Goal: Information Seeking & Learning: Learn about a topic

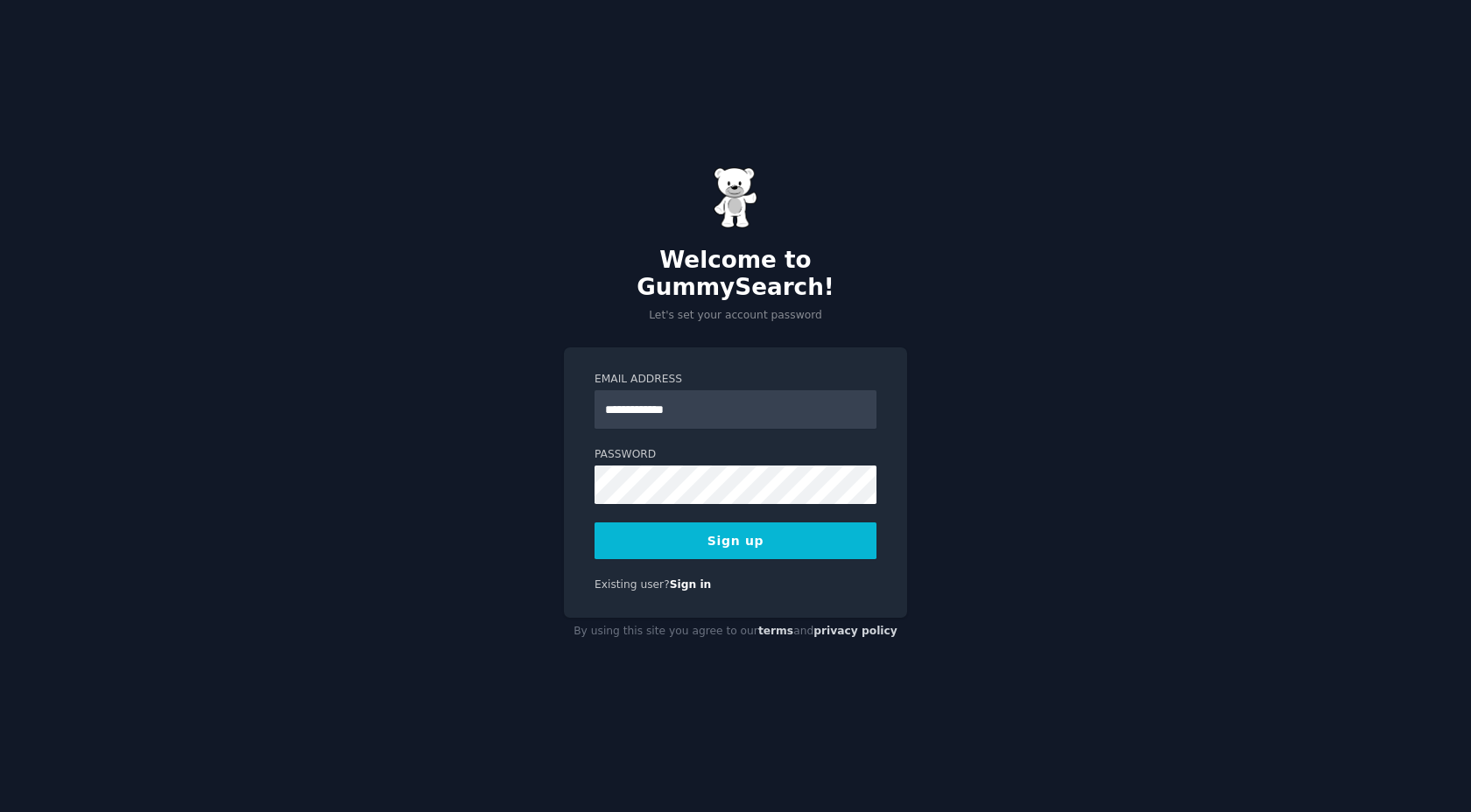
type input "**********"
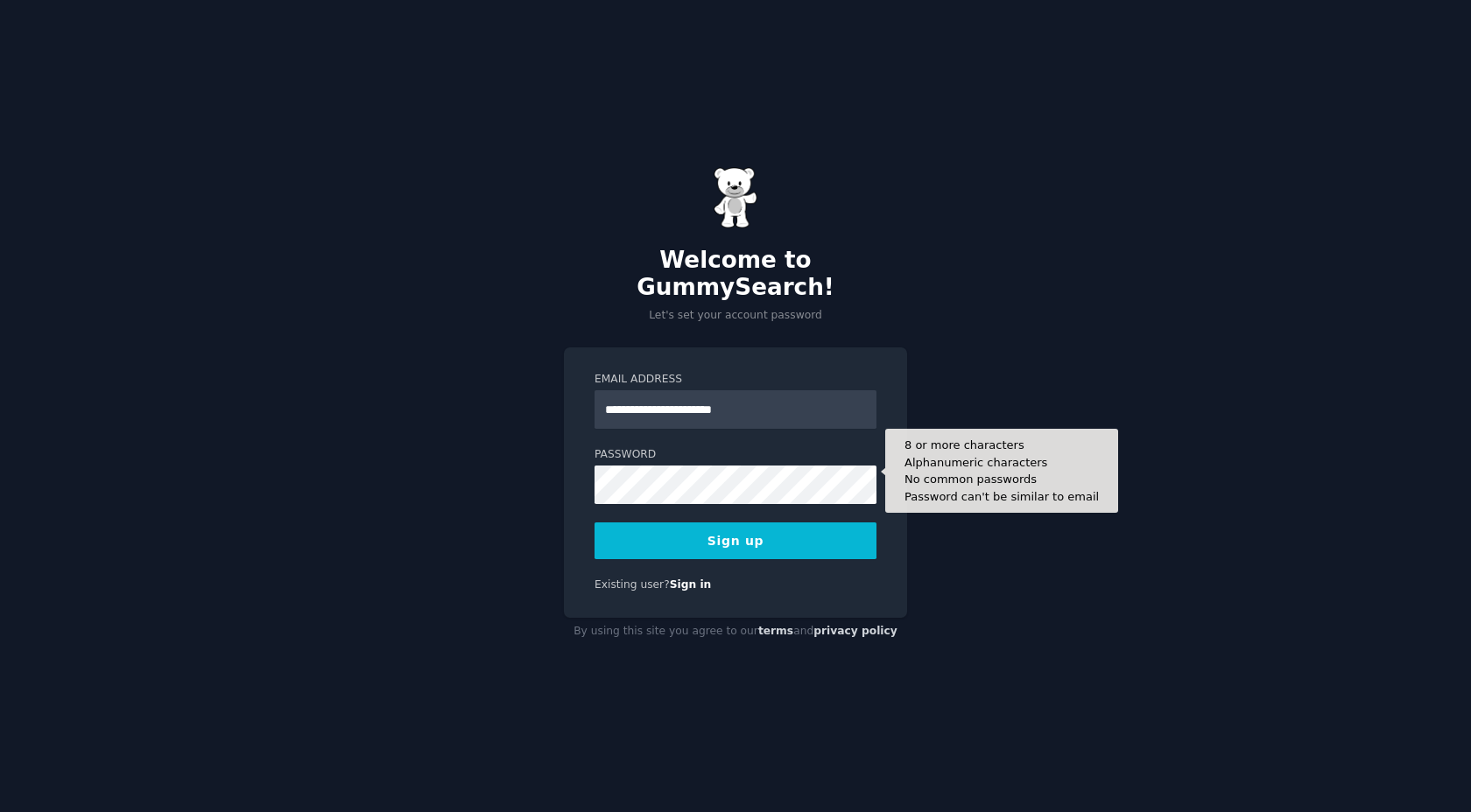
type input "**********"
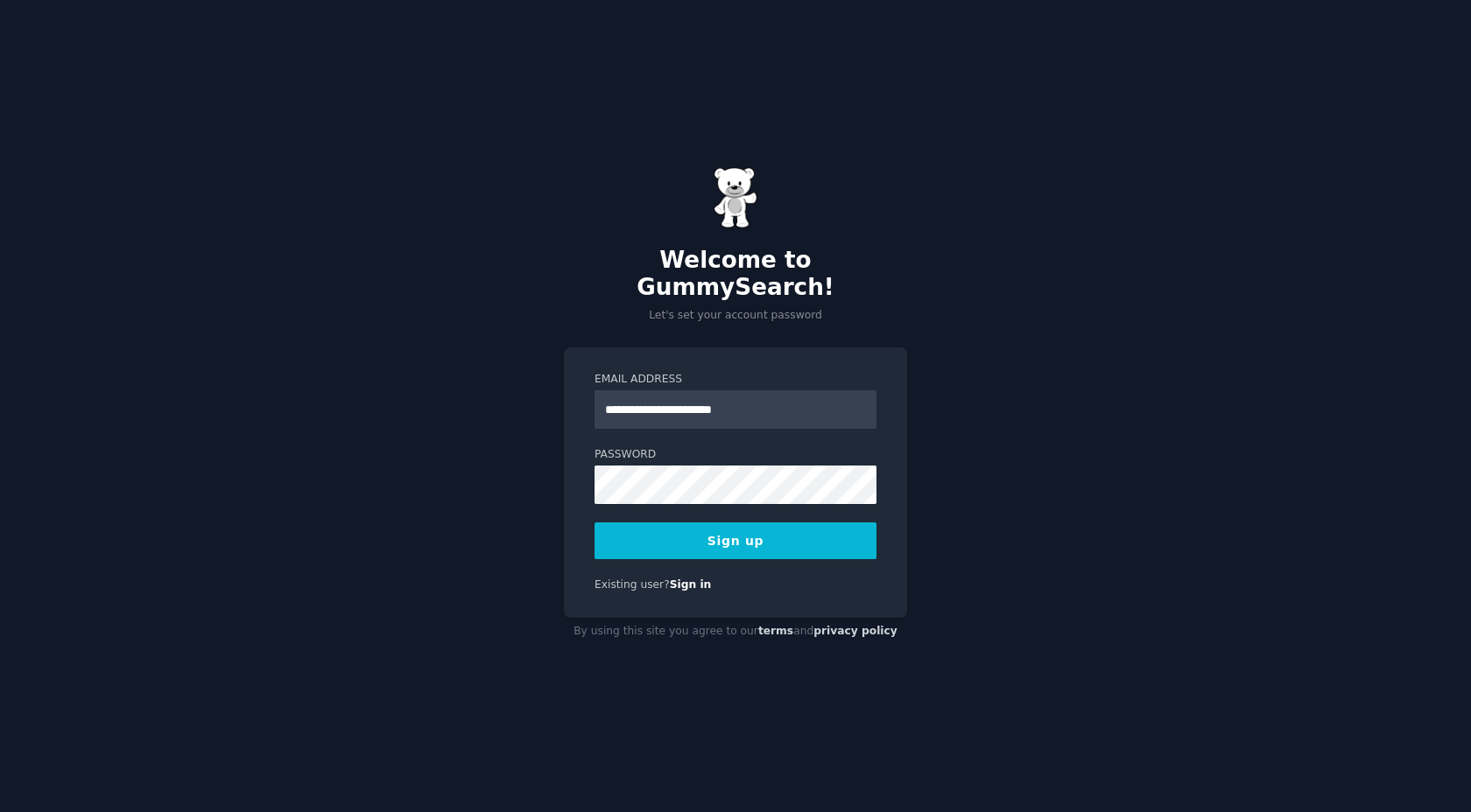
click at [762, 522] on button "Sign up" at bounding box center [735, 540] width 282 height 36
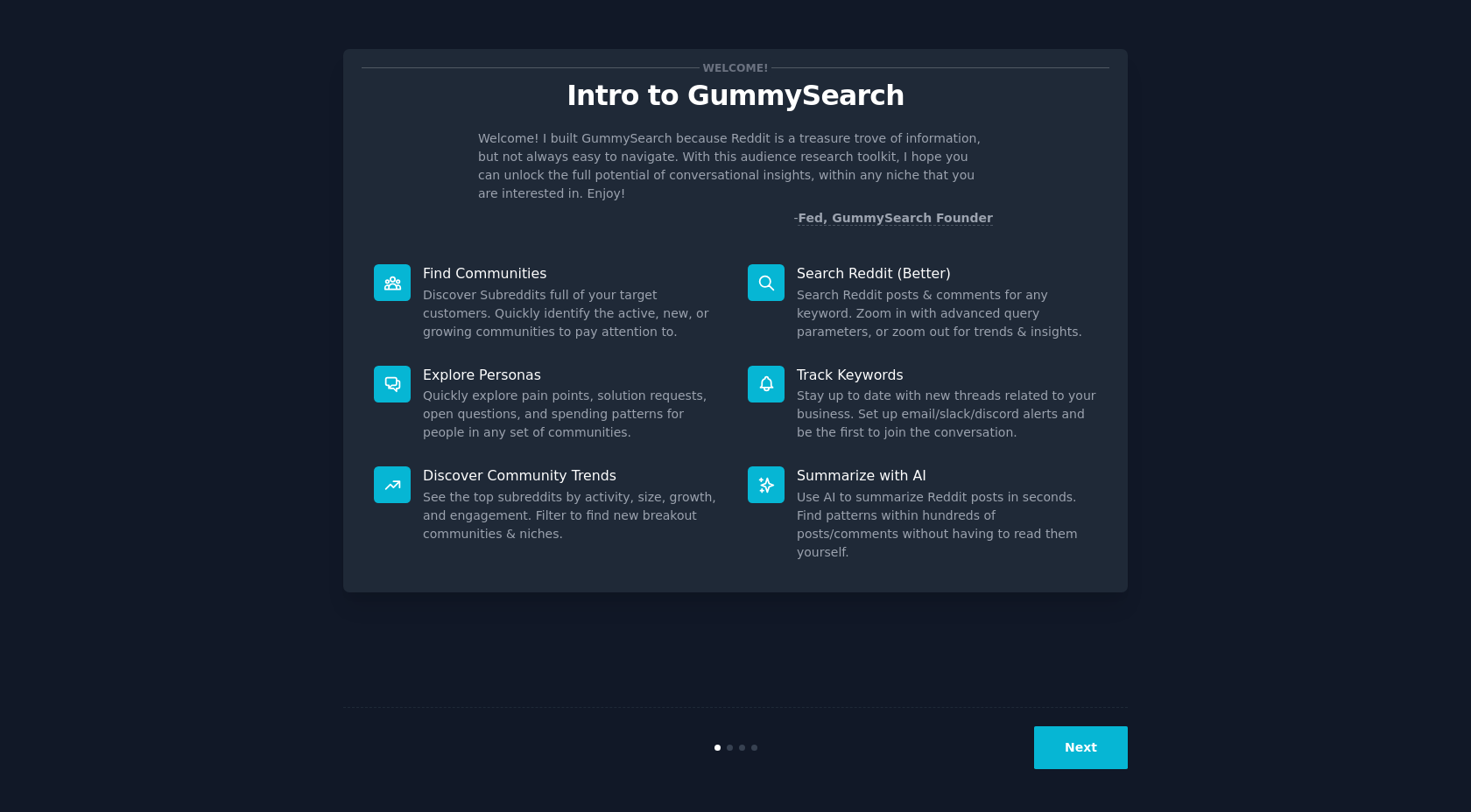
click at [1101, 750] on button "Next" at bounding box center [1081, 748] width 93 height 43
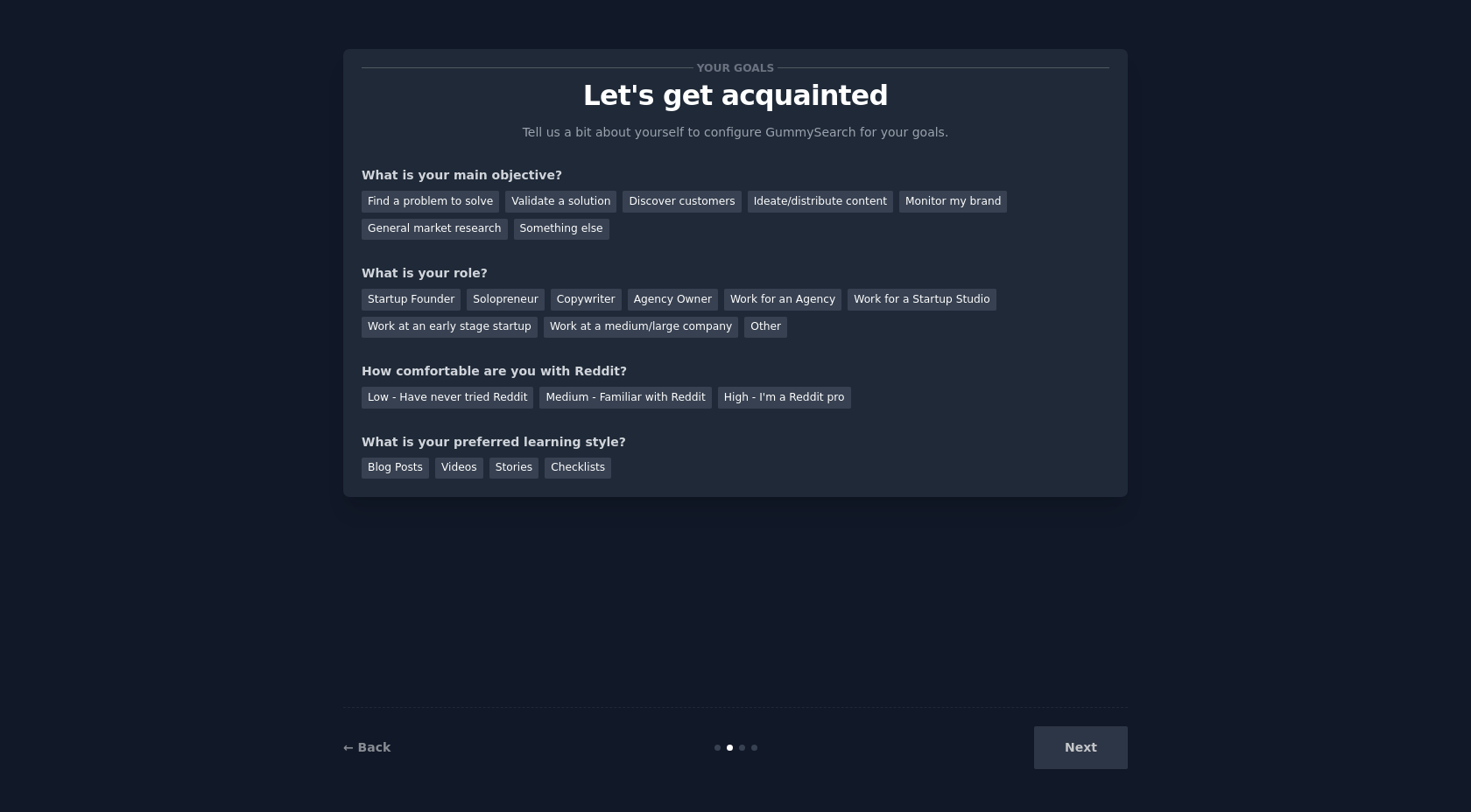
click at [1033, 727] on div "Next" at bounding box center [996, 748] width 262 height 43
click at [1071, 744] on div "Next" at bounding box center [996, 748] width 262 height 43
click at [454, 202] on div "Find a problem to solve" at bounding box center [430, 201] width 137 height 21
click at [557, 201] on div "Validate a solution" at bounding box center [561, 201] width 111 height 21
click at [423, 200] on div "Find a problem to solve" at bounding box center [430, 201] width 137 height 21
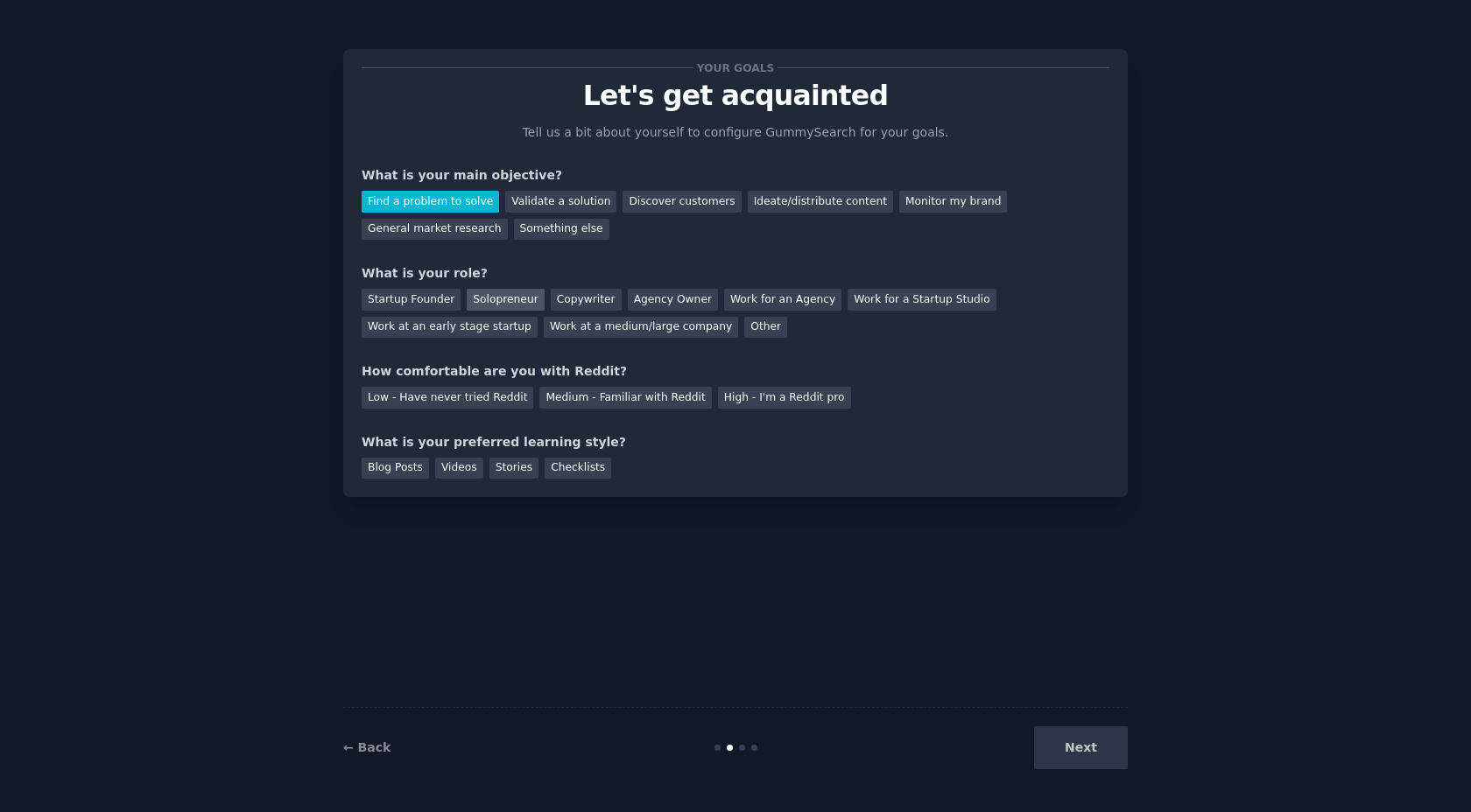
click at [499, 294] on div "Solopreneur" at bounding box center [505, 299] width 77 height 21
click at [550, 403] on div "Medium - Familiar with Reddit" at bounding box center [625, 397] width 172 height 21
click at [394, 466] on div "Blog Posts" at bounding box center [396, 468] width 67 height 21
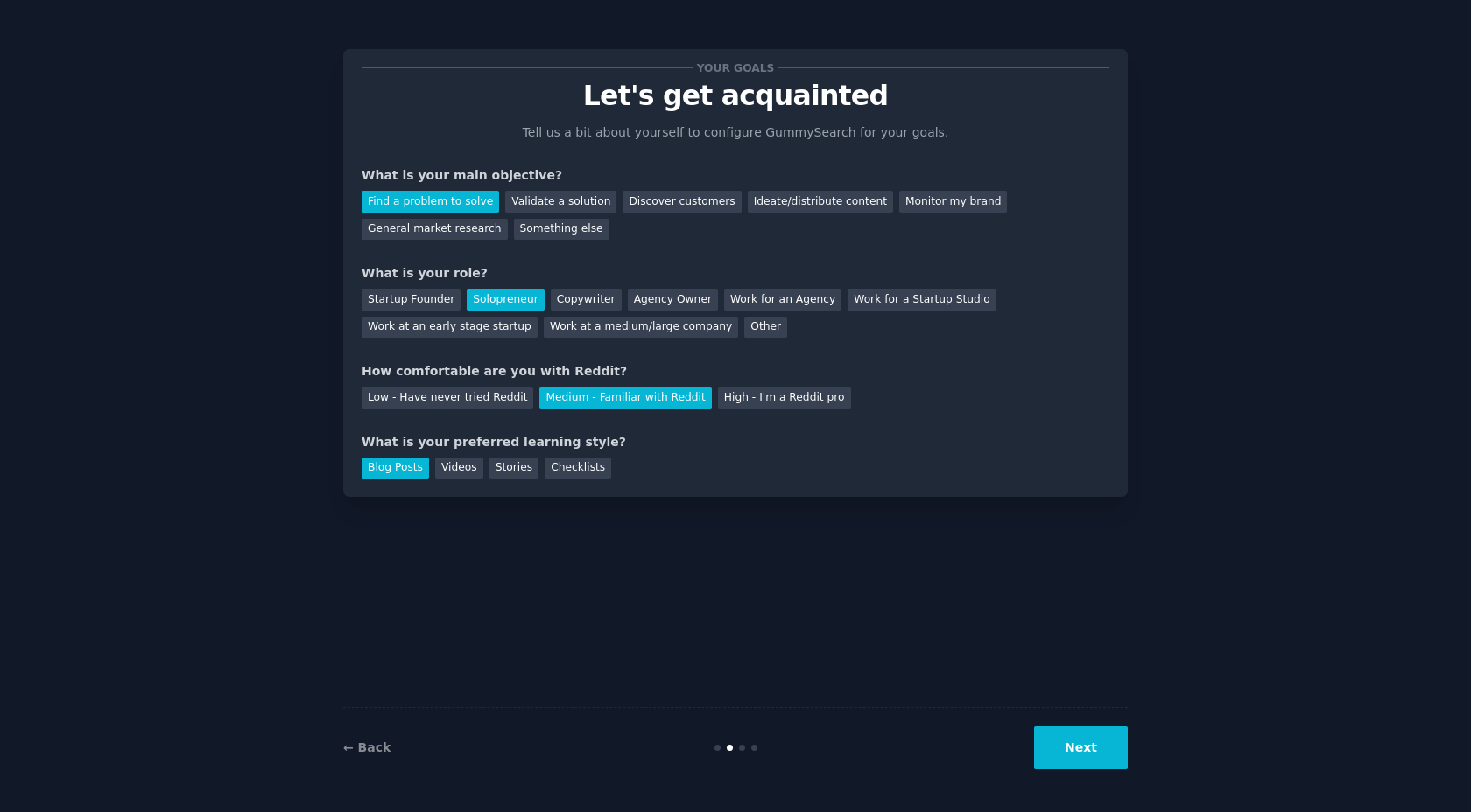
click at [1082, 736] on button "Next" at bounding box center [1081, 748] width 93 height 43
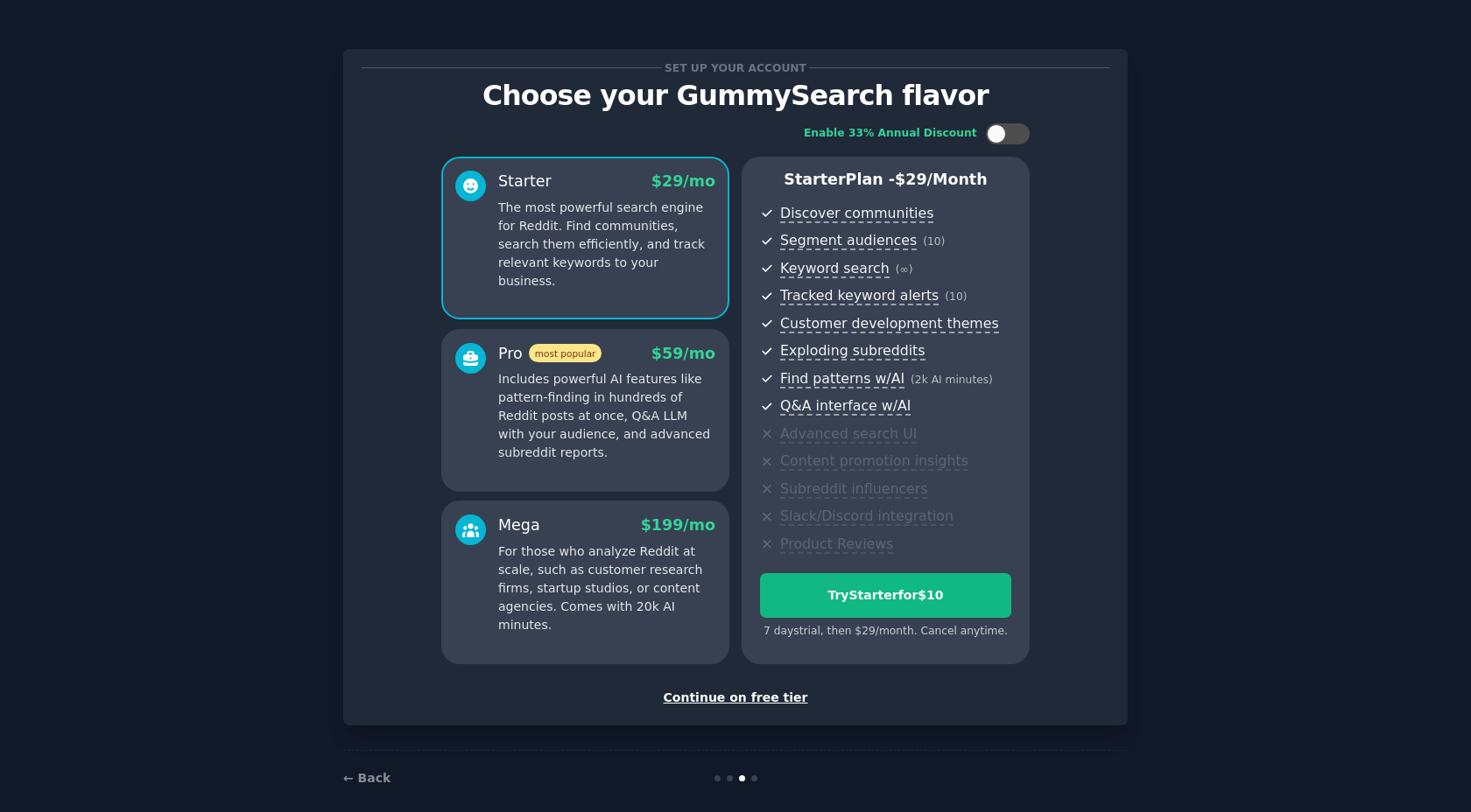
scroll to position [18, 0]
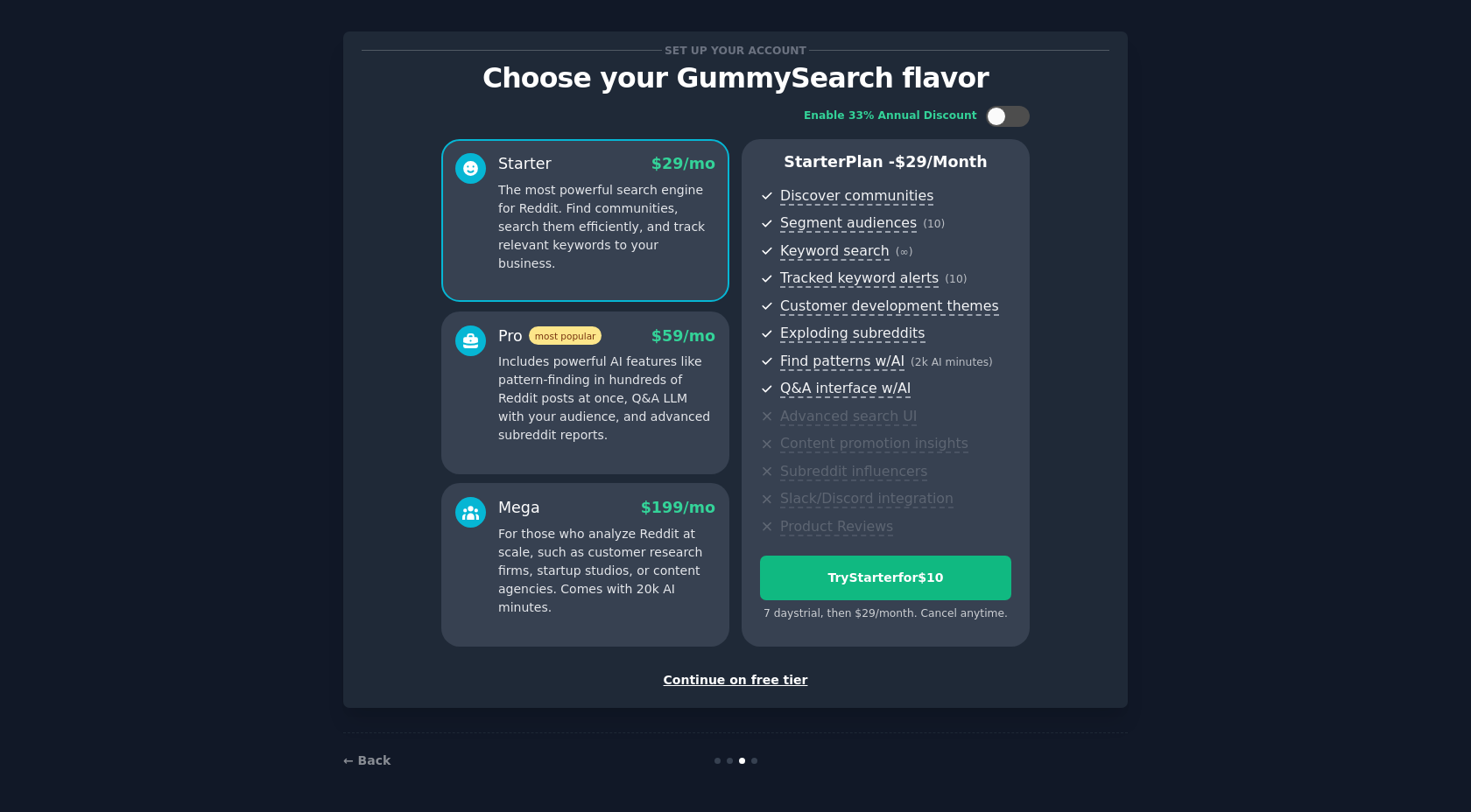
click at [737, 683] on div "Continue on free tier" at bounding box center [736, 681] width 748 height 19
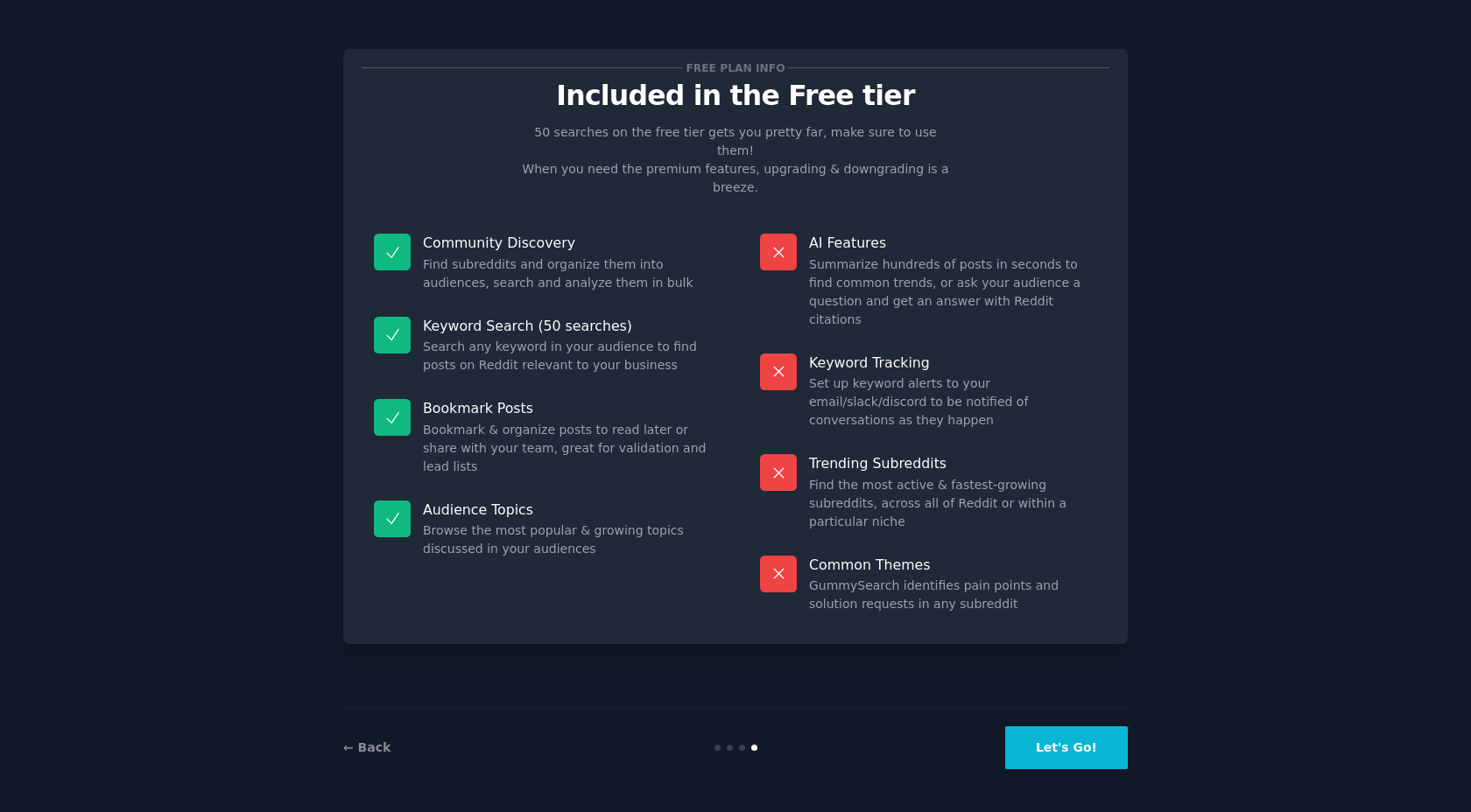
click at [1039, 740] on button "Let's Go!" at bounding box center [1066, 748] width 122 height 43
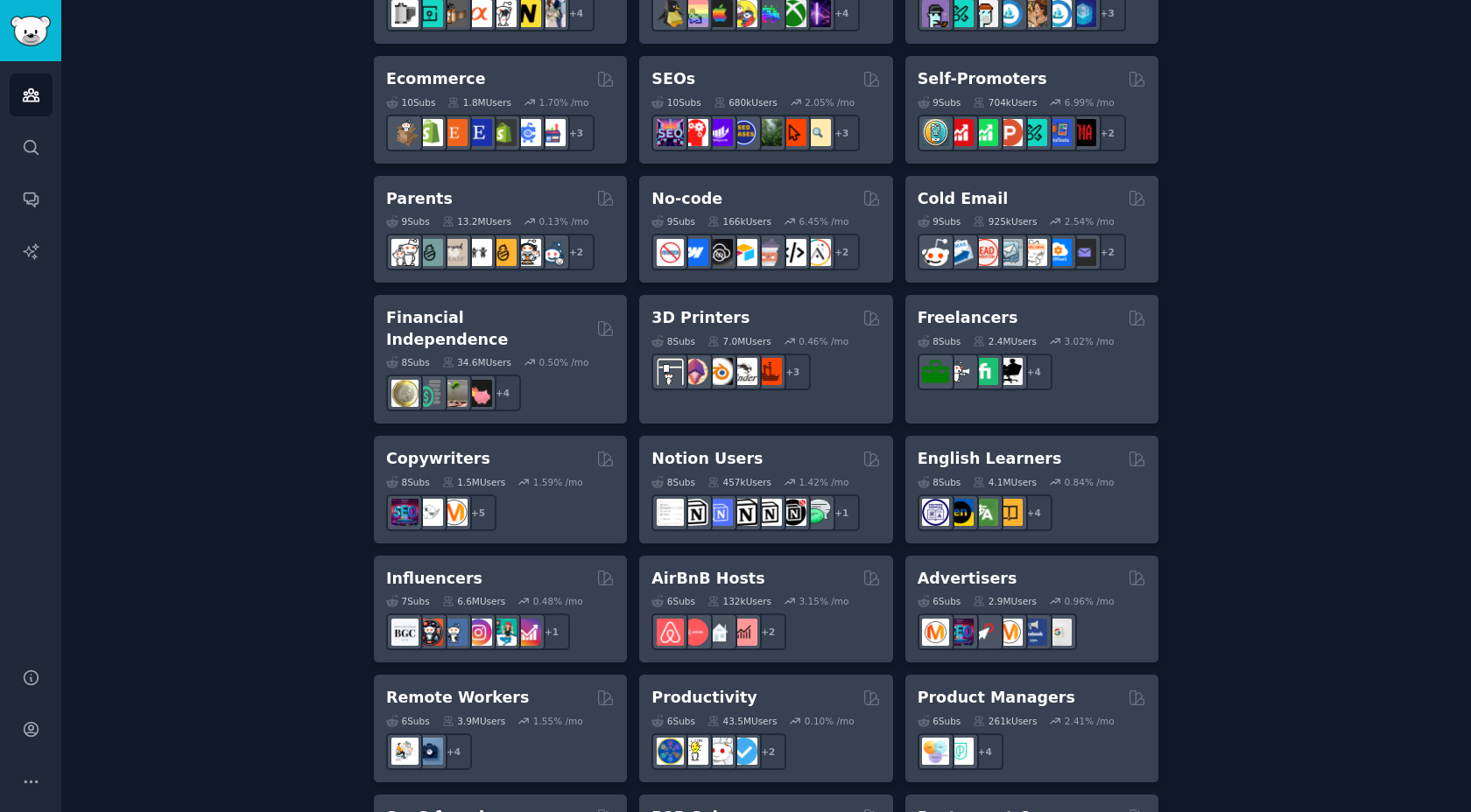
scroll to position [1019, 0]
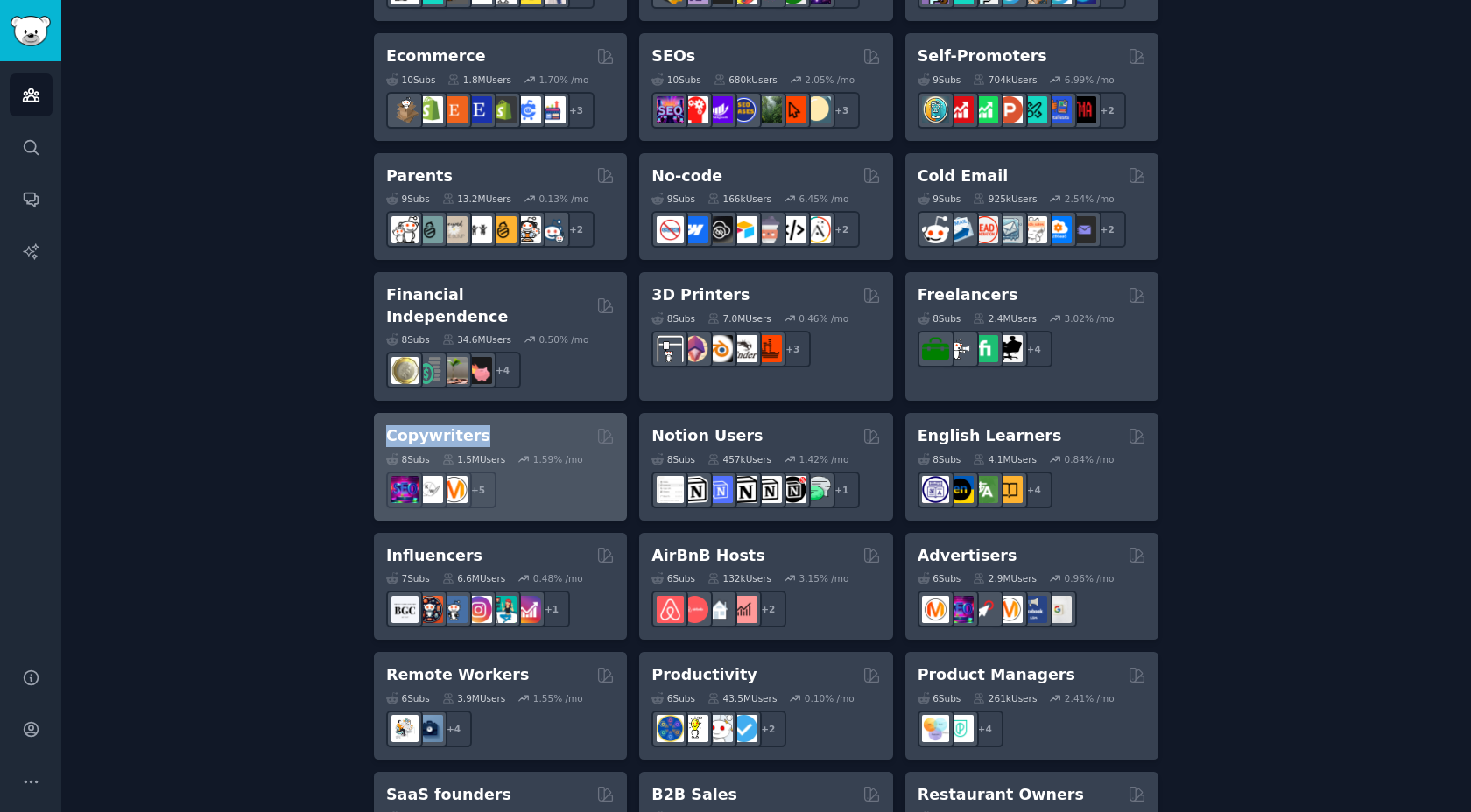
click at [486, 425] on div "Copywriters" at bounding box center [500, 435] width 229 height 21
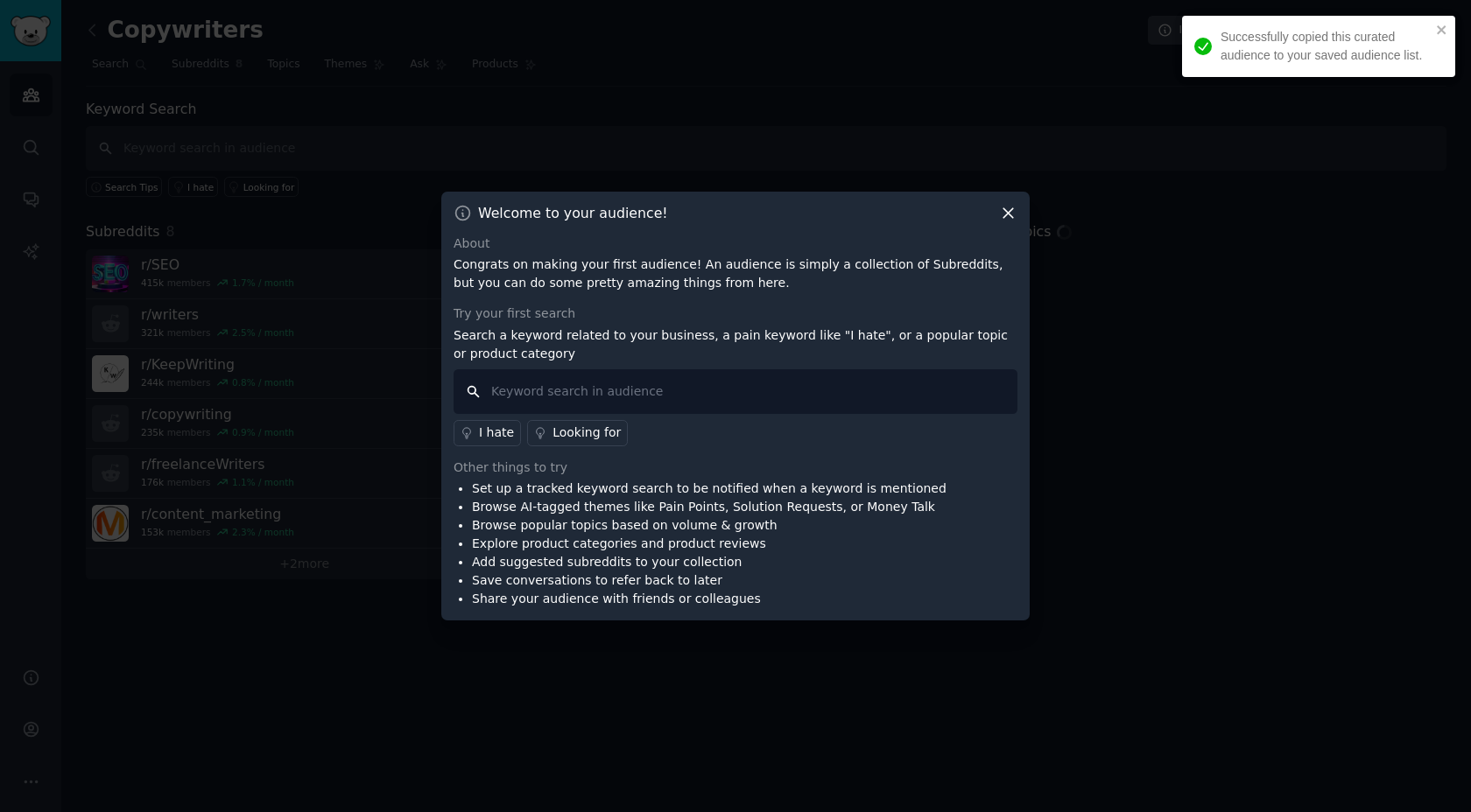
click at [561, 392] on input "text" at bounding box center [735, 392] width 564 height 45
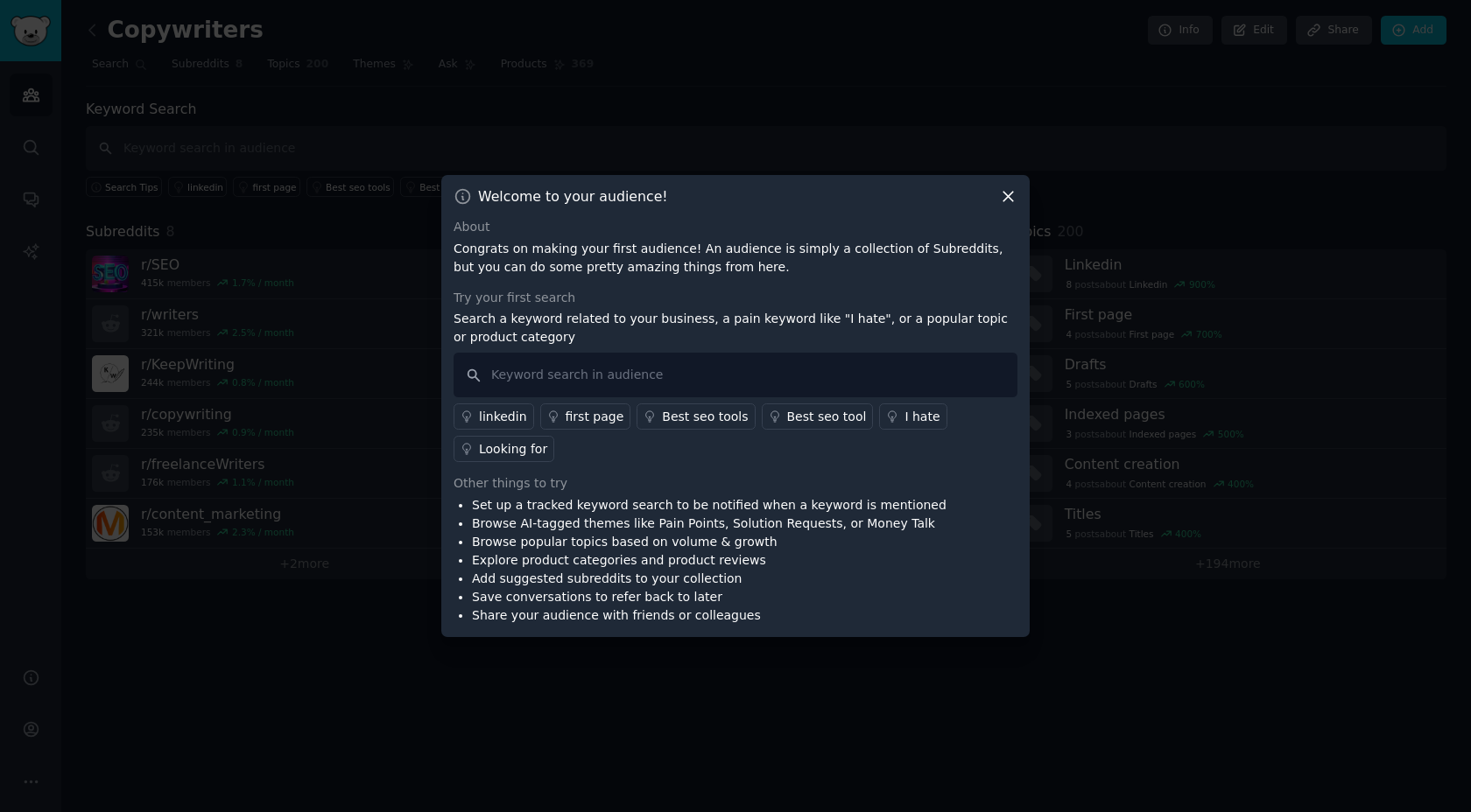
click at [905, 418] on div "I hate" at bounding box center [923, 417] width 35 height 19
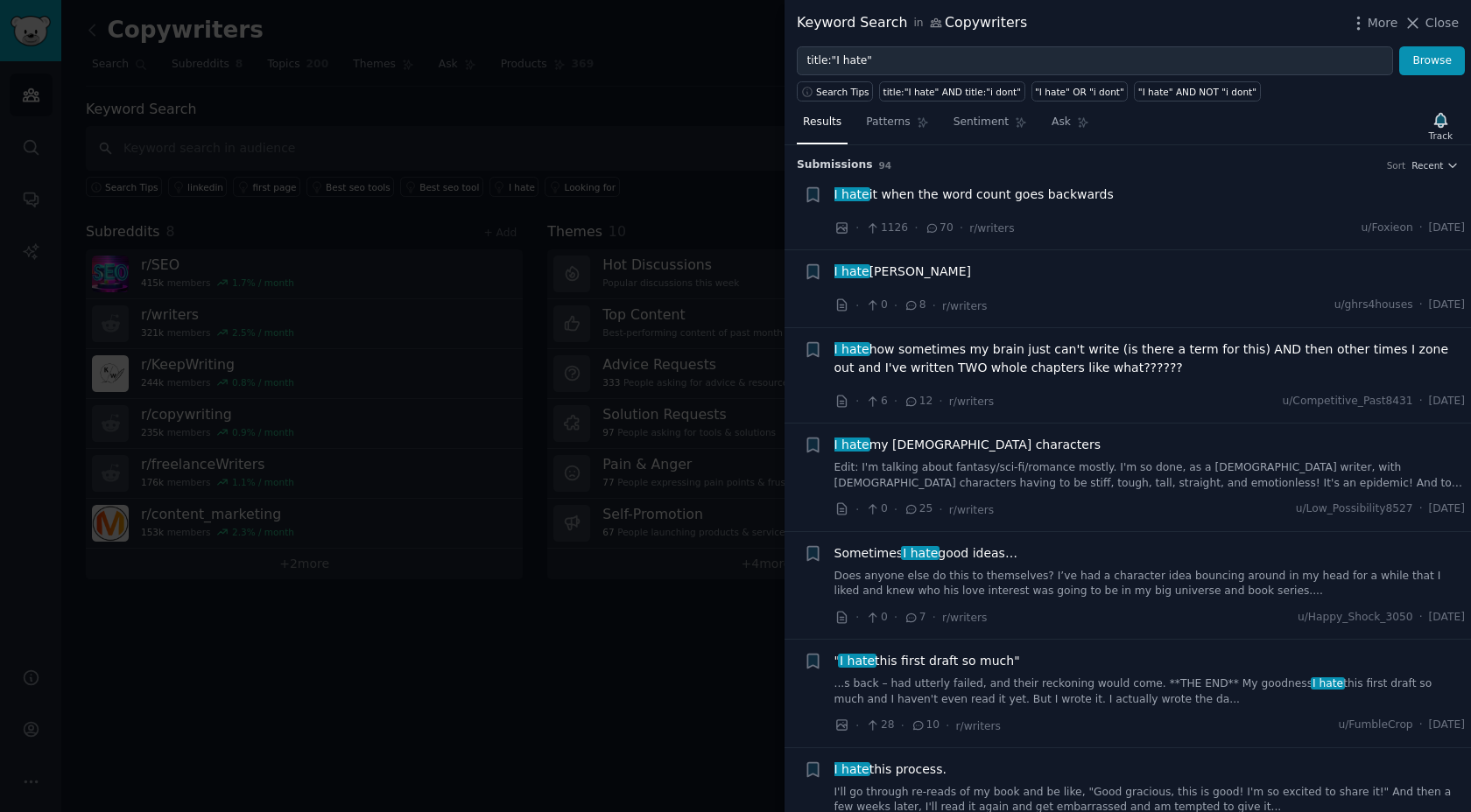
click at [673, 131] on div at bounding box center [735, 406] width 1471 height 812
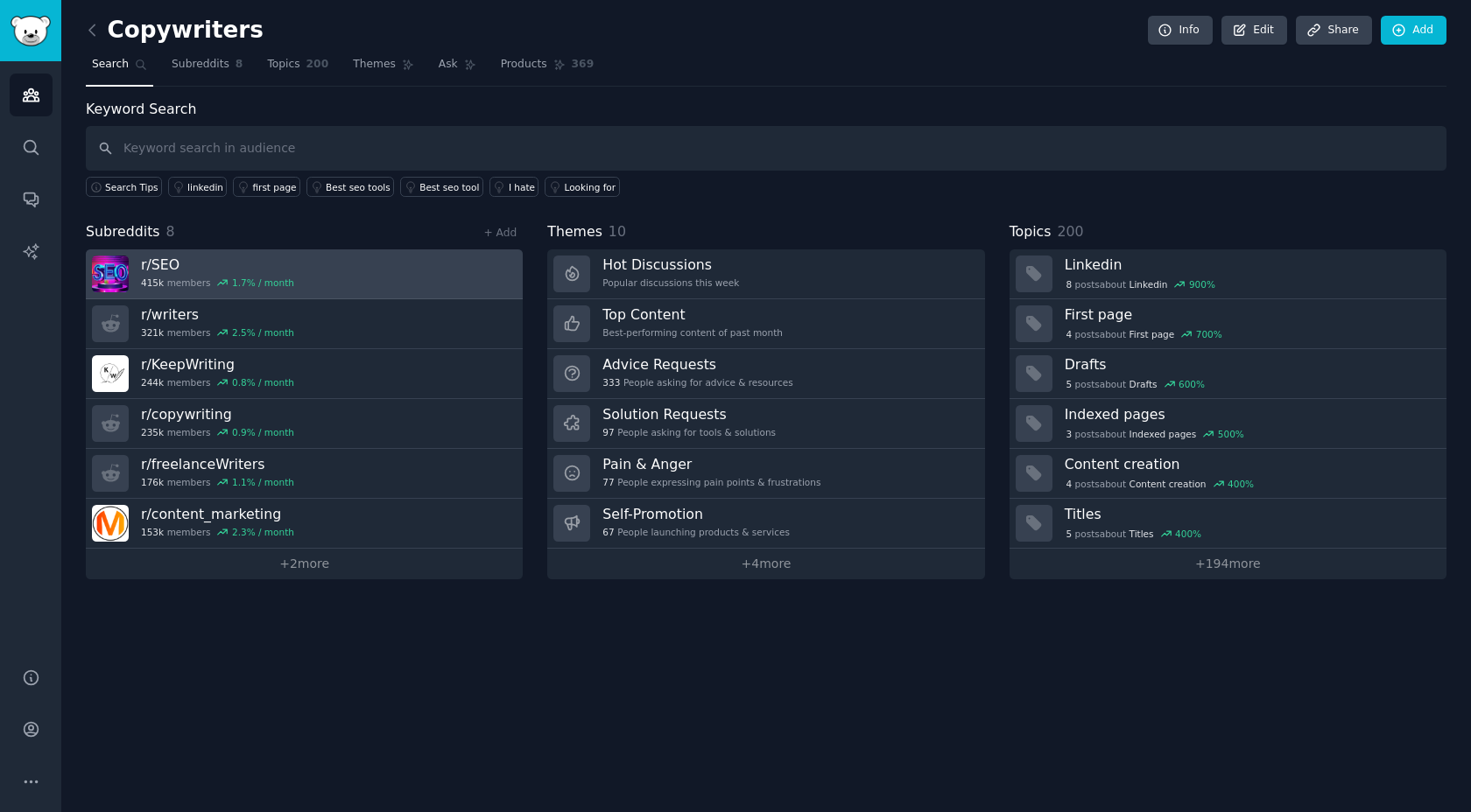
click at [388, 296] on link "r/ SEO 415k members 1.7 % / month" at bounding box center [304, 275] width 437 height 50
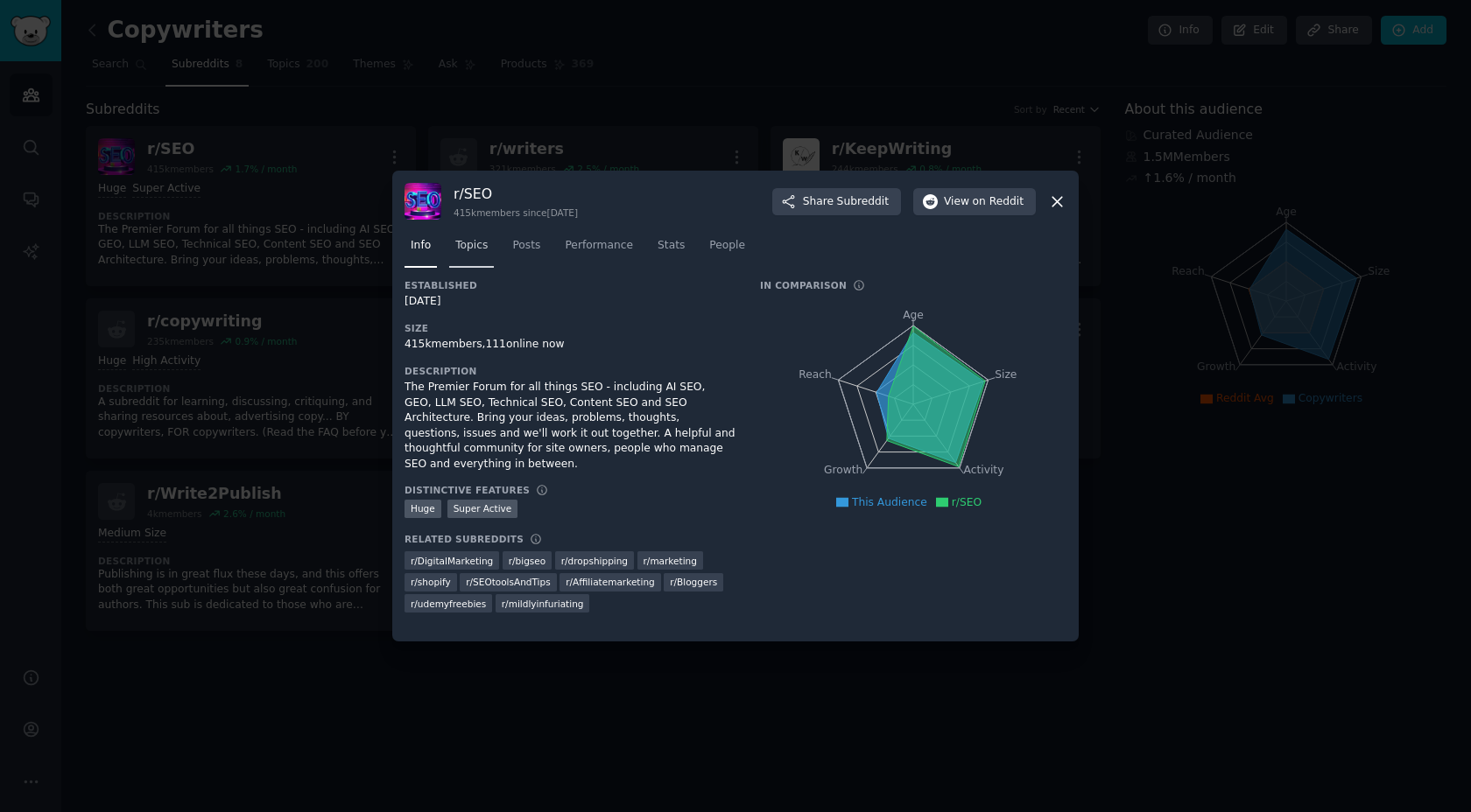
click at [479, 252] on span "Topics" at bounding box center [471, 245] width 33 height 16
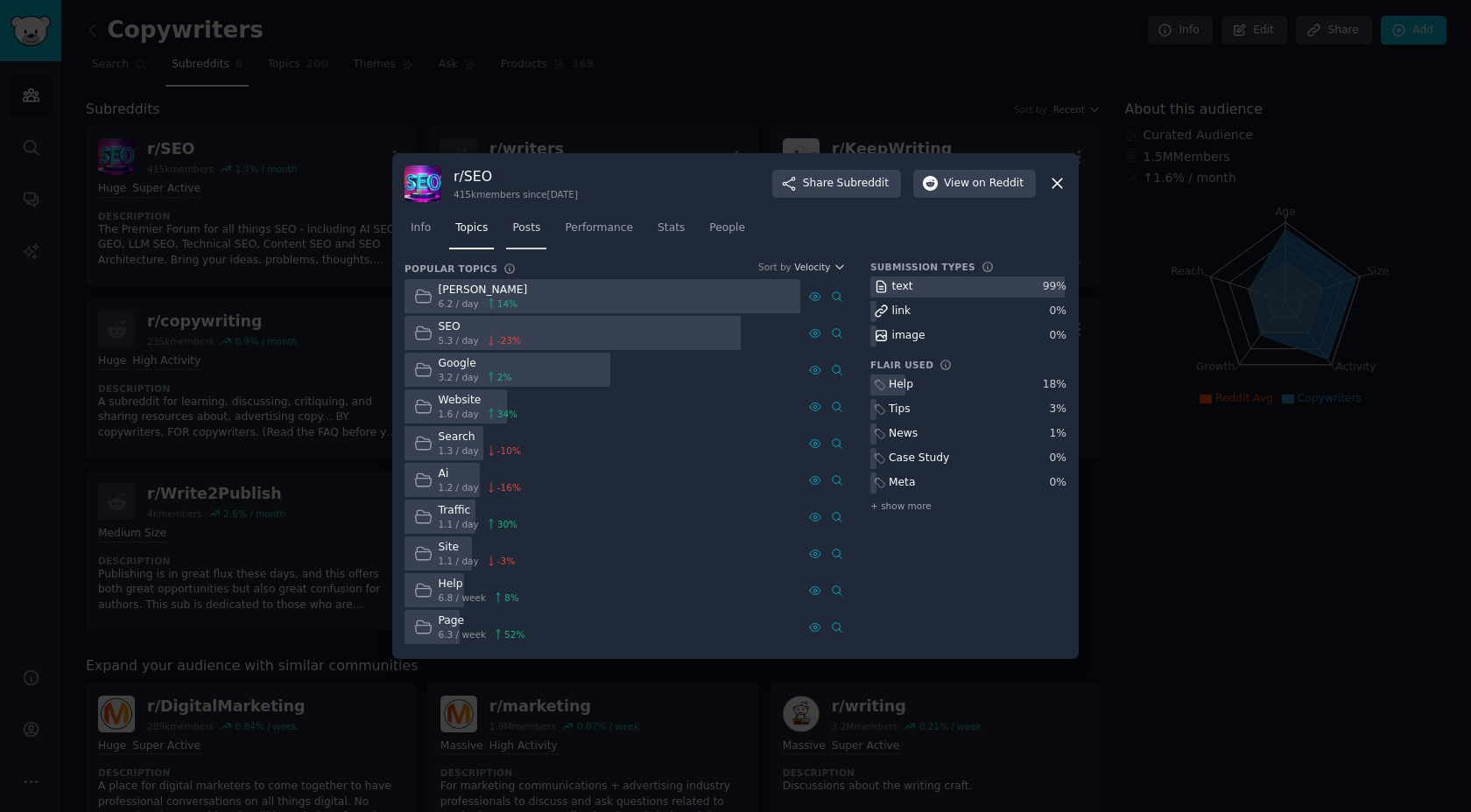
click at [540, 226] on span "Posts" at bounding box center [526, 228] width 28 height 16
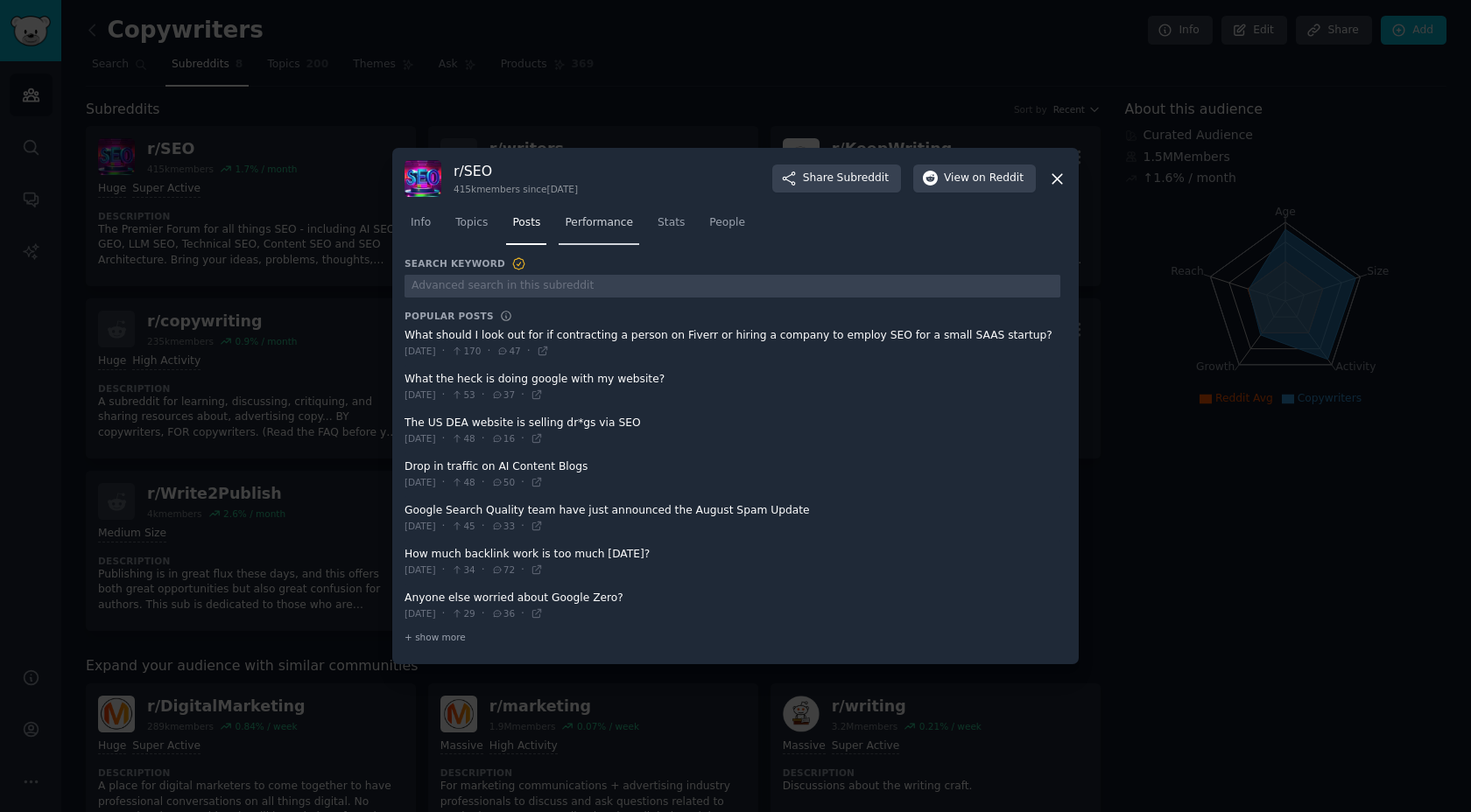
click at [588, 236] on link "Performance" at bounding box center [599, 227] width 80 height 35
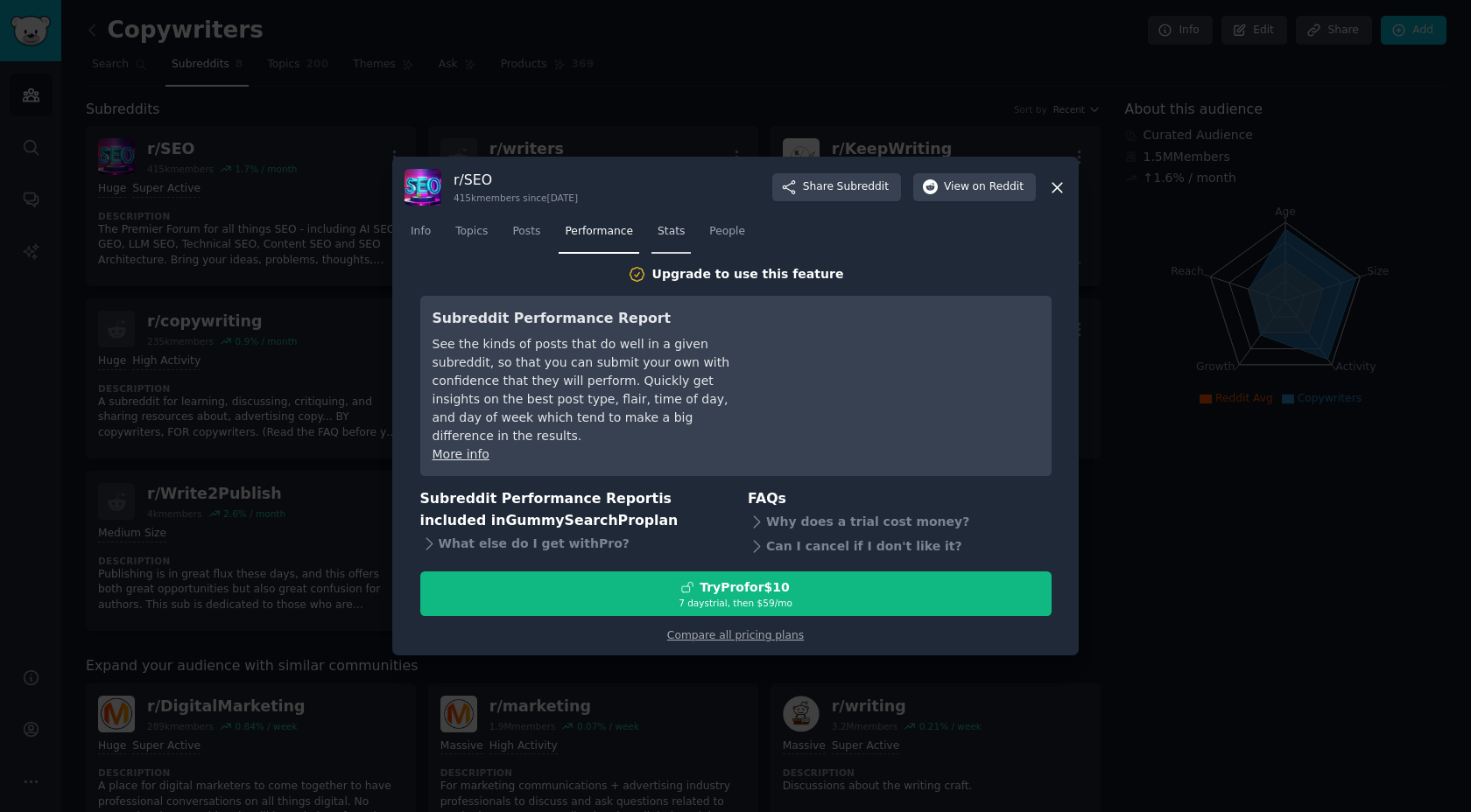
click at [658, 240] on span "Stats" at bounding box center [671, 231] width 27 height 16
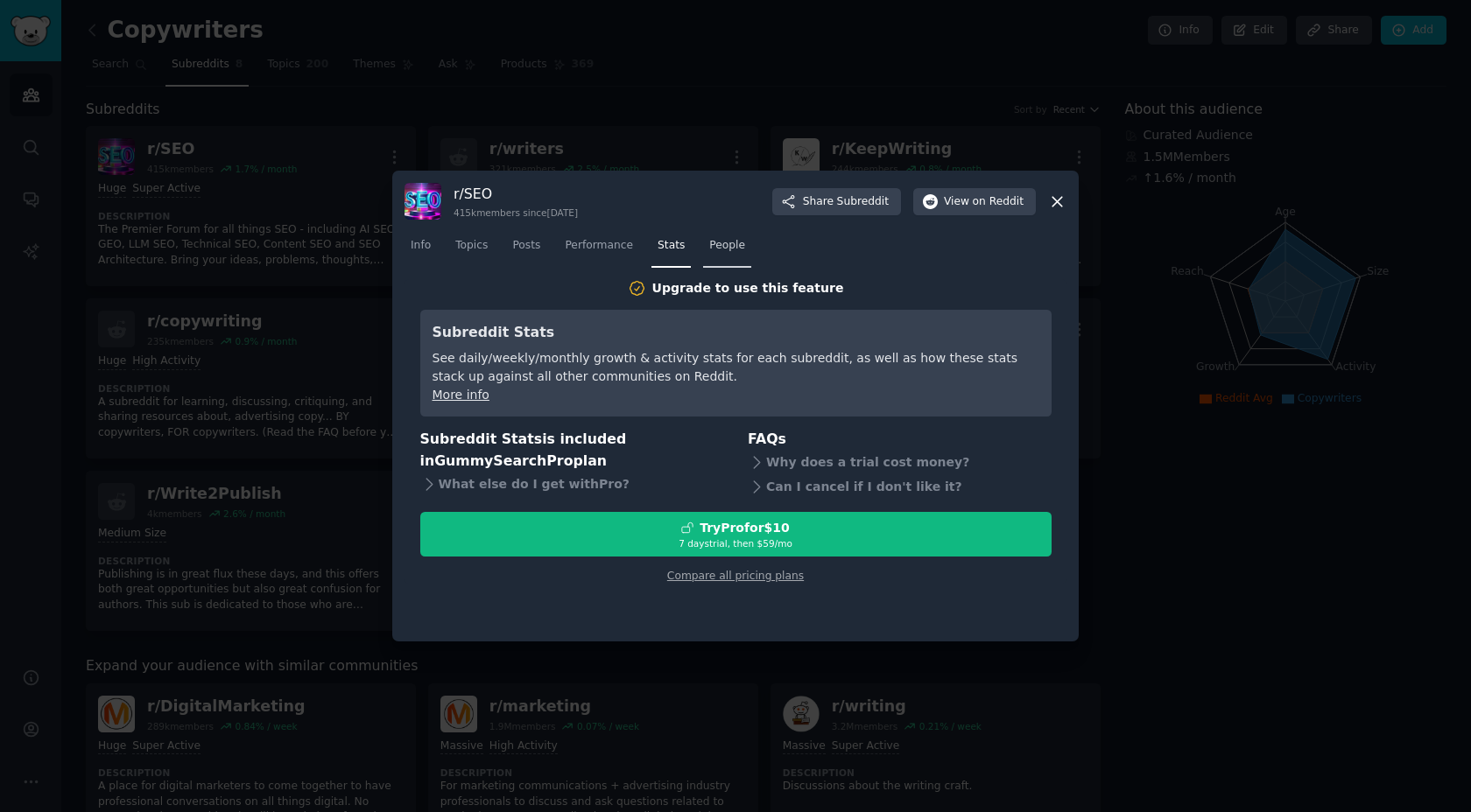
click at [722, 251] on span "People" at bounding box center [727, 245] width 35 height 16
click at [422, 232] on link "Info" at bounding box center [421, 250] width 33 height 35
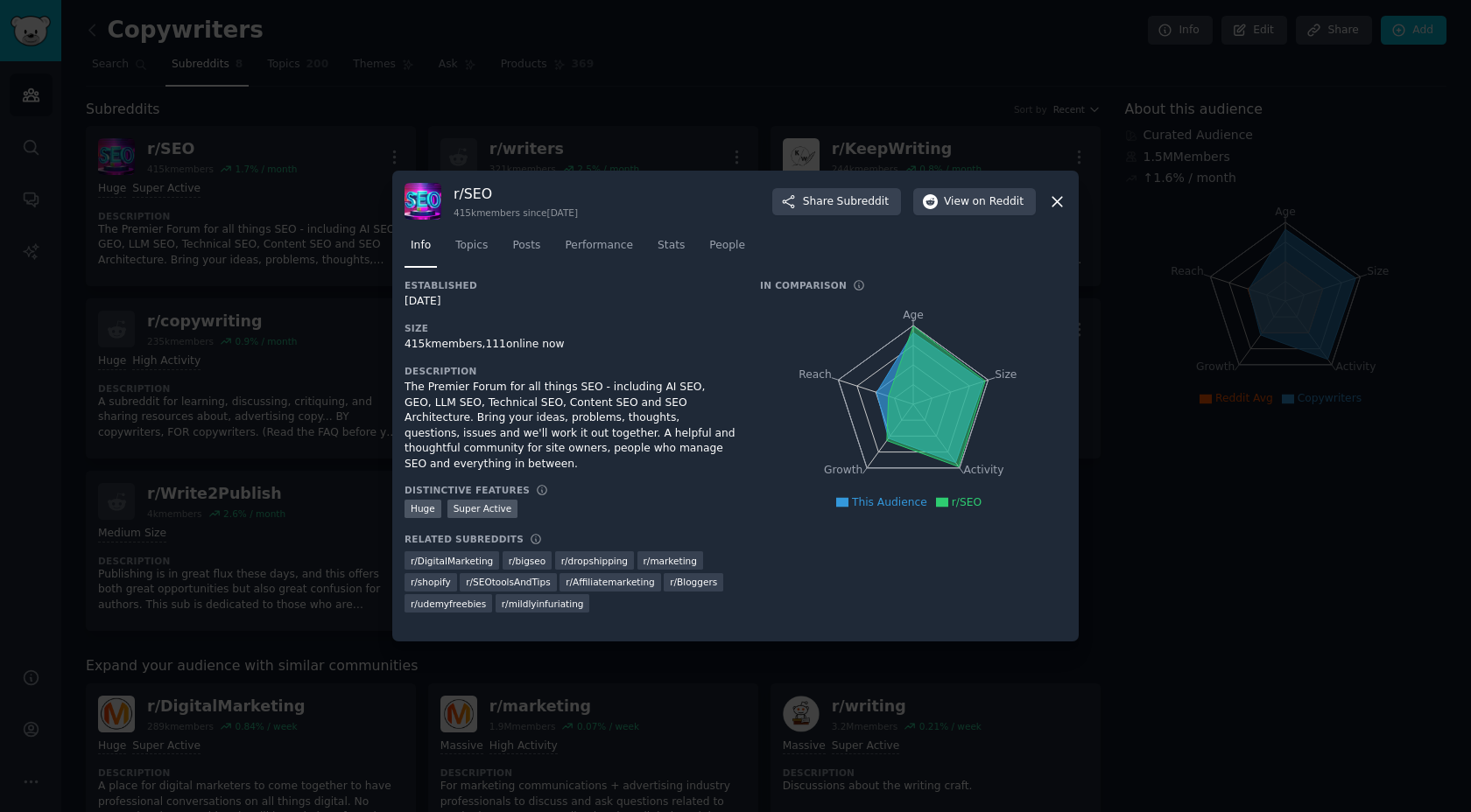
click at [257, 244] on div at bounding box center [735, 406] width 1471 height 812
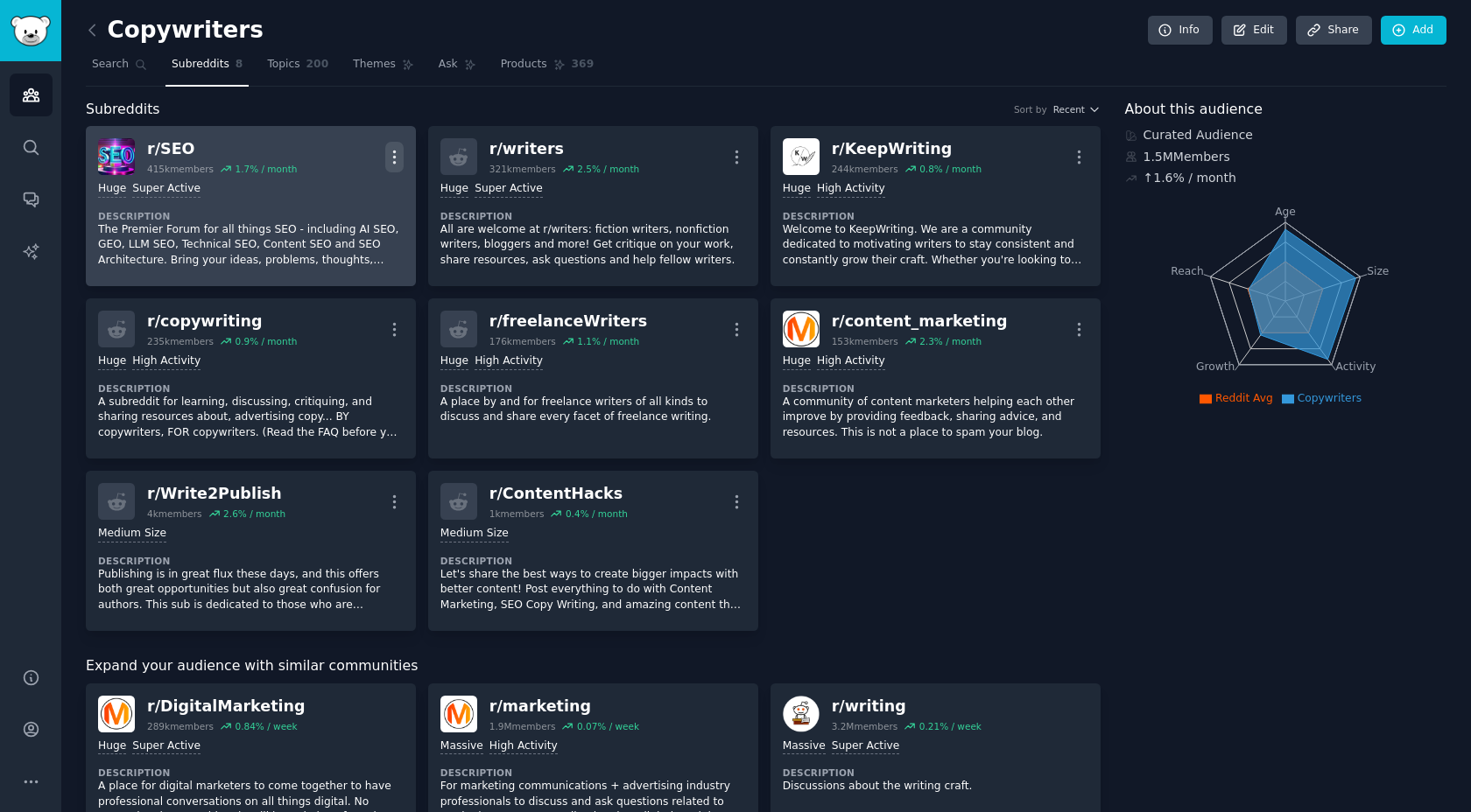
click at [396, 150] on icon "button" at bounding box center [395, 158] width 19 height 19
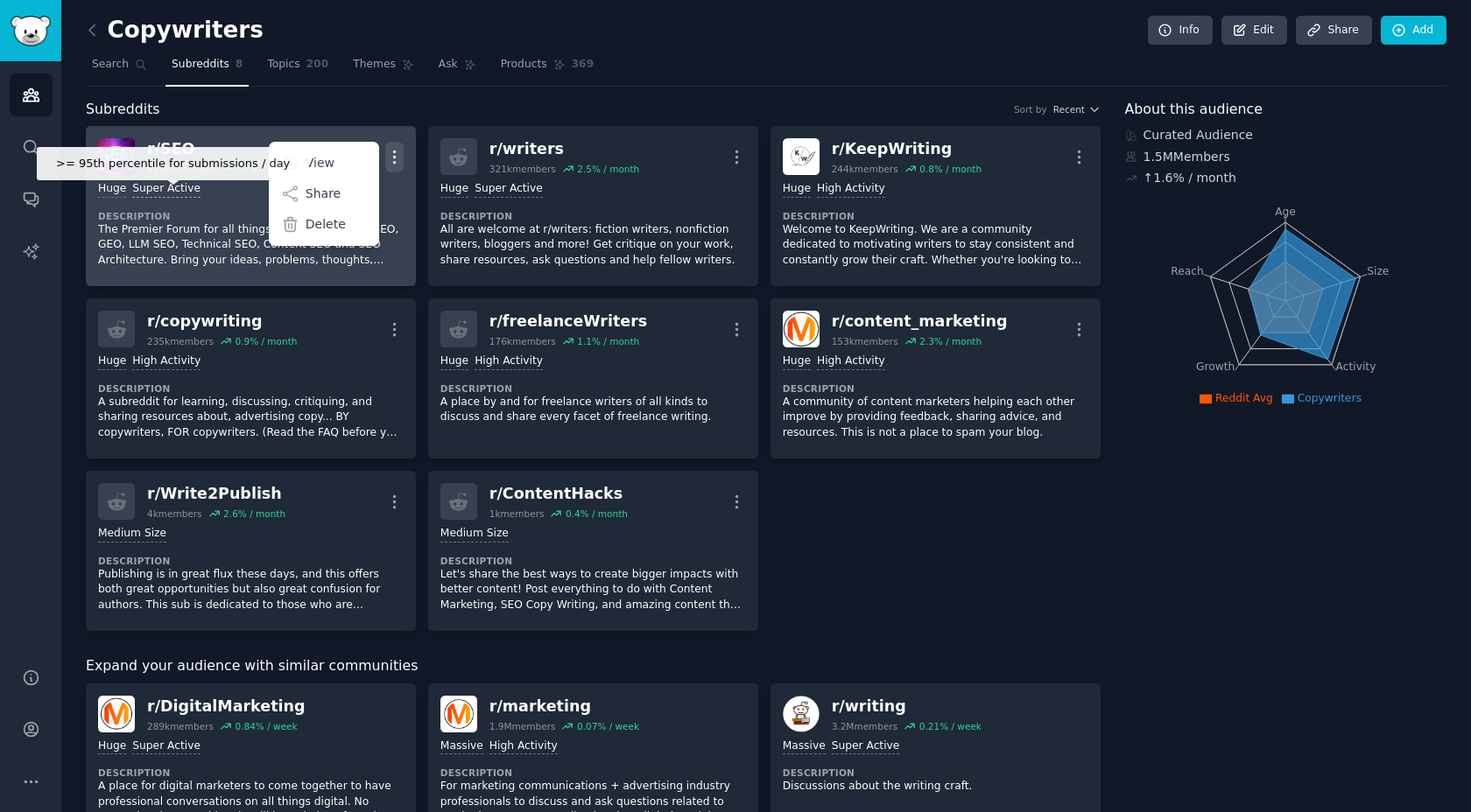
click at [167, 188] on div "Super Active" at bounding box center [166, 189] width 68 height 17
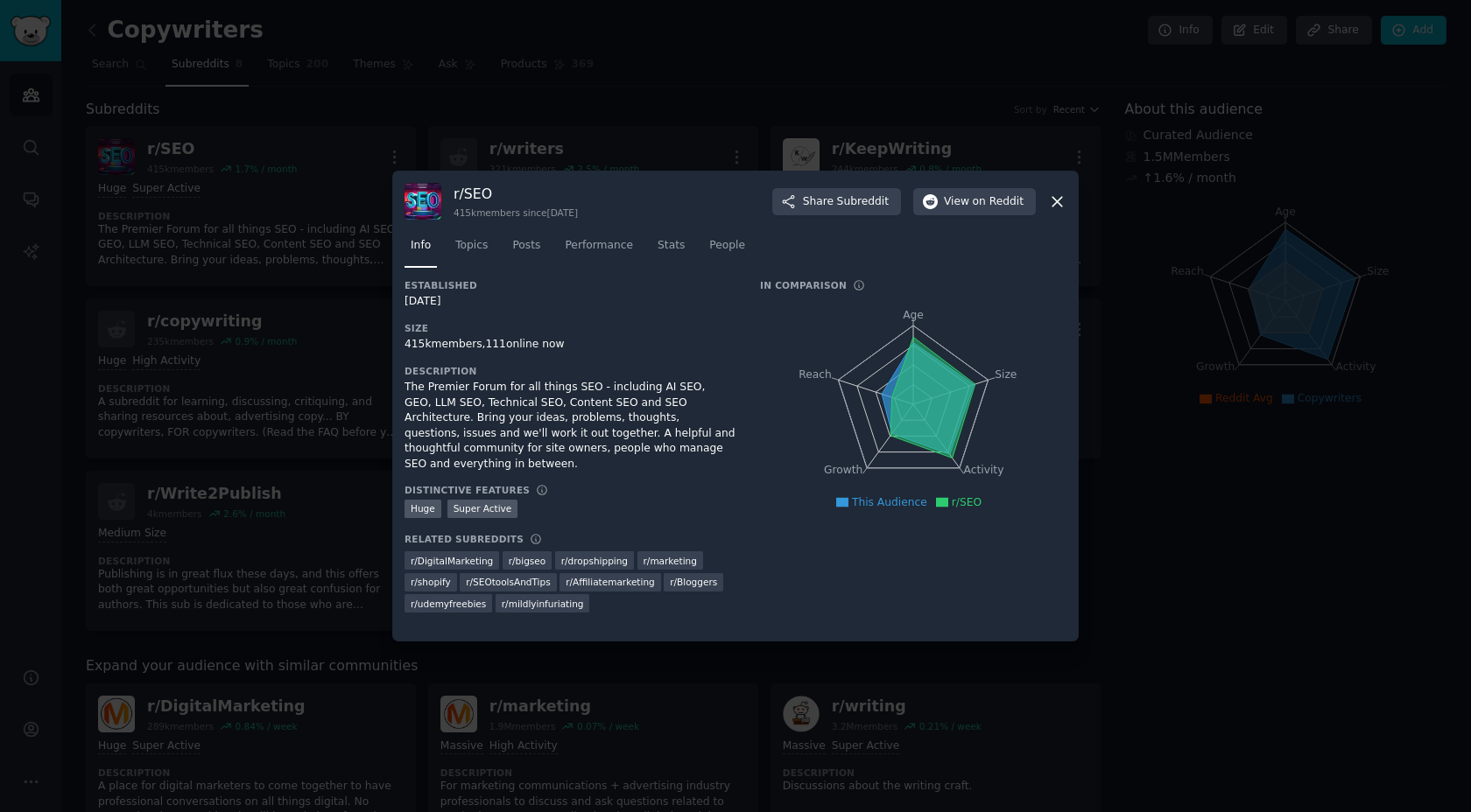
click at [230, 230] on div at bounding box center [735, 406] width 1471 height 812
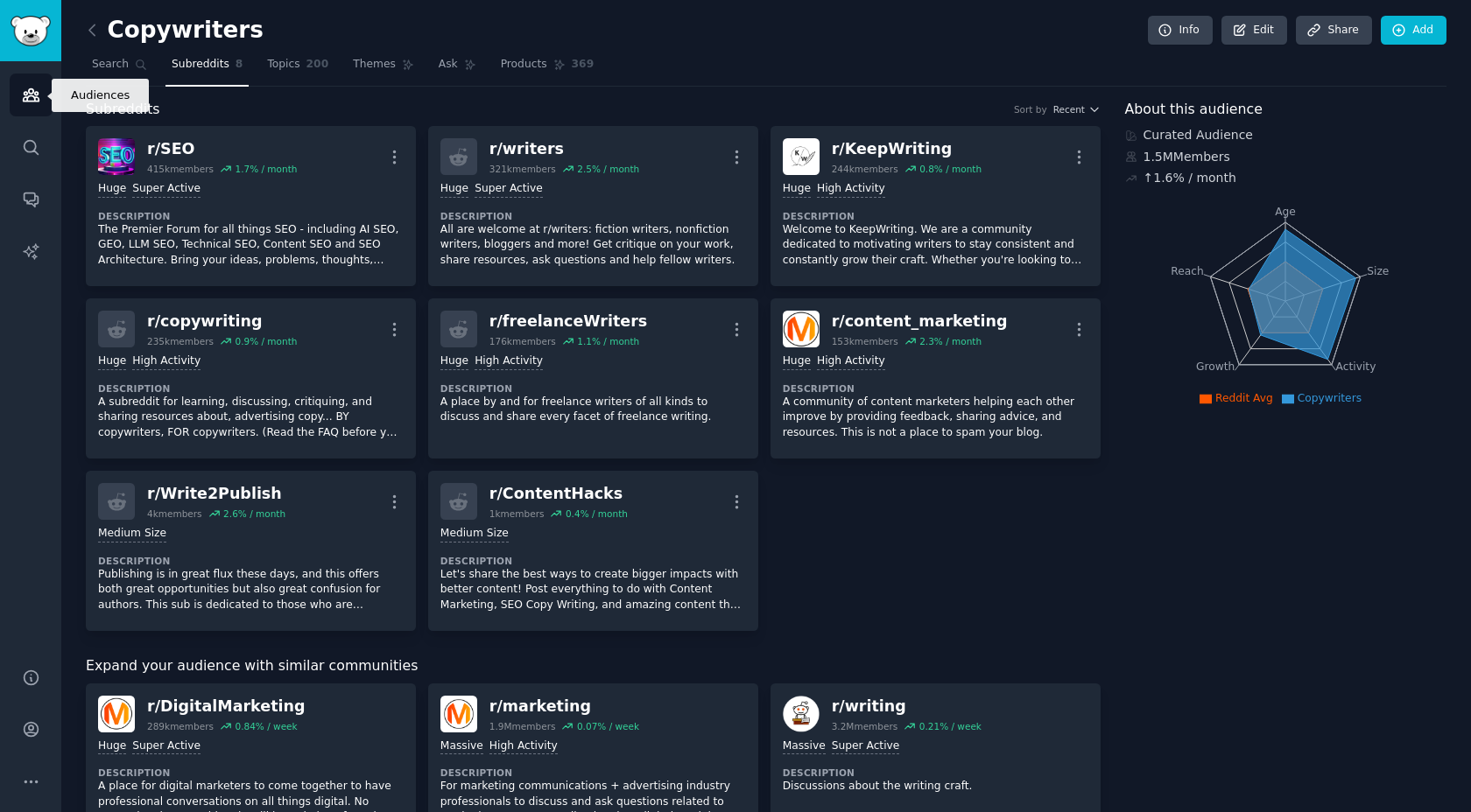
click at [19, 103] on link "Audiences" at bounding box center [31, 95] width 43 height 43
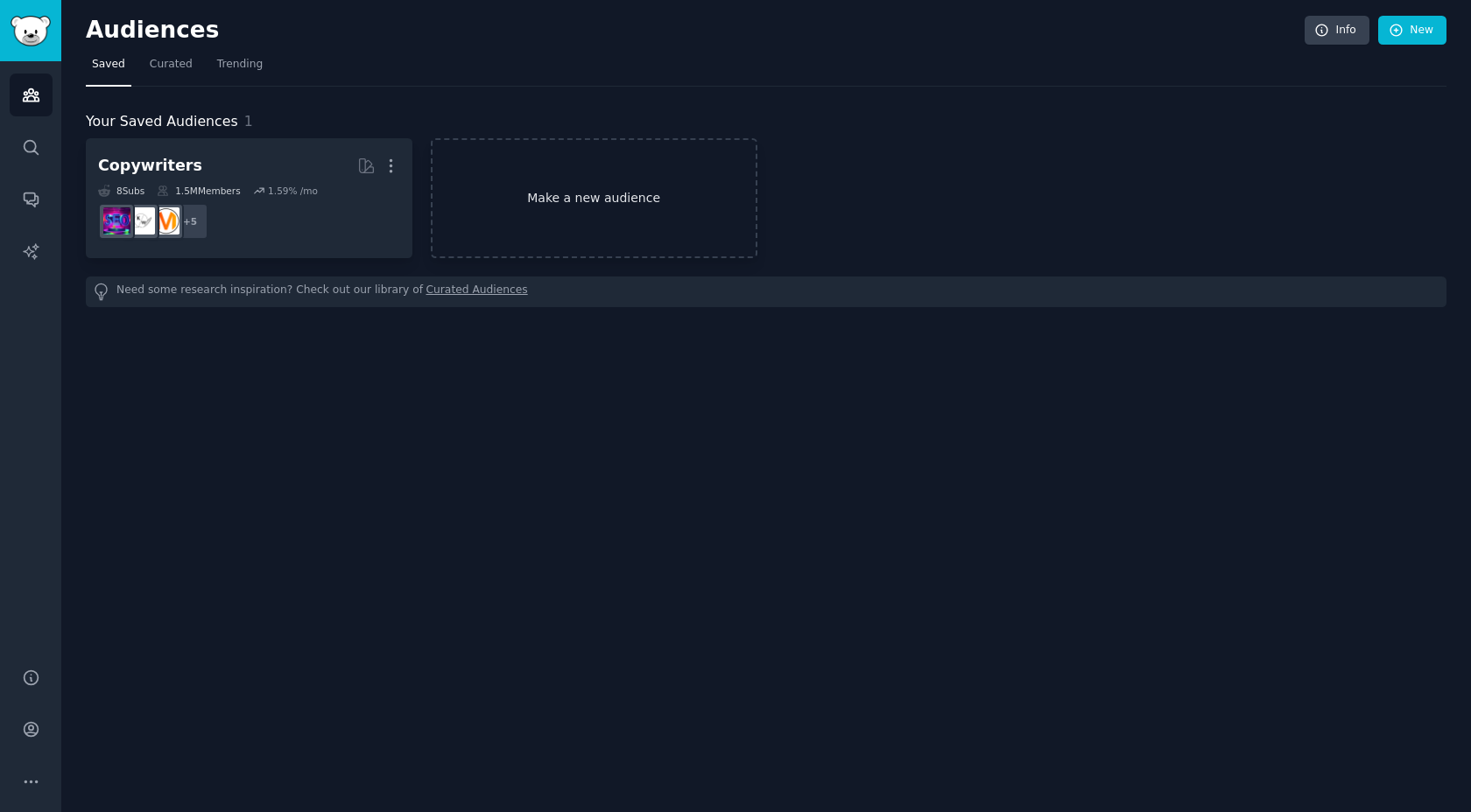
click at [609, 194] on link "Make a new audience" at bounding box center [594, 198] width 326 height 120
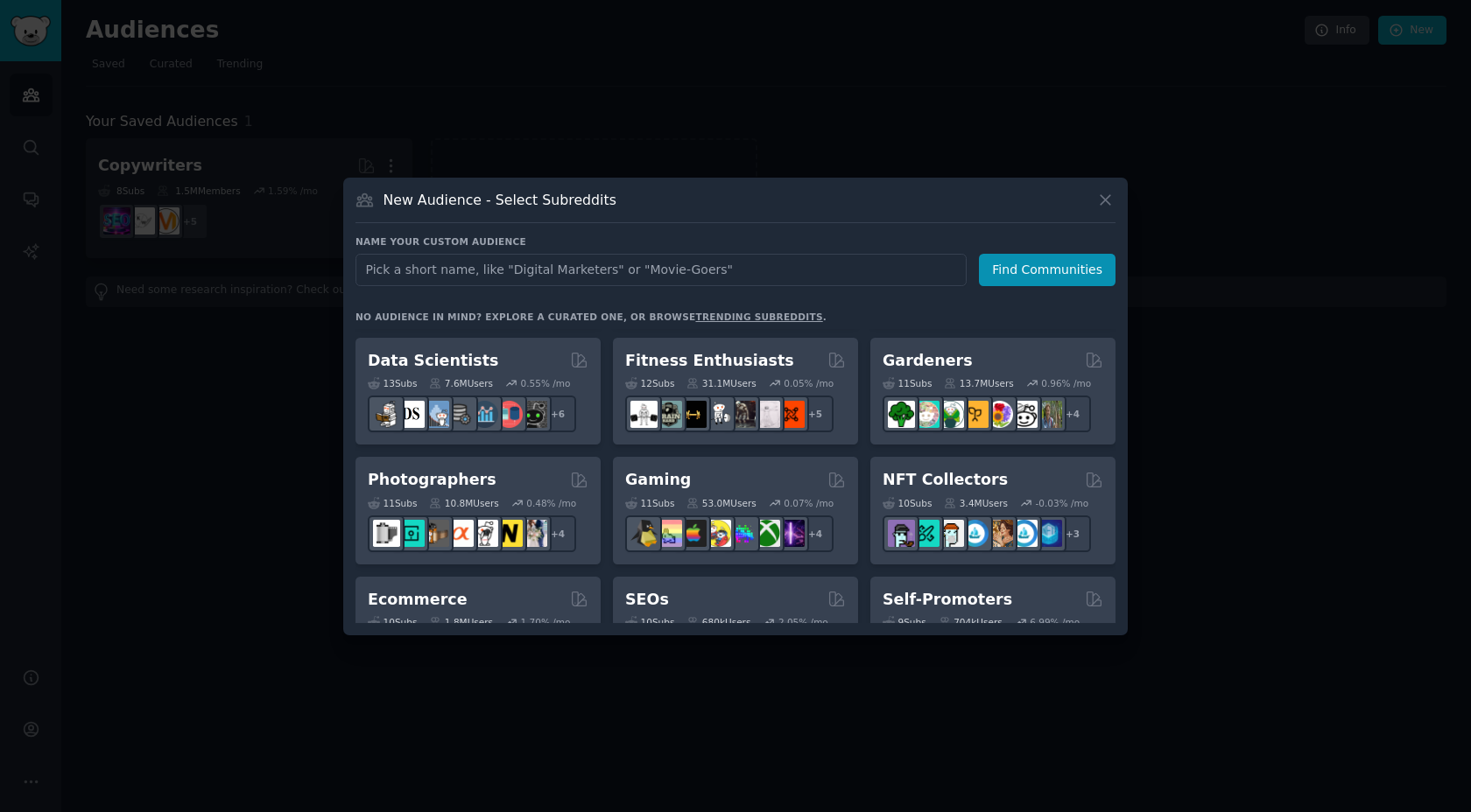
scroll to position [467, 0]
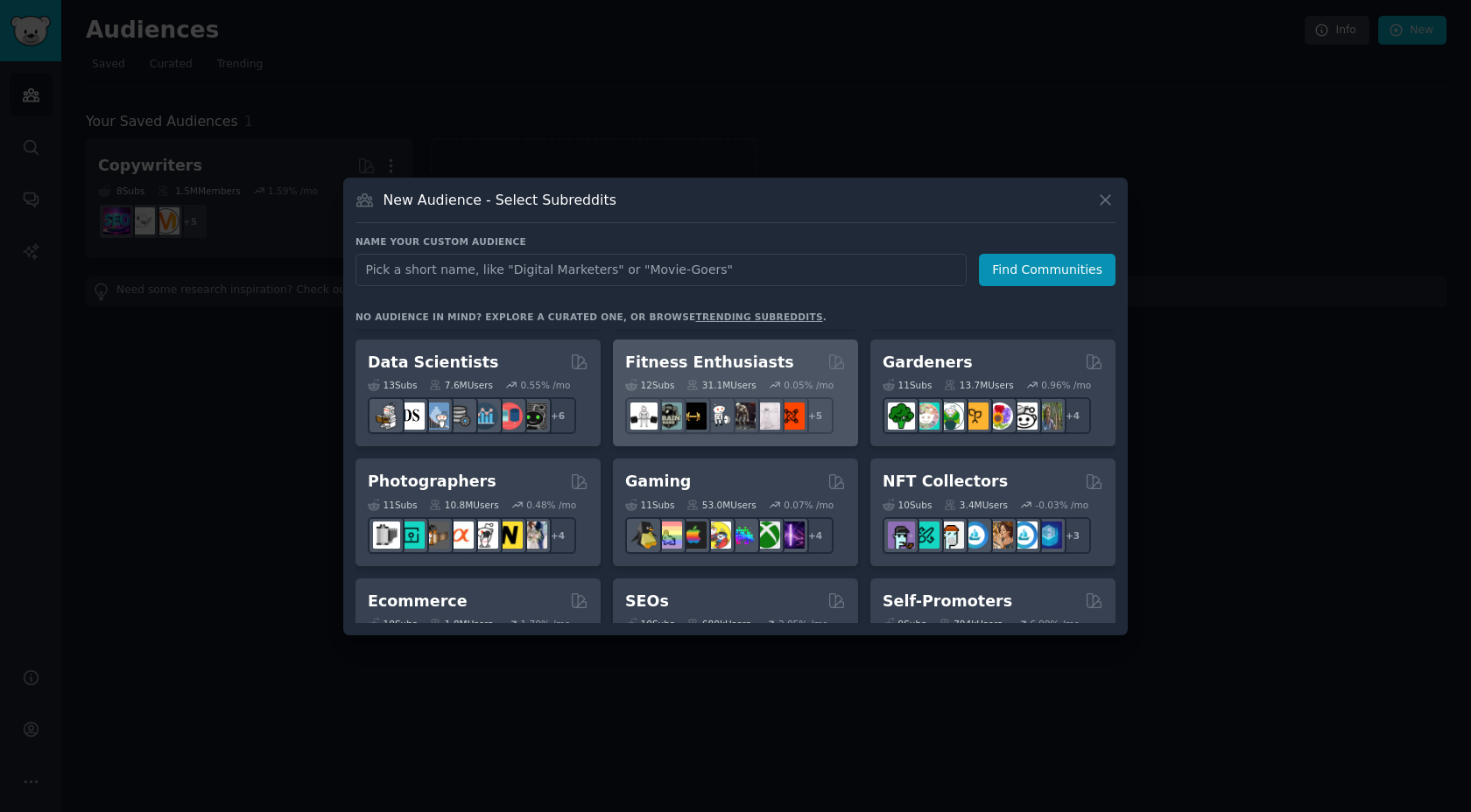
click at [725, 365] on h2 "Fitness Enthusiasts" at bounding box center [709, 362] width 169 height 21
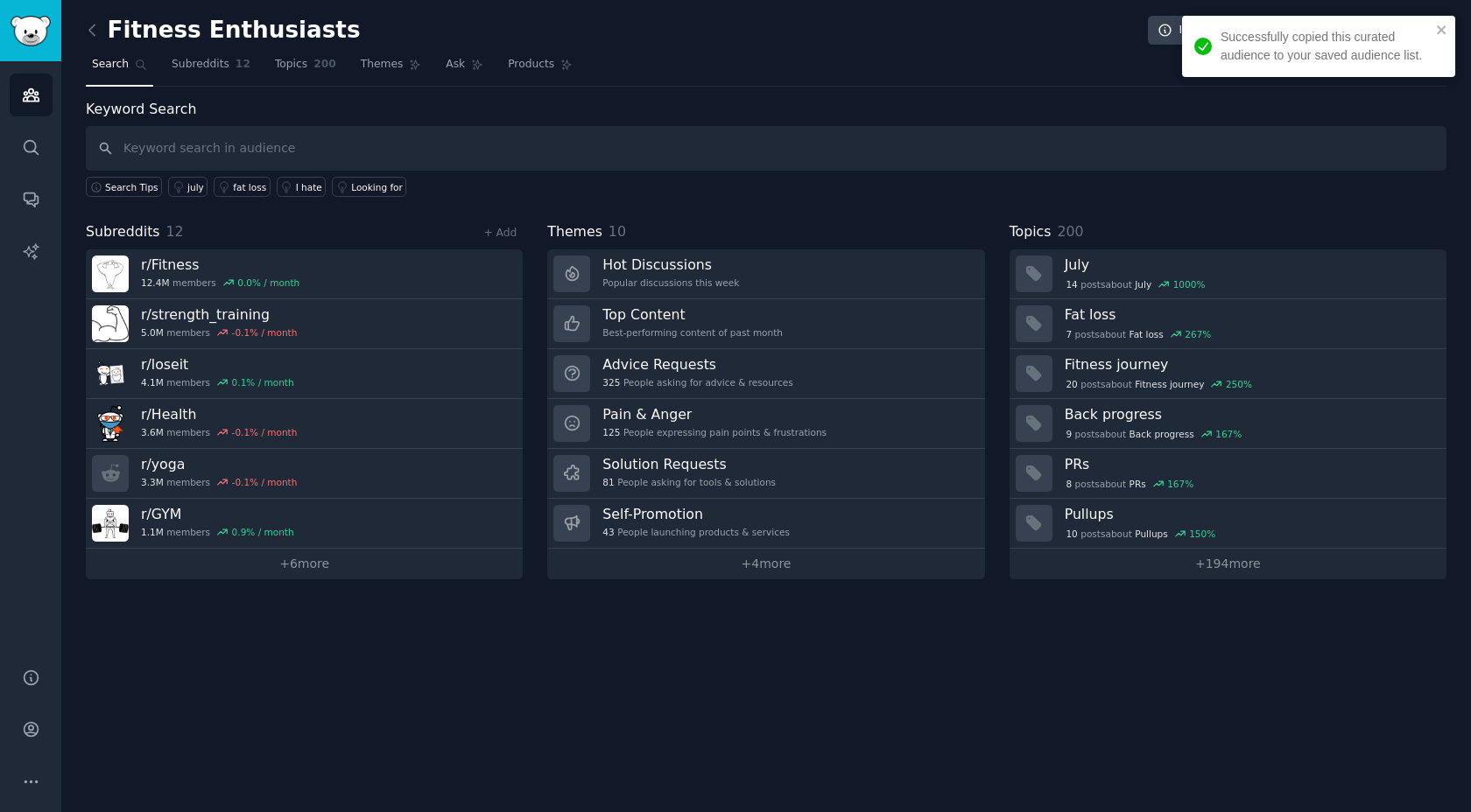
click at [220, 158] on input "text" at bounding box center [766, 148] width 1361 height 45
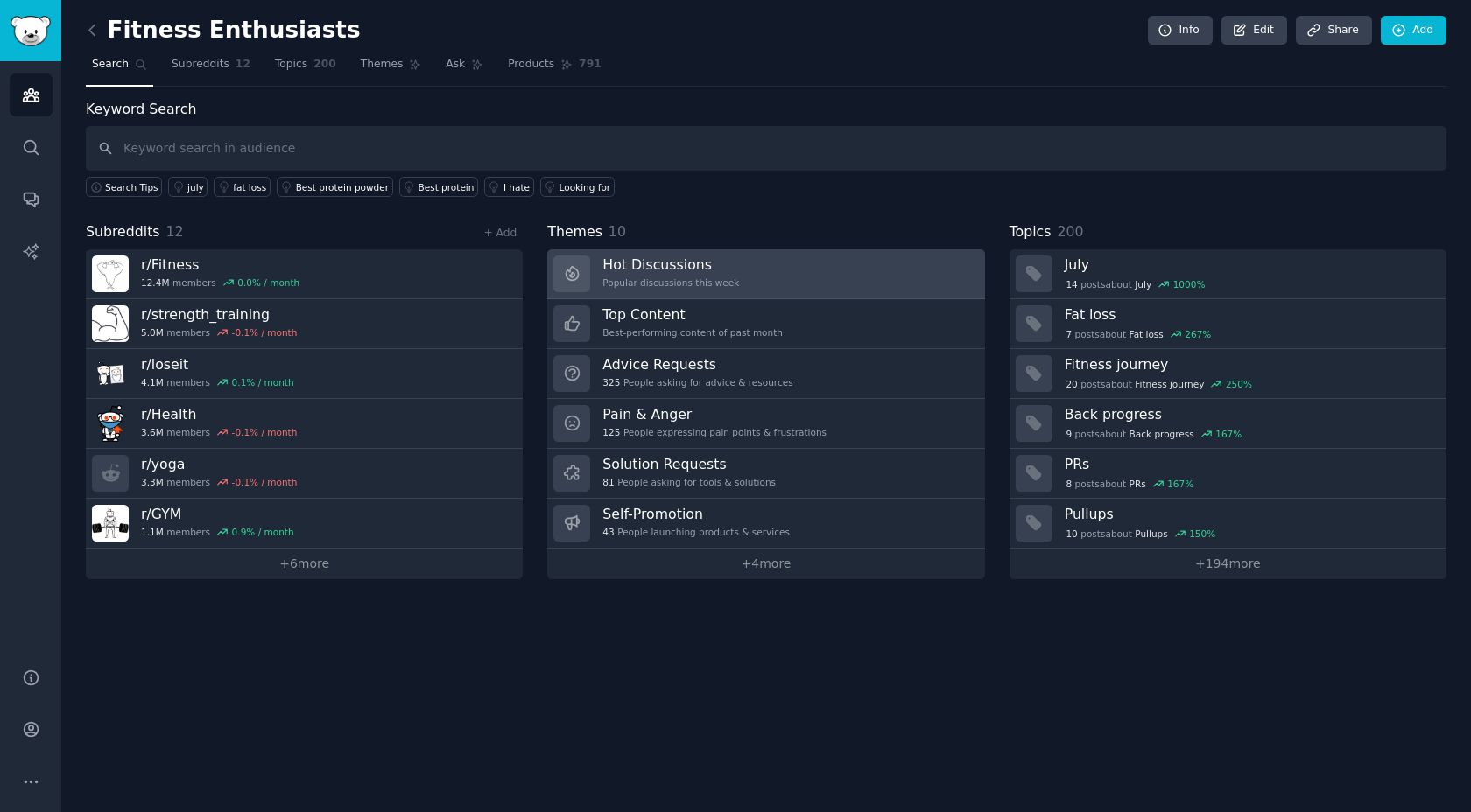
click at [659, 278] on div "Popular discussions this week" at bounding box center [671, 282] width 136 height 12
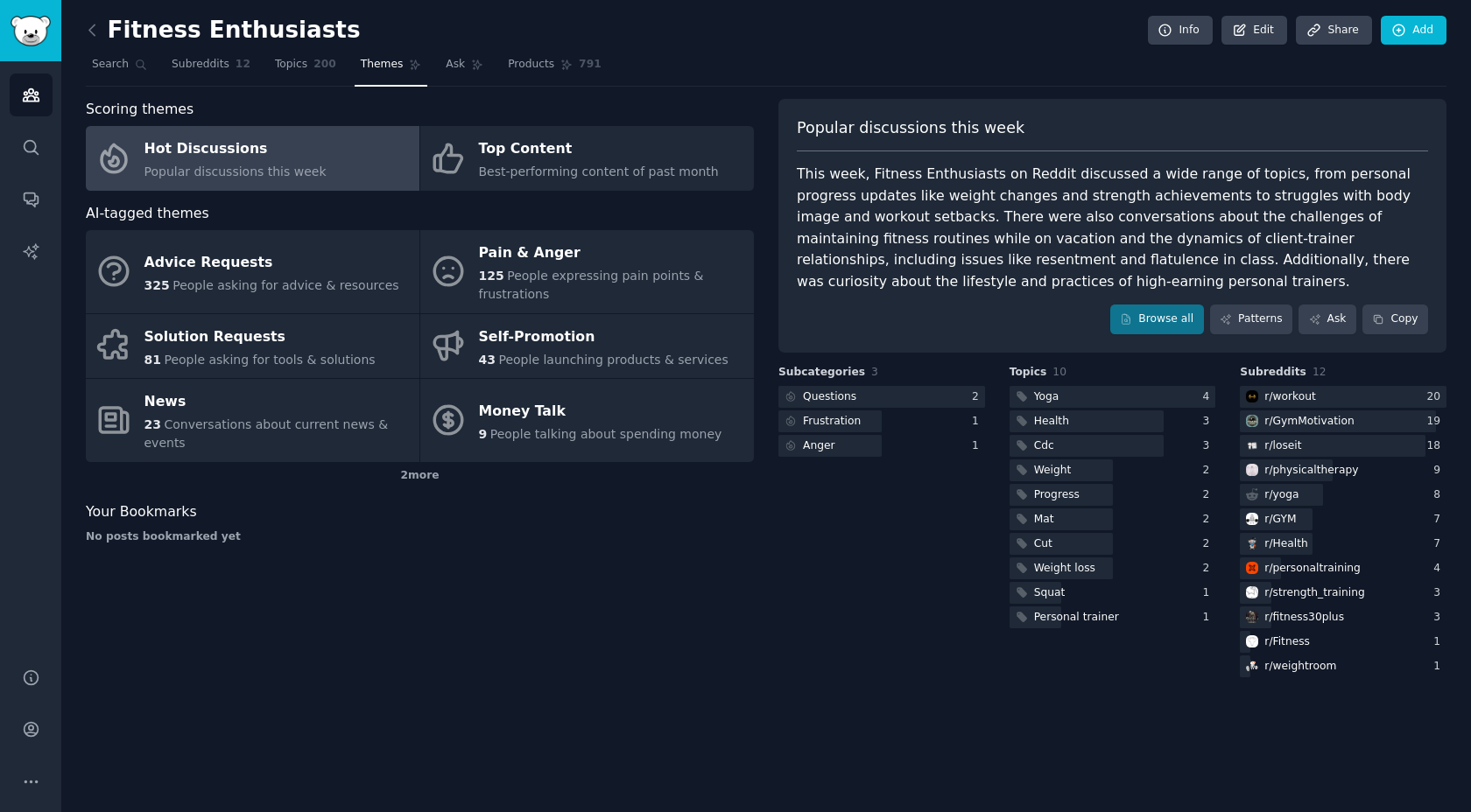
click at [1093, 220] on div "This week, Fitness Enthusiasts on Reddit discussed a wide range of topics, from…" at bounding box center [1112, 228] width 631 height 129
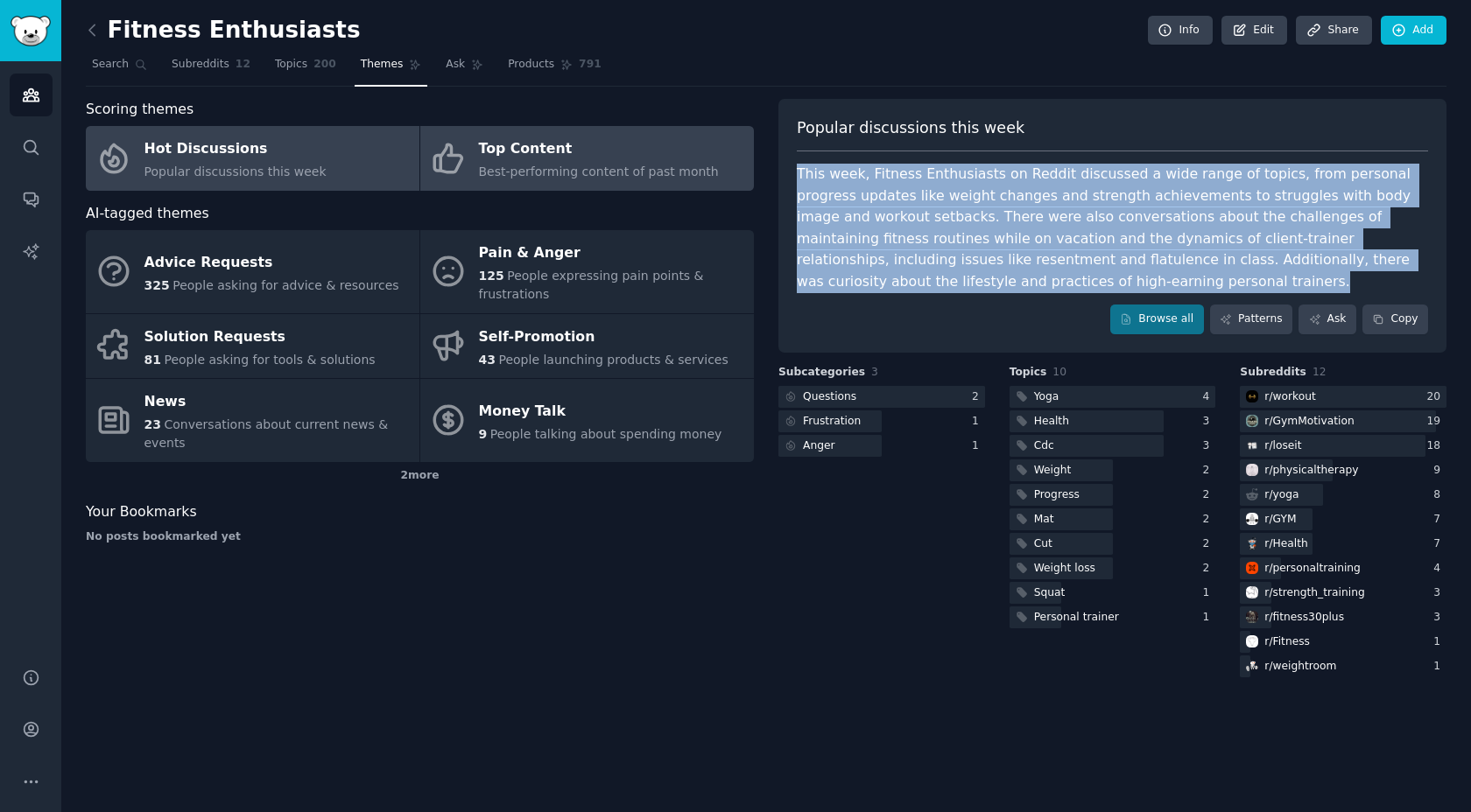
click at [513, 149] on div "Top Content" at bounding box center [598, 150] width 240 height 28
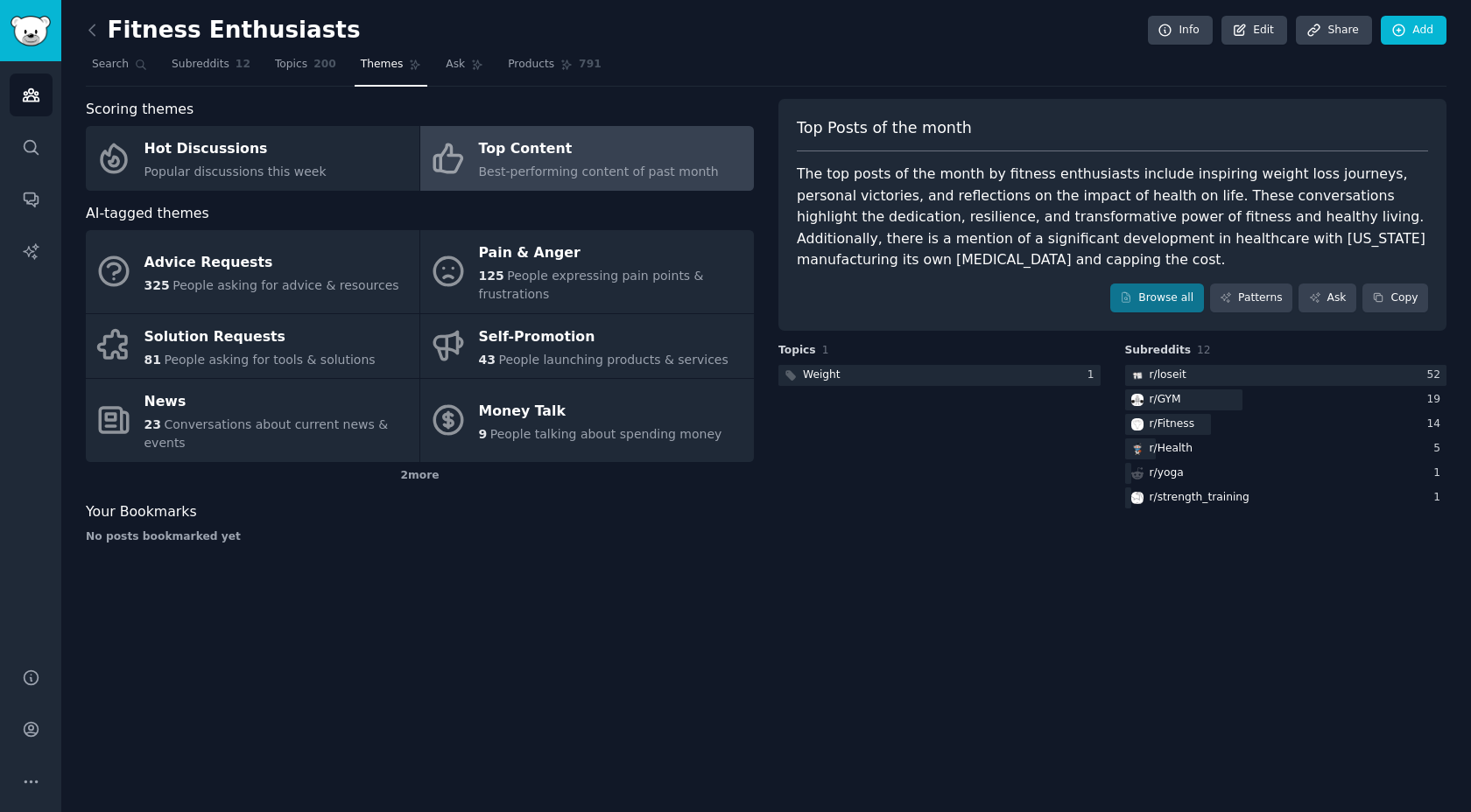
click at [965, 178] on div "The top posts of the month by fitness enthusiasts include inspiring weight loss…" at bounding box center [1112, 217] width 631 height 107
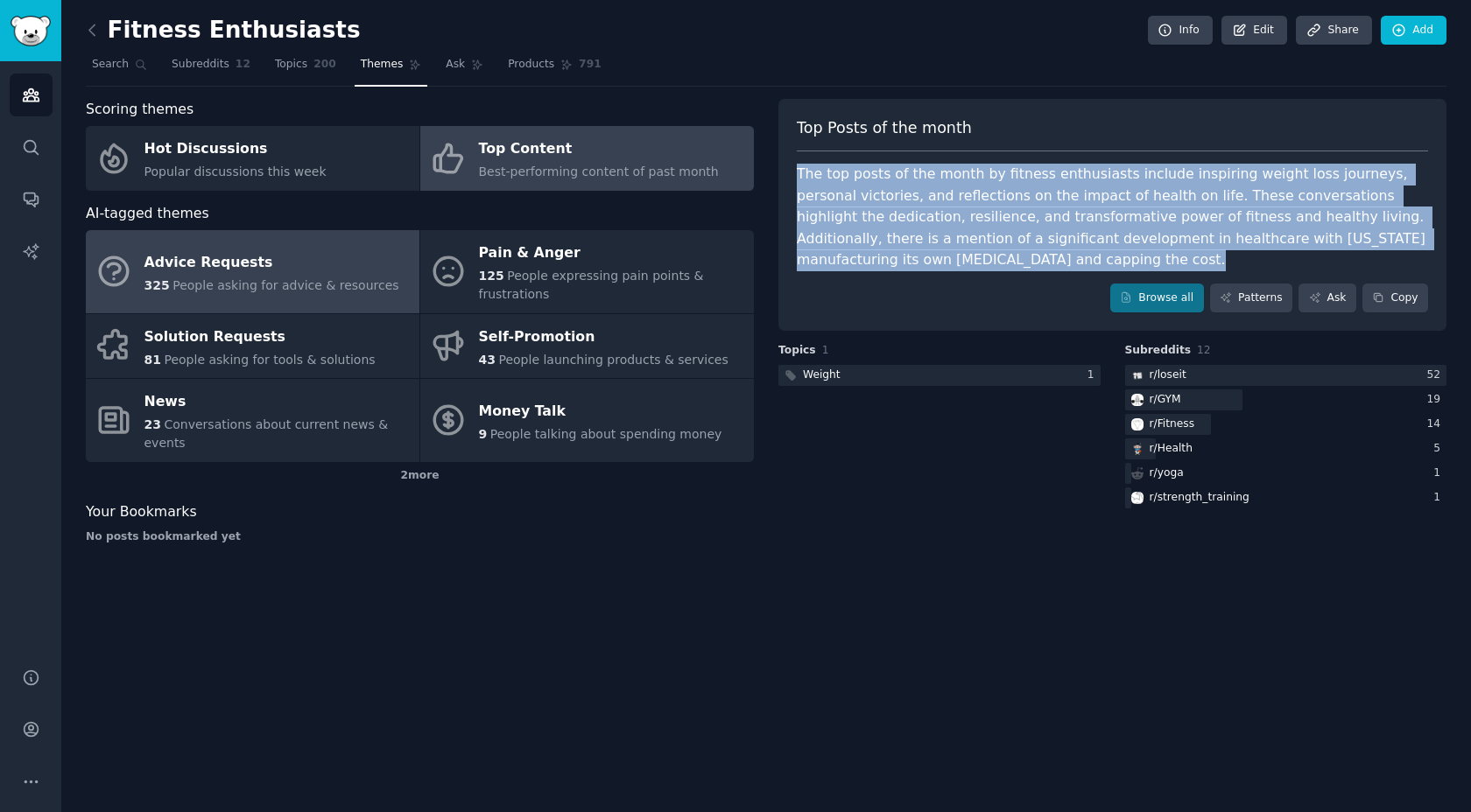
click at [254, 302] on link "Advice Requests 325 People asking for advice & resources" at bounding box center [253, 271] width 334 height 83
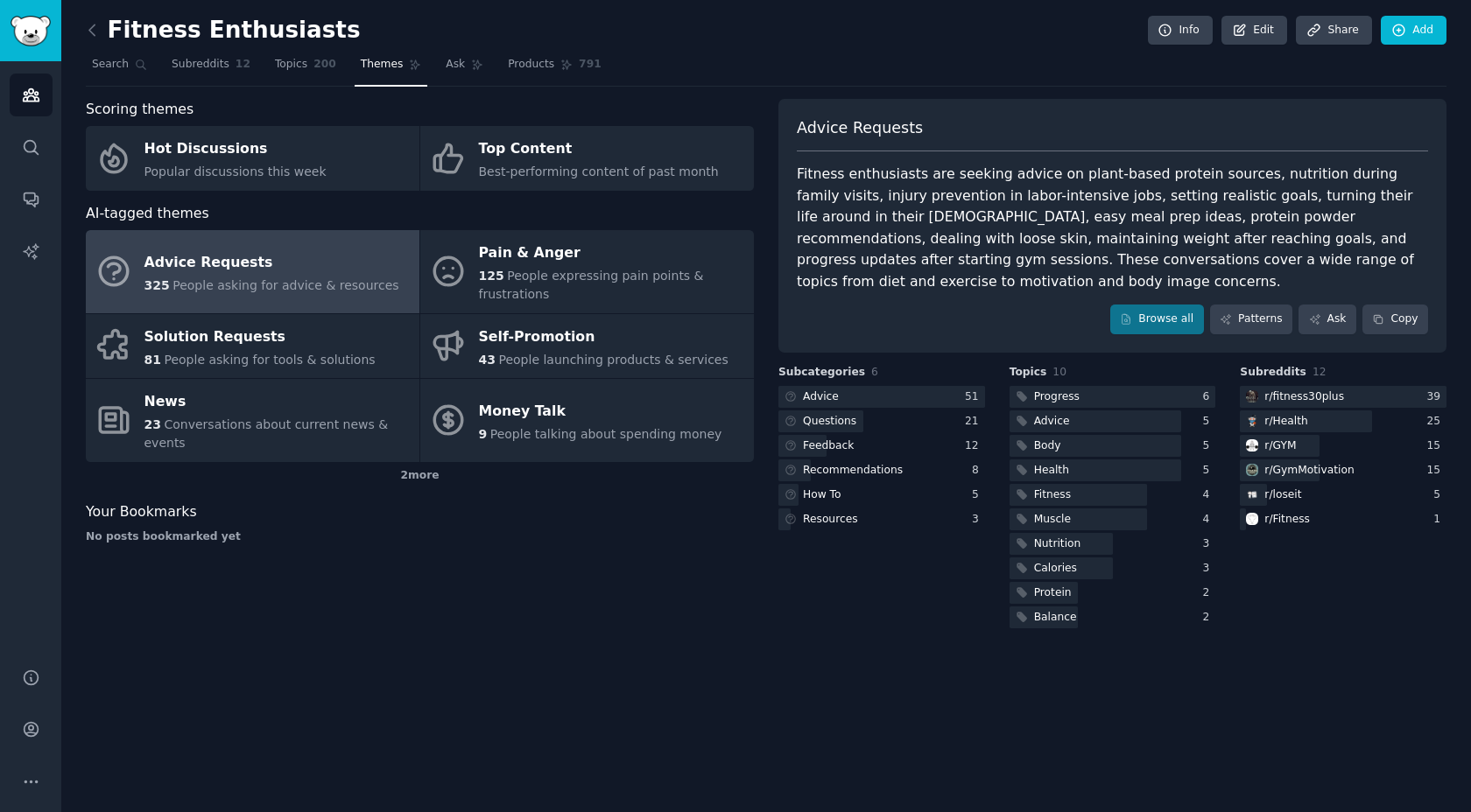
click at [996, 195] on div "Fitness enthusiasts are seeking advice on plant-based protein sources, nutritio…" at bounding box center [1112, 228] width 631 height 129
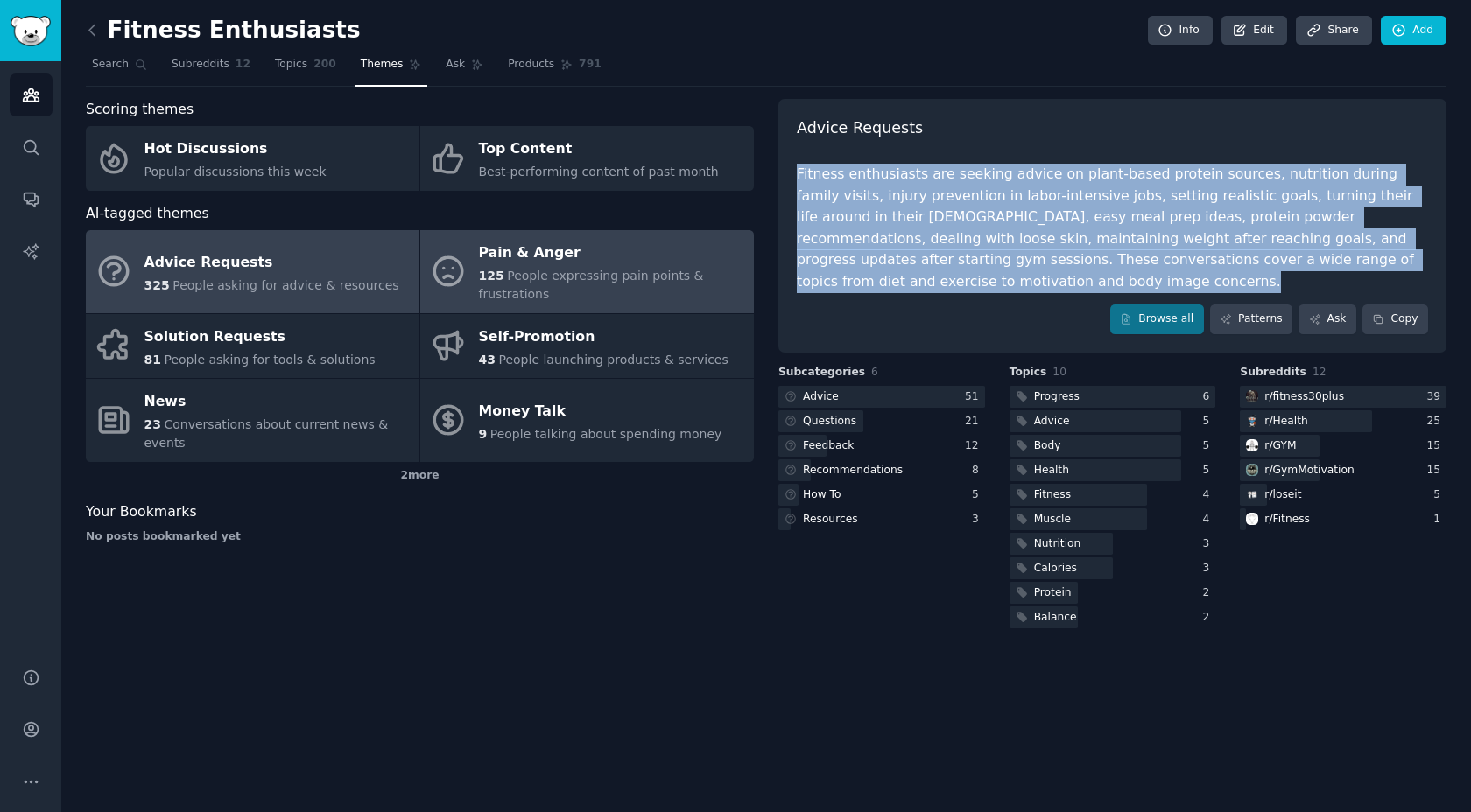
click at [551, 291] on div "125 People expressing pain points & frustrations" at bounding box center [611, 284] width 266 height 36
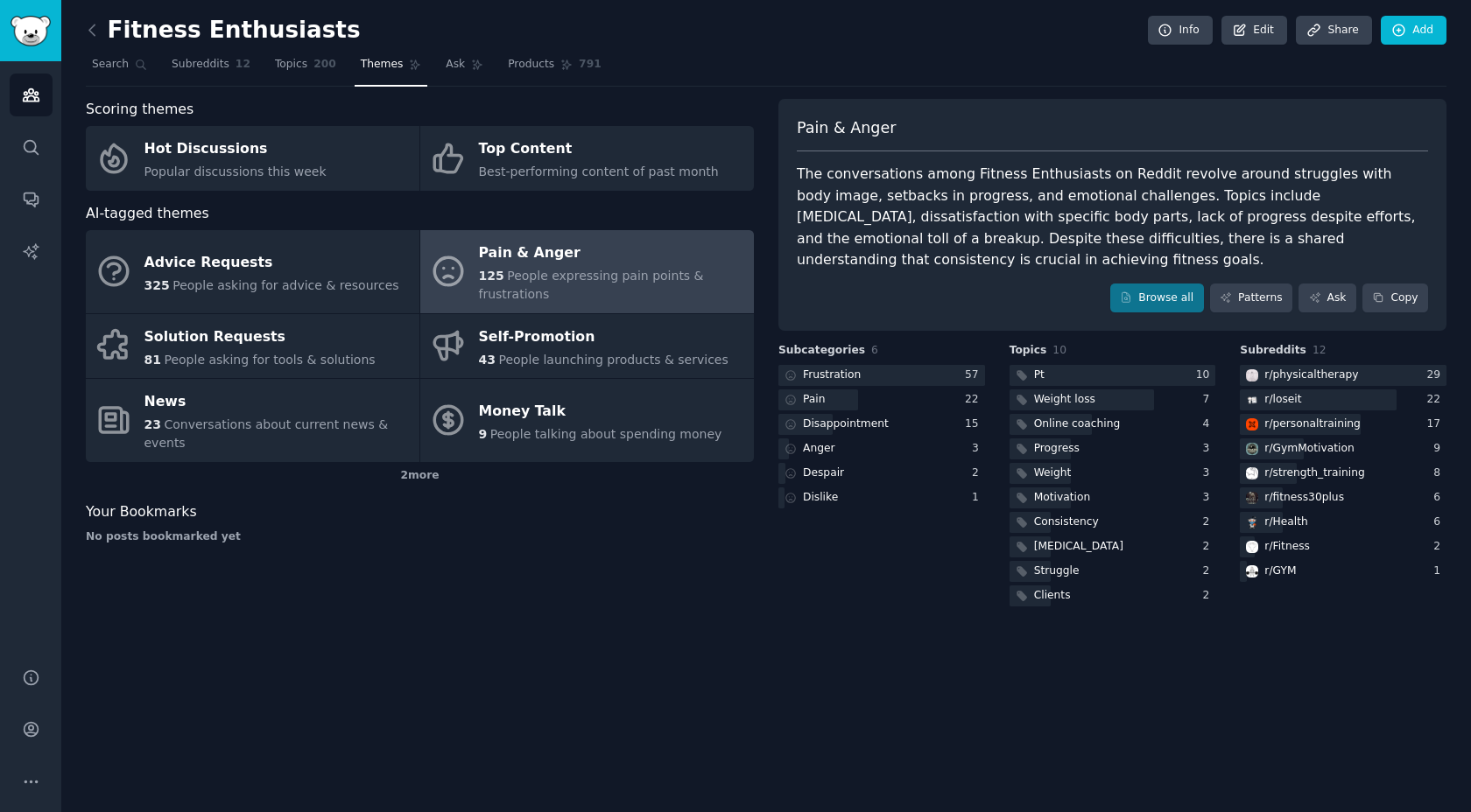
click at [895, 212] on div "The conversations among Fitness Enthusiasts on Reddit revolve around struggles …" at bounding box center [1112, 217] width 631 height 107
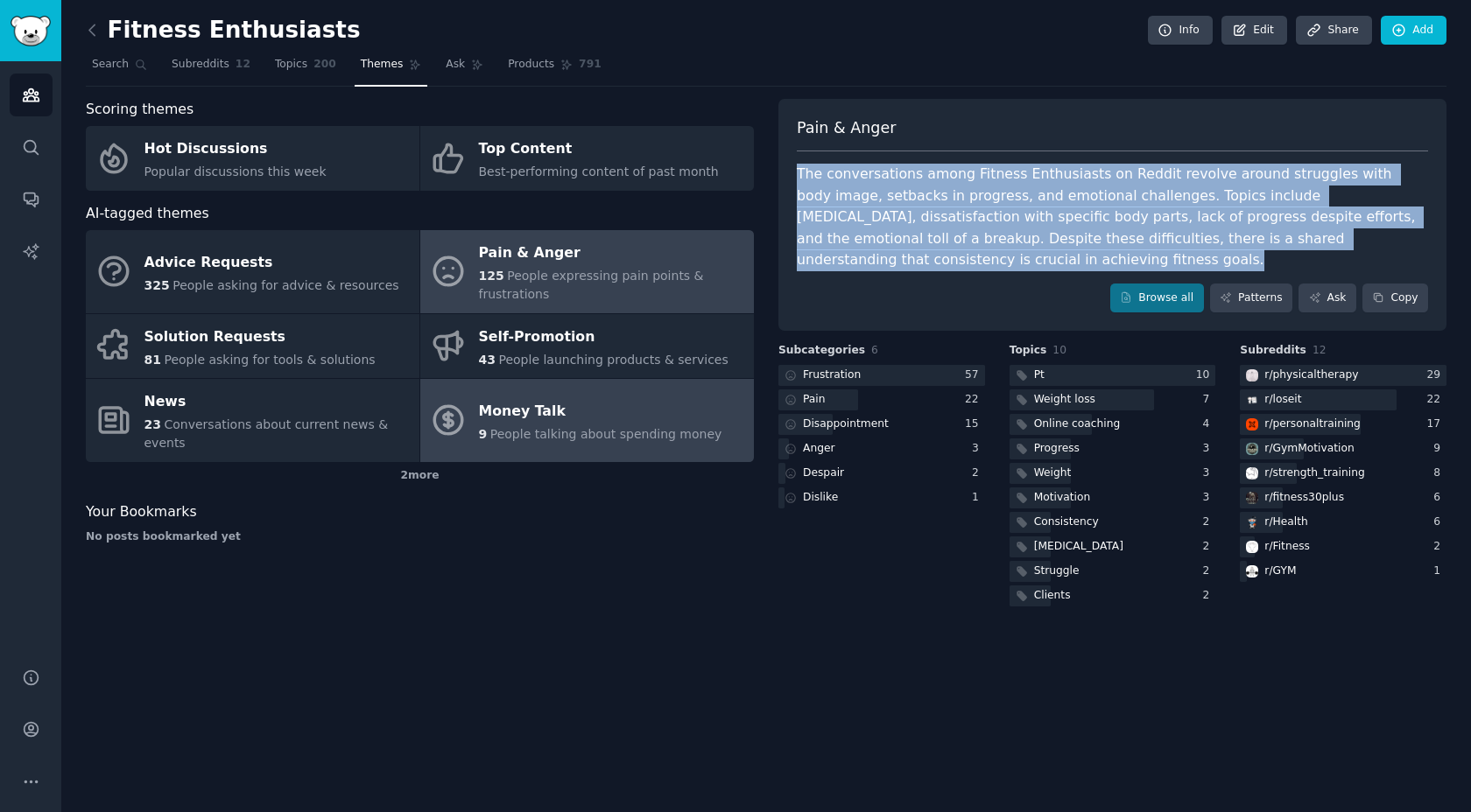
click at [645, 432] on div "9 People talking about spending money" at bounding box center [600, 434] width 243 height 19
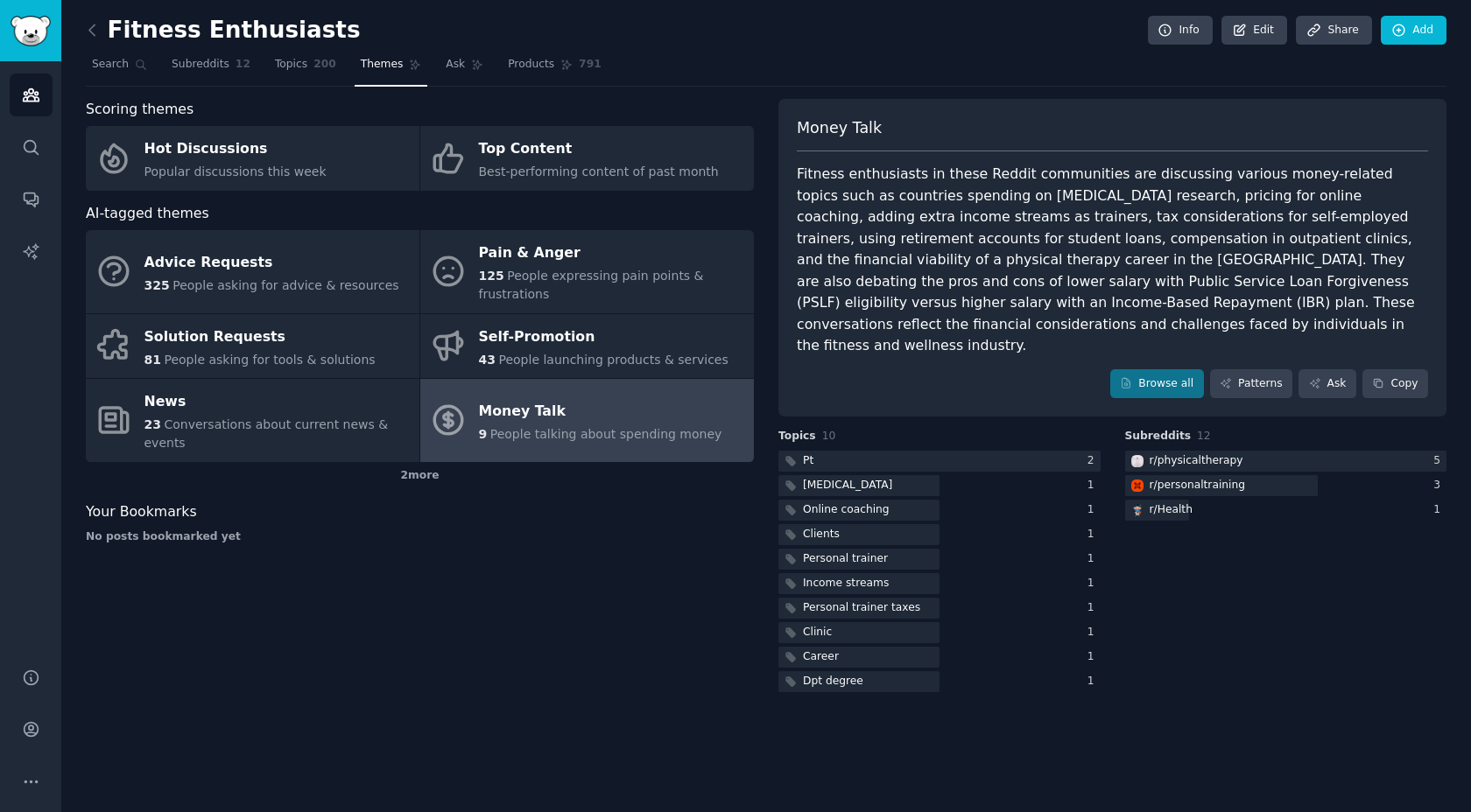
click at [966, 240] on div "Fitness enthusiasts in these Reddit communities are discussing various money-re…" at bounding box center [1112, 260] width 631 height 193
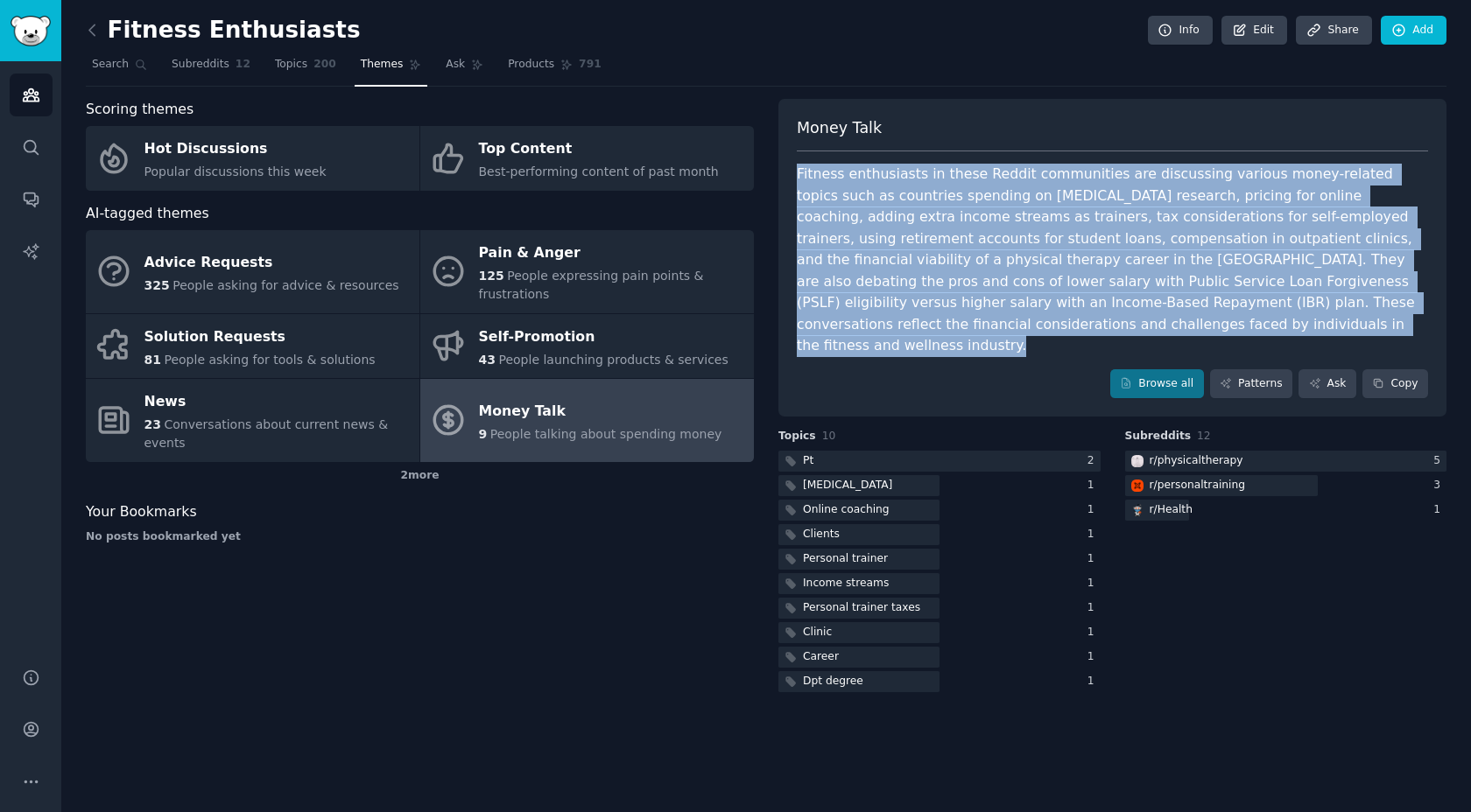
click at [918, 260] on div "Fitness enthusiasts in these Reddit communities are discussing various money-re…" at bounding box center [1112, 260] width 631 height 193
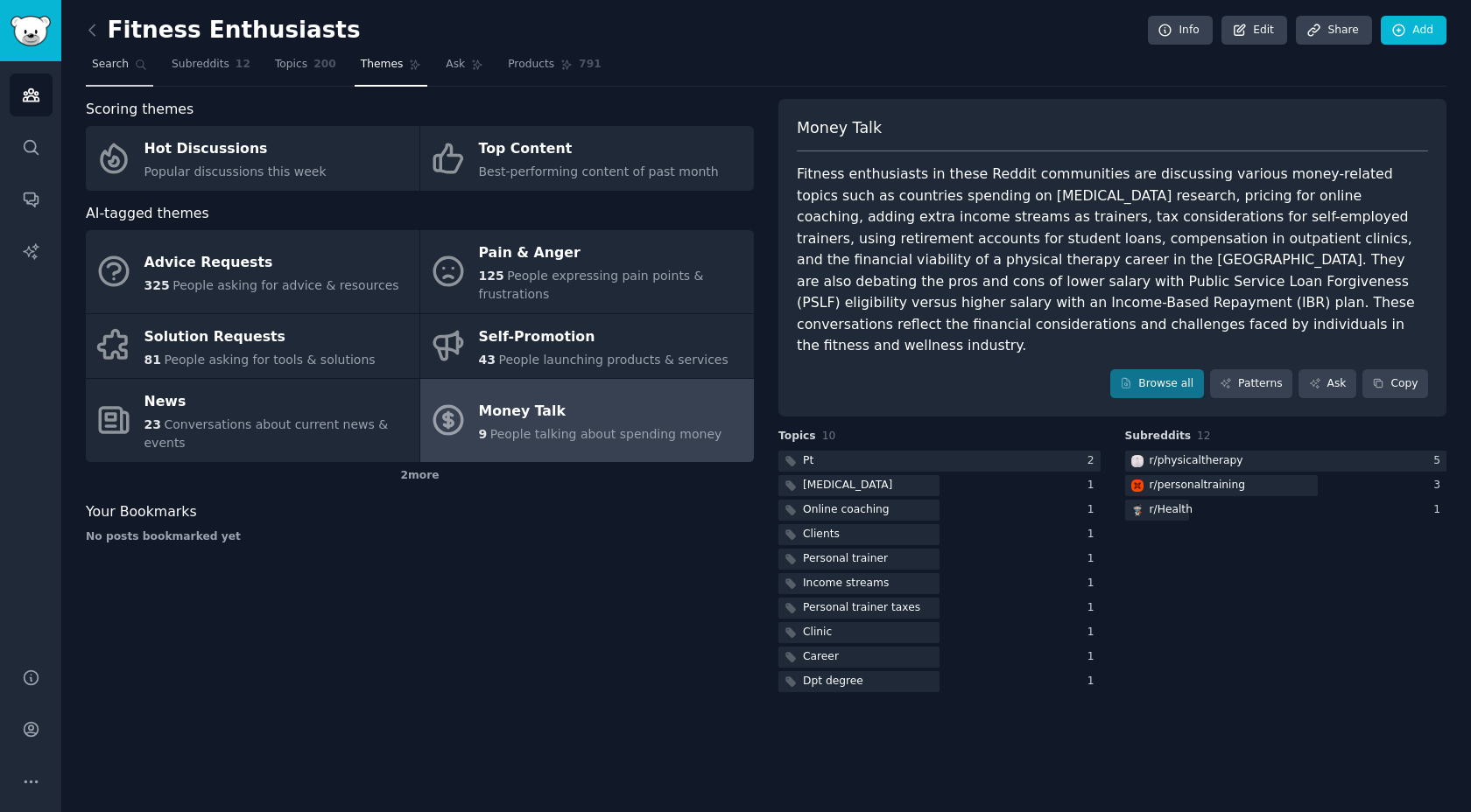
click at [121, 67] on span "Search" at bounding box center [110, 64] width 36 height 16
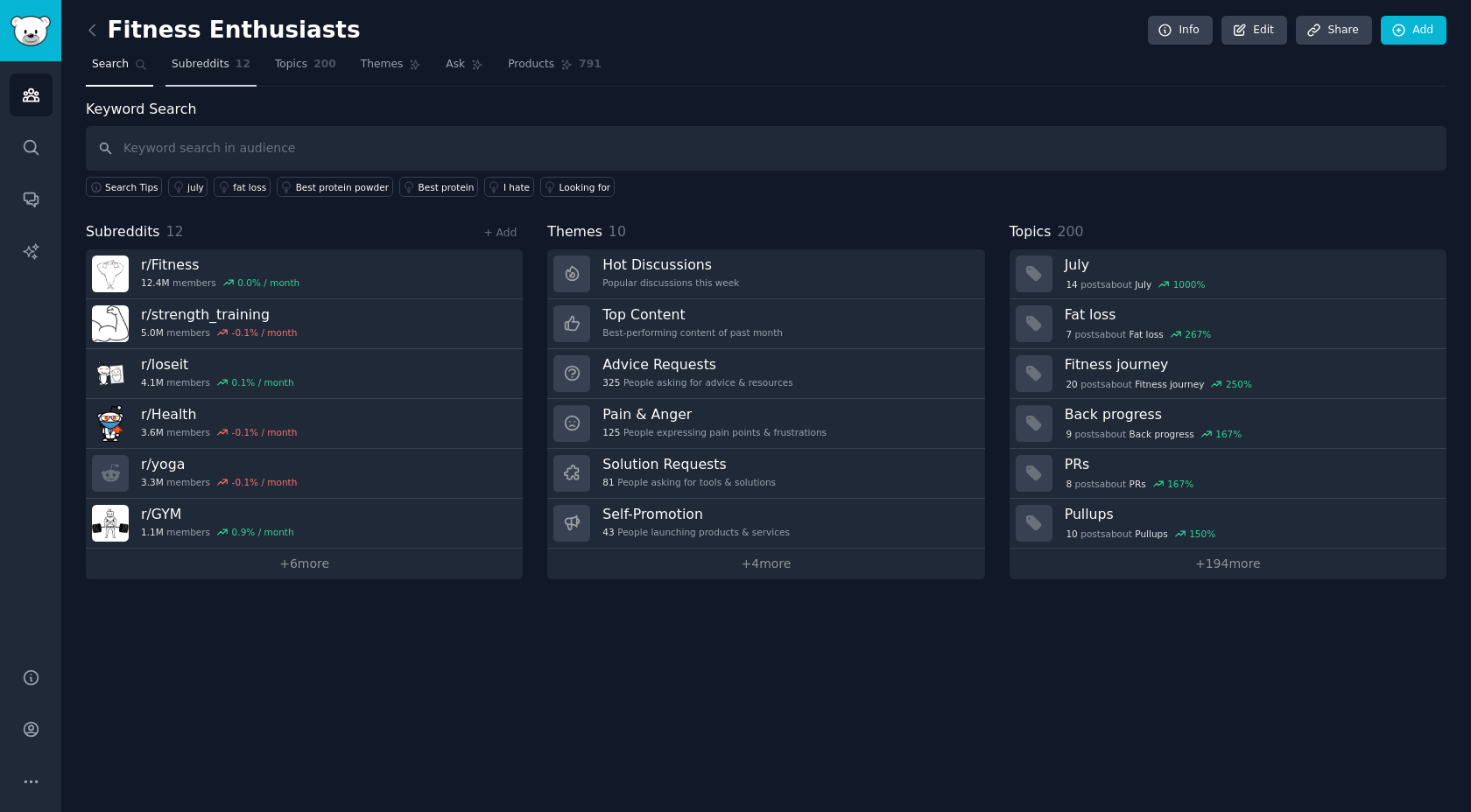
click at [197, 68] on span "Subreddits" at bounding box center [201, 64] width 58 height 16
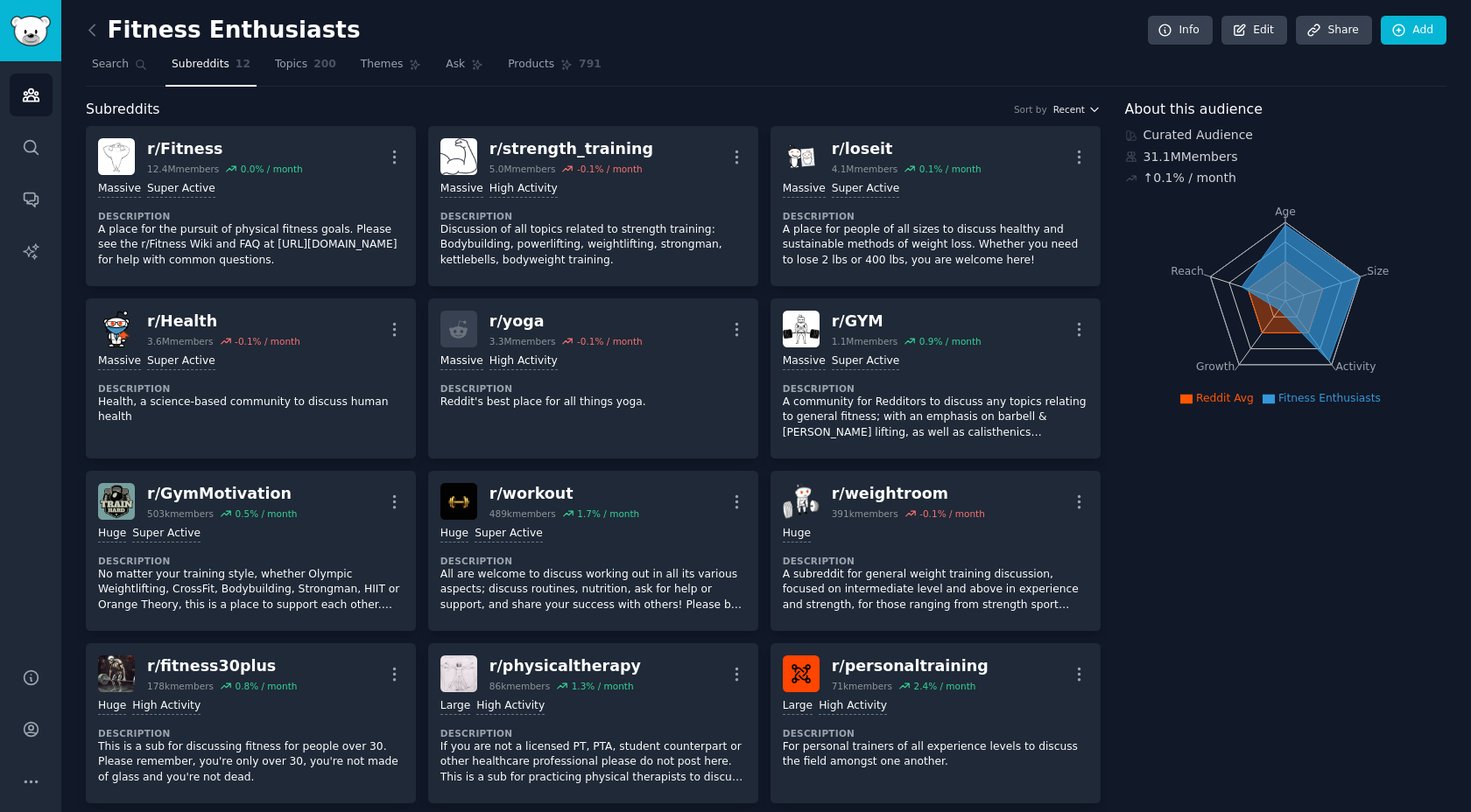
click at [1072, 109] on span "Recent" at bounding box center [1069, 109] width 32 height 12
click at [105, 65] on span "Search" at bounding box center [110, 64] width 36 height 16
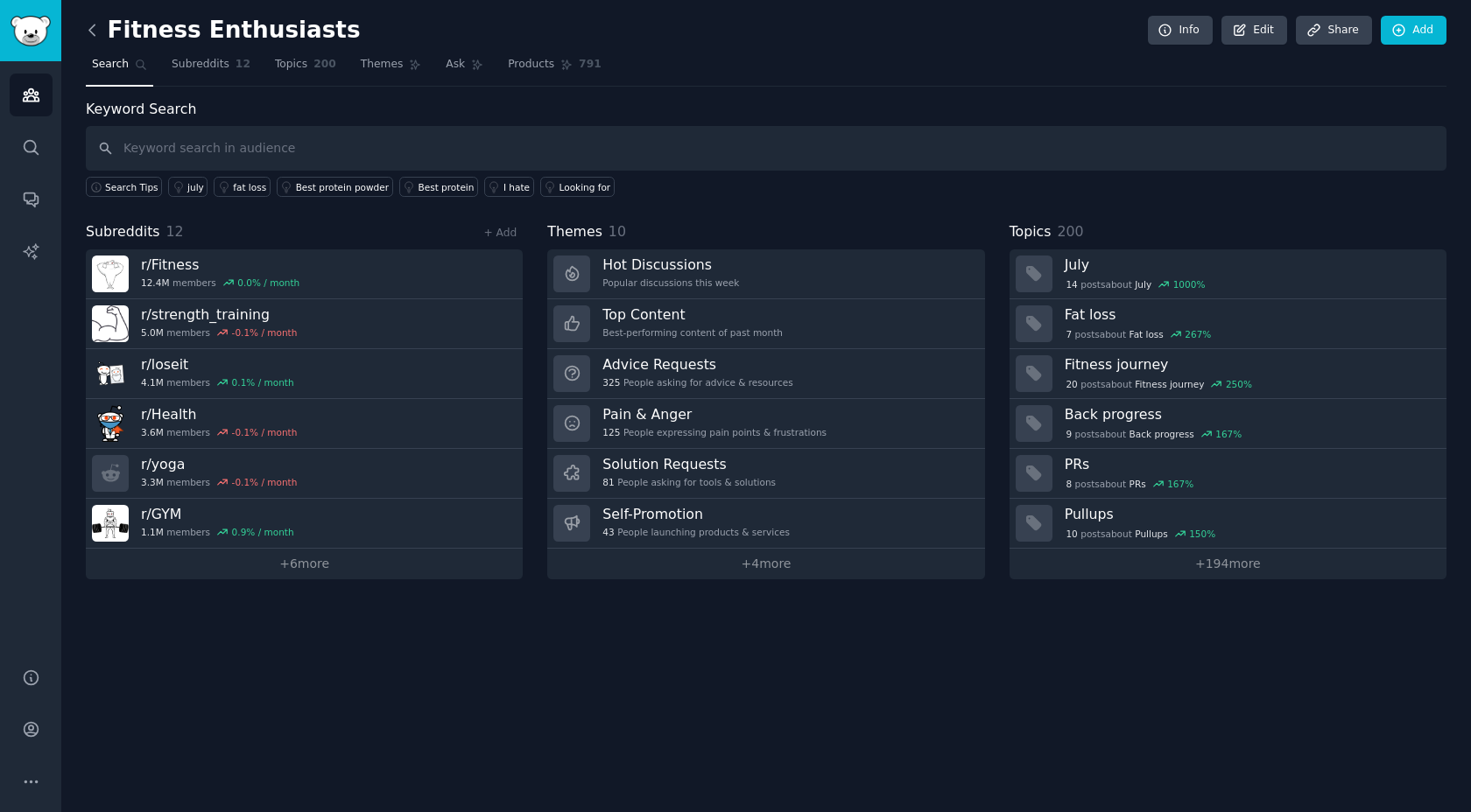
click at [91, 38] on icon at bounding box center [92, 31] width 19 height 19
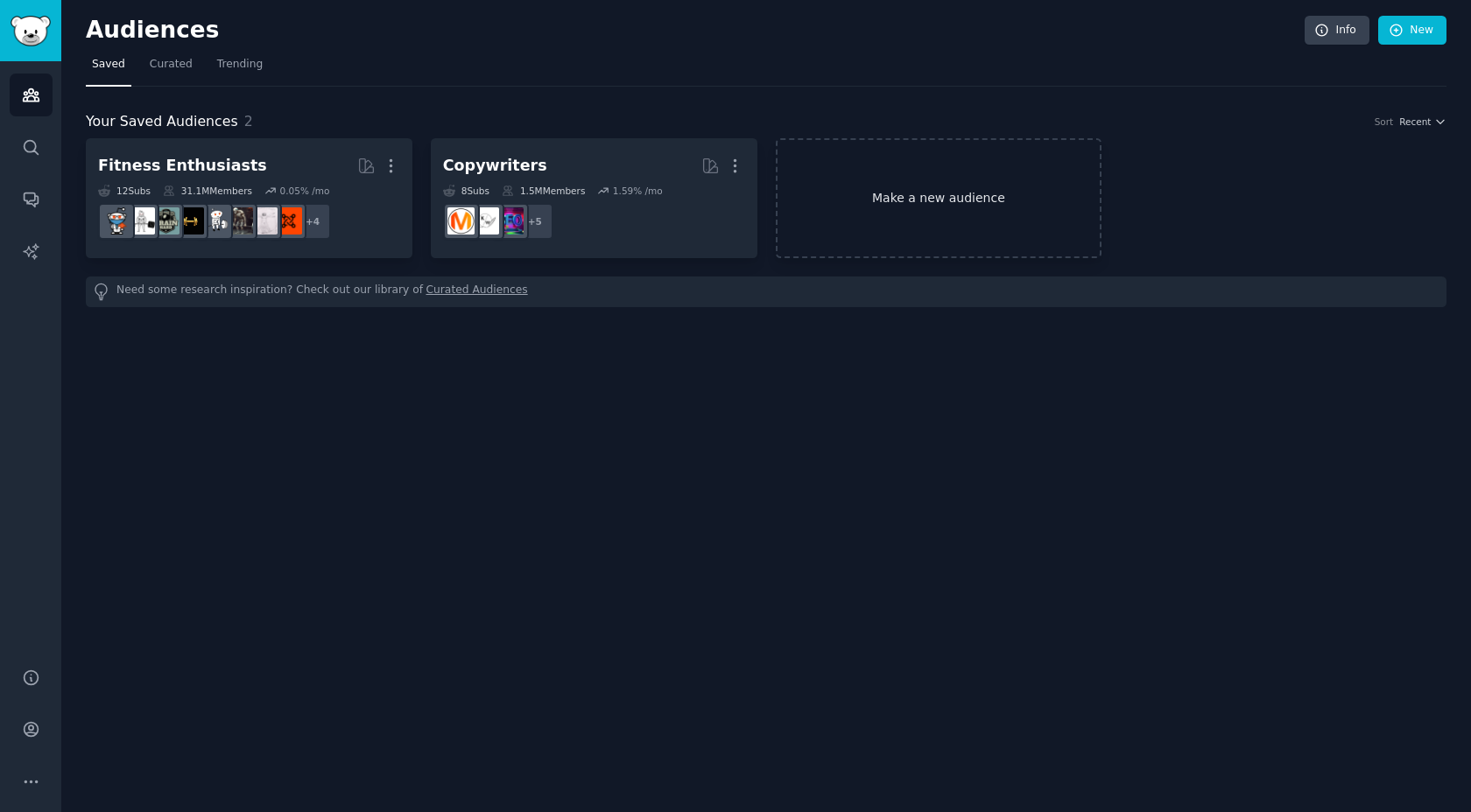
click at [869, 197] on link "Make a new audience" at bounding box center [939, 198] width 326 height 120
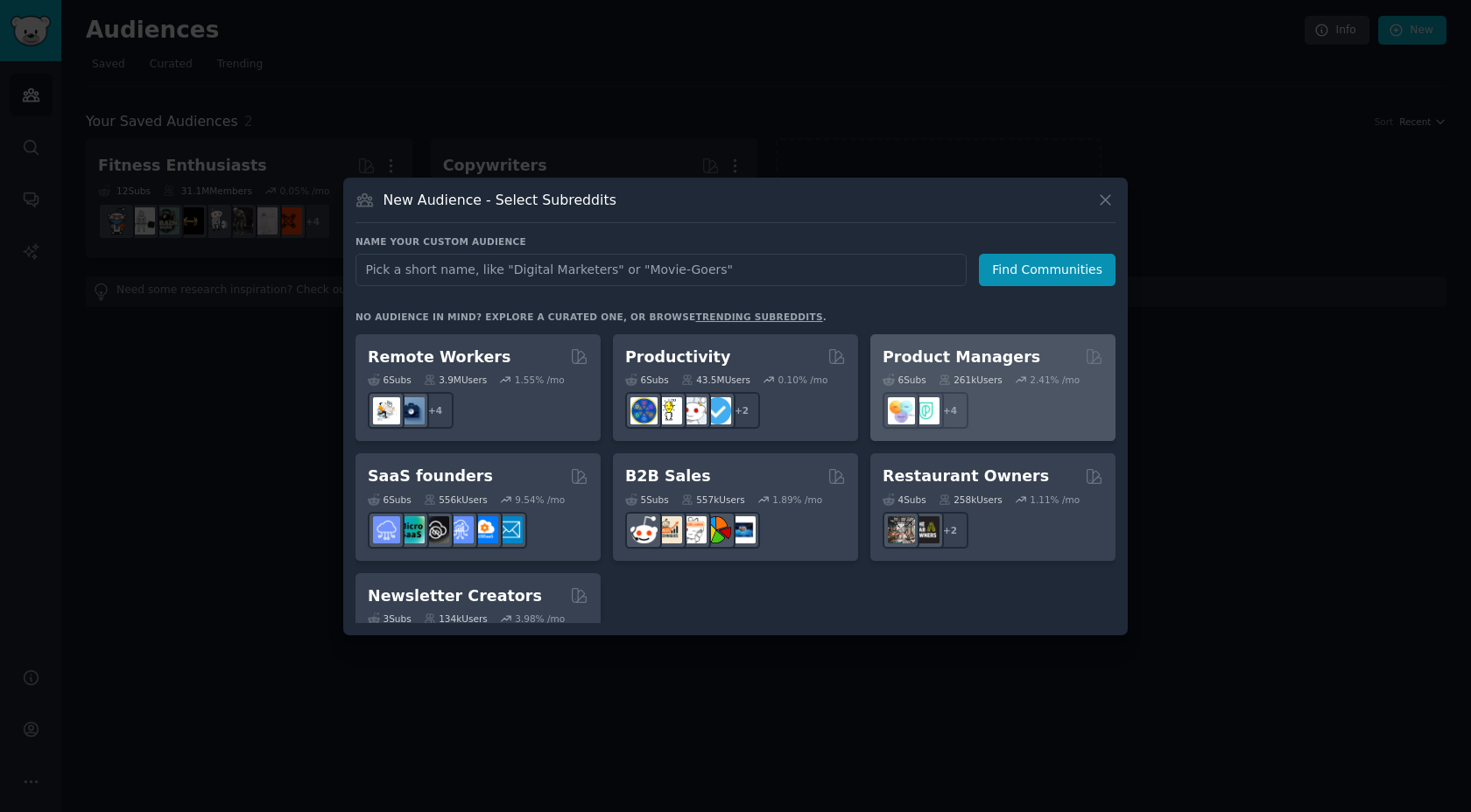
scroll to position [1366, 0]
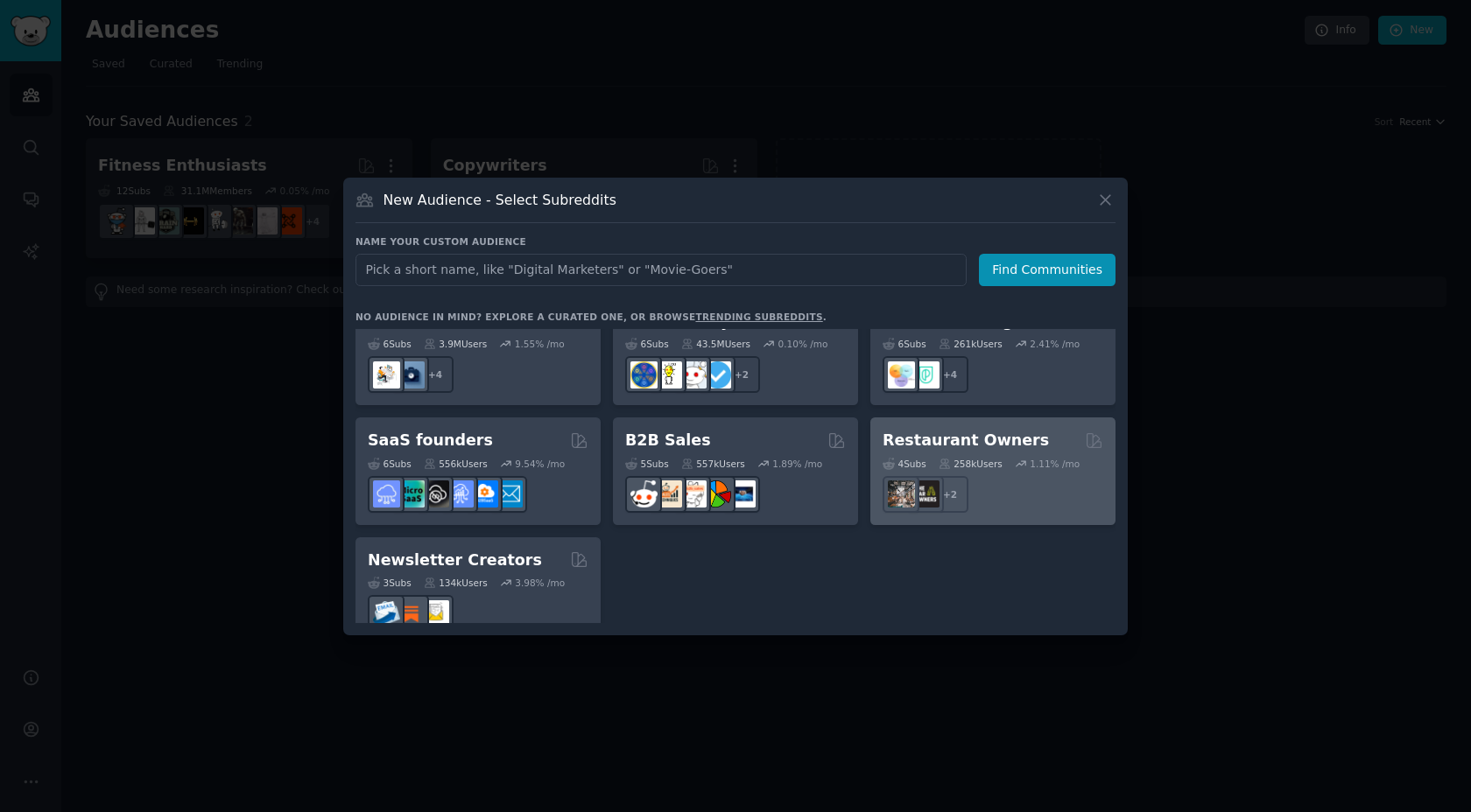
click at [967, 430] on h2 "Restaurant Owners" at bounding box center [965, 440] width 166 height 21
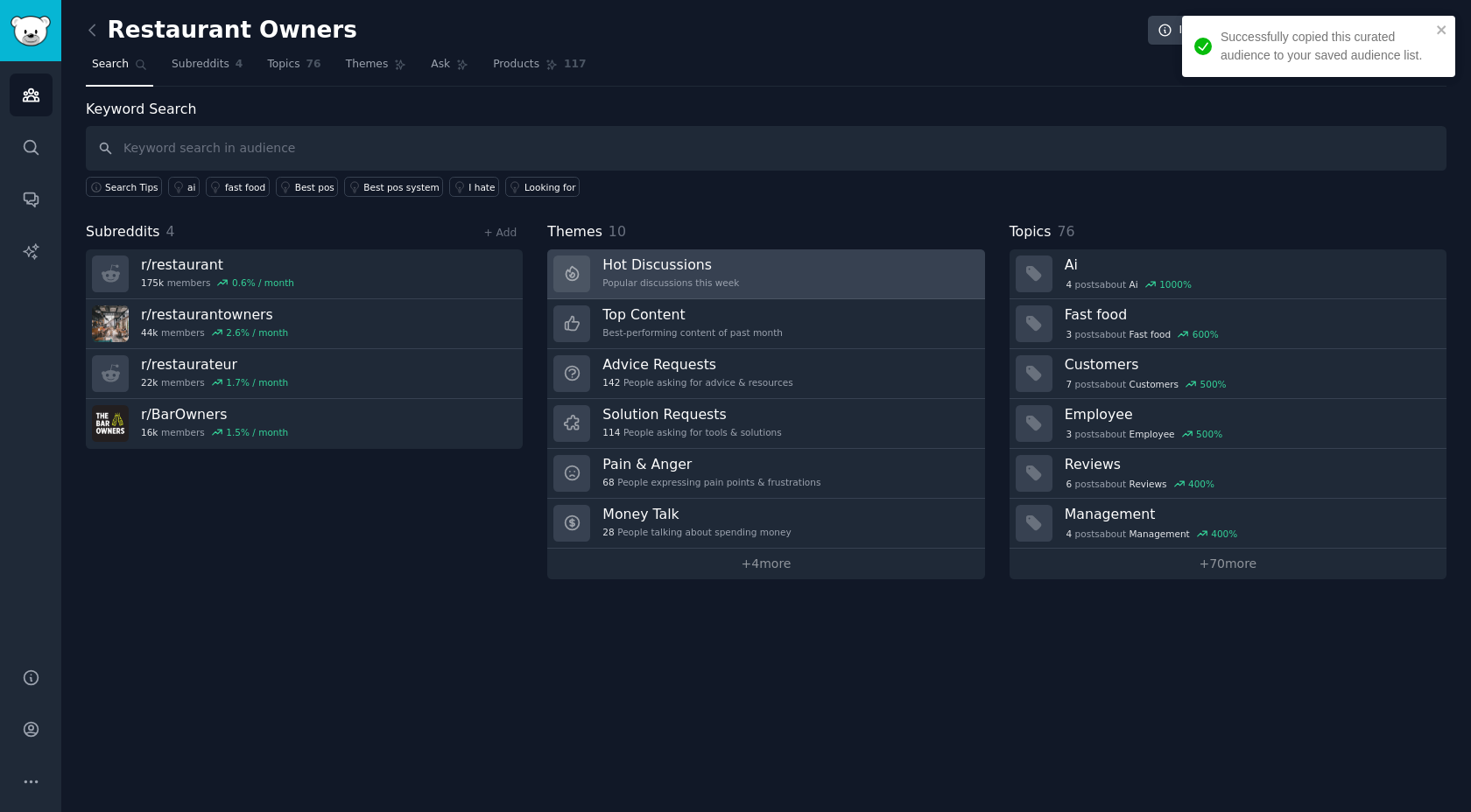
click at [720, 268] on h3 "Hot Discussions" at bounding box center [671, 265] width 136 height 19
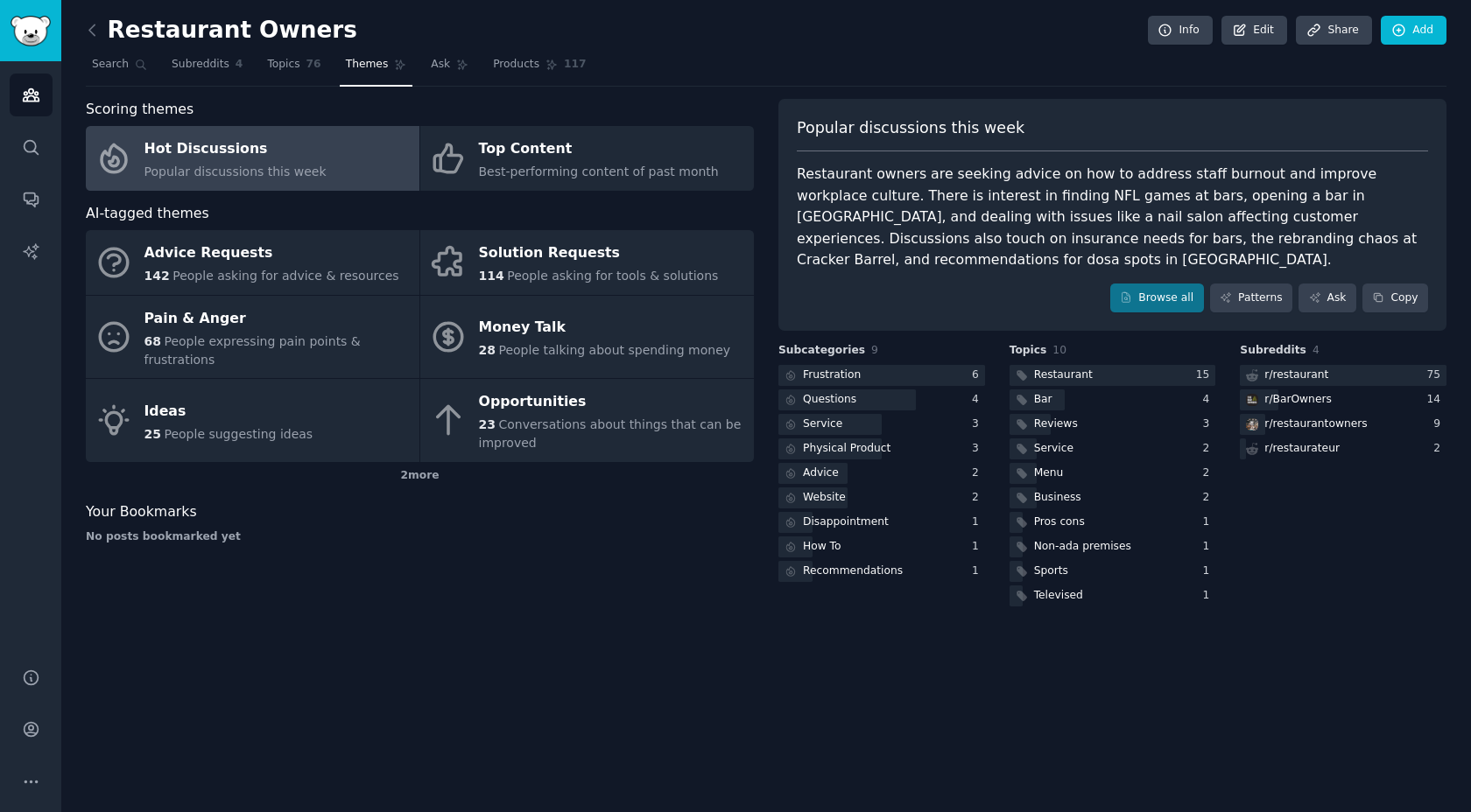
click at [1138, 182] on div "Restaurant owners are seeking advice on how to address staff burnout and improv…" at bounding box center [1112, 217] width 631 height 107
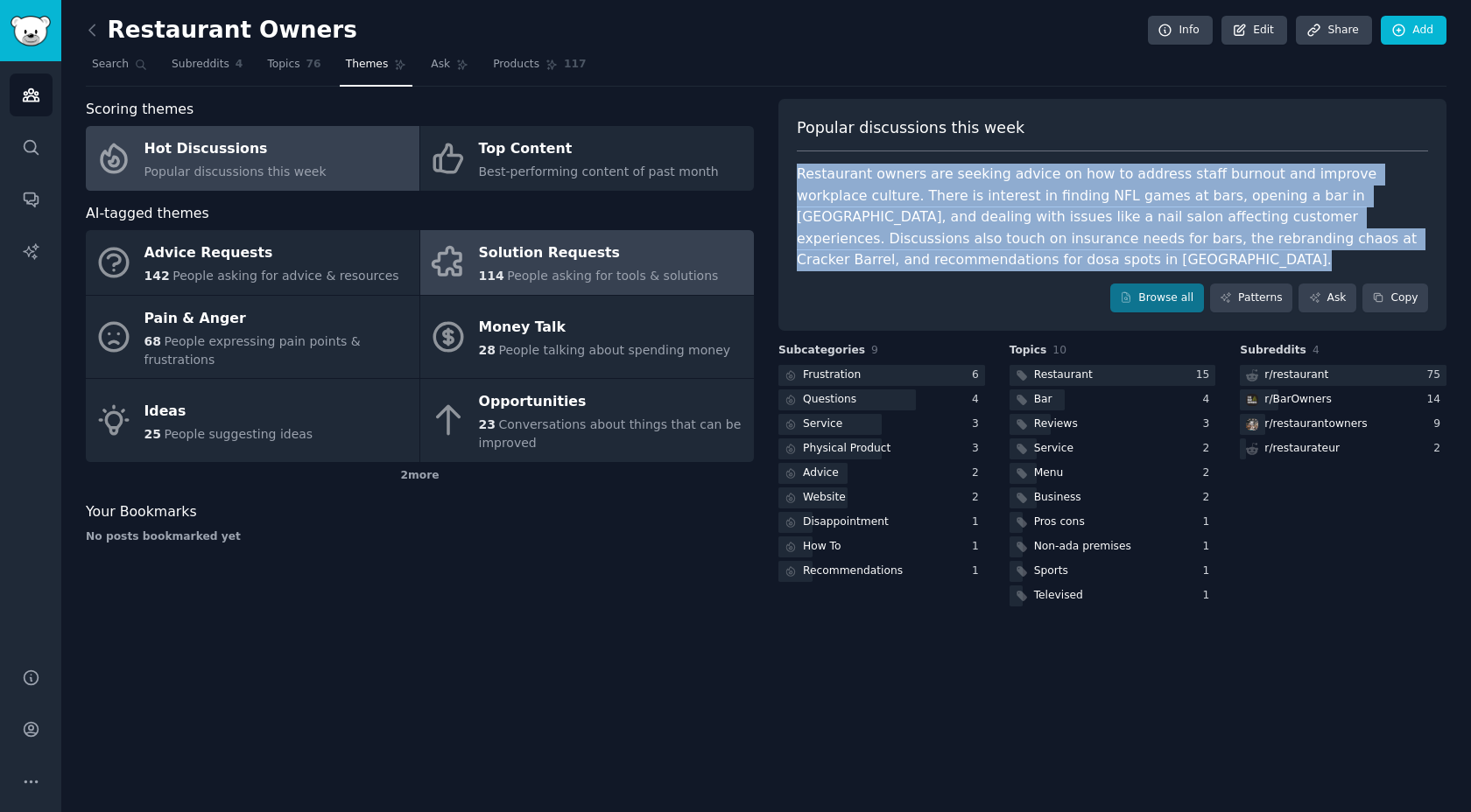
click at [543, 264] on div "Solution Requests" at bounding box center [598, 254] width 240 height 28
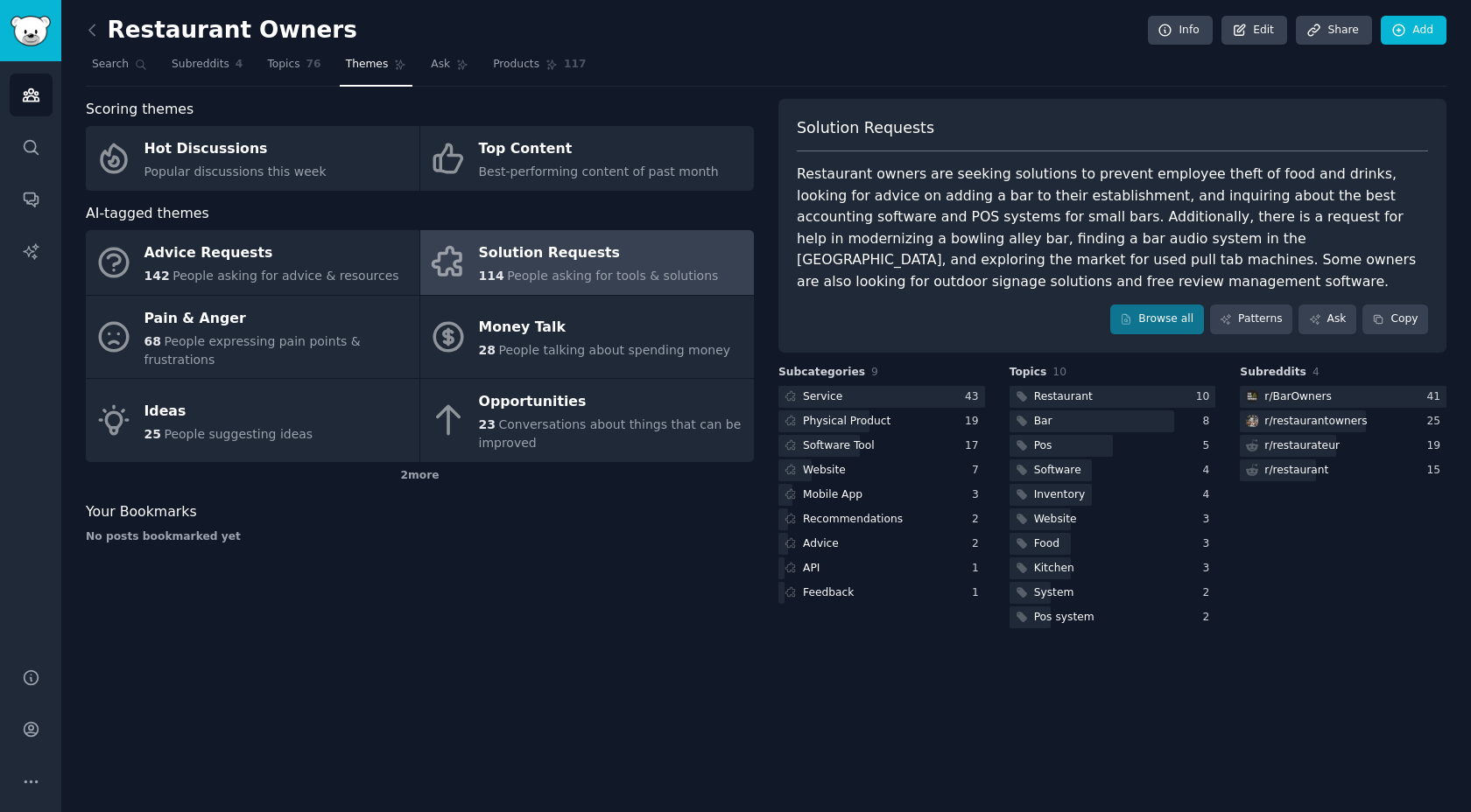
click at [967, 213] on div "Restaurant owners are seeking solutions to prevent employee theft of food and d…" at bounding box center [1112, 228] width 631 height 129
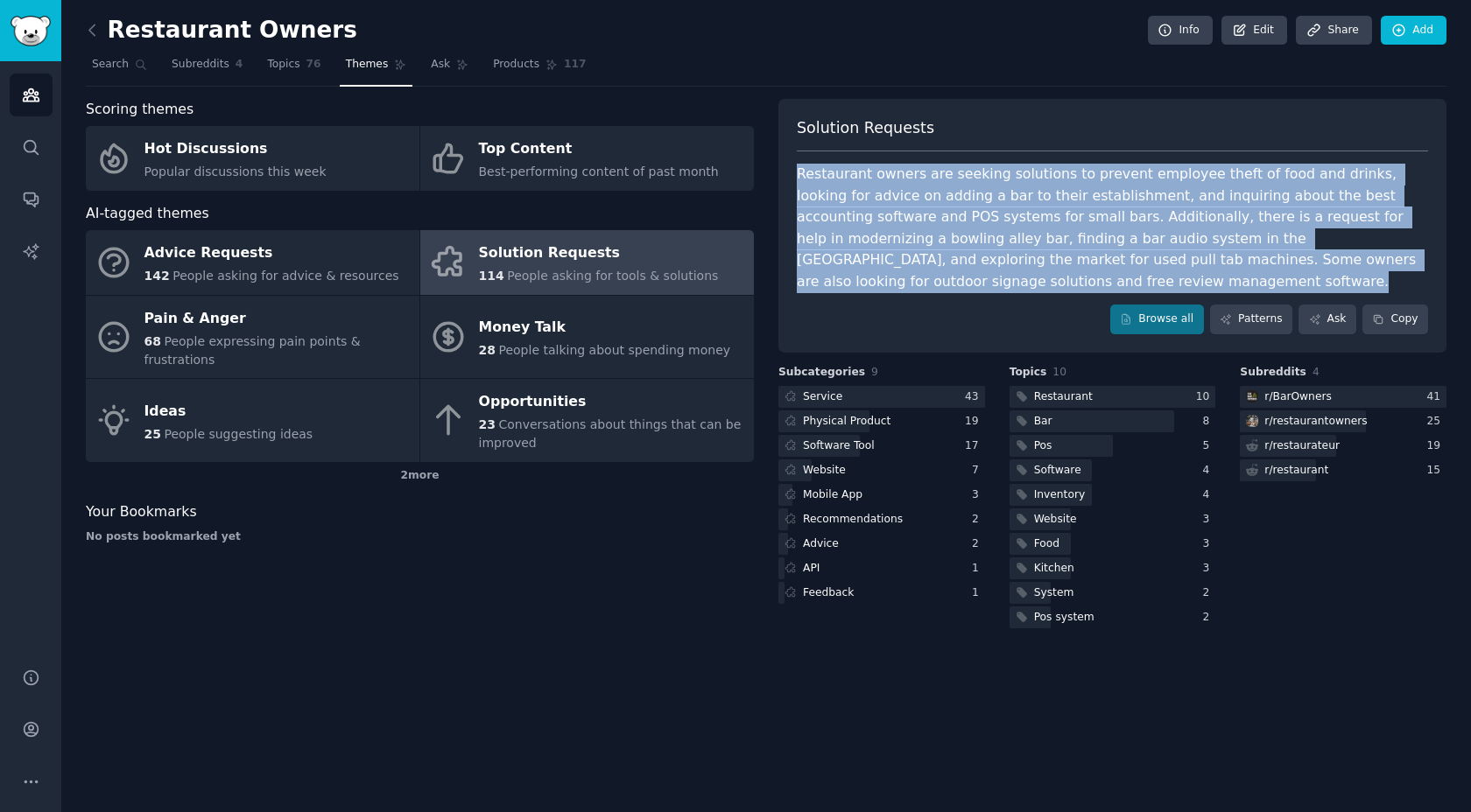
click at [594, 548] on div "Scoring themes Hot Discussions Popular discussions this week Top Content Best-p…" at bounding box center [420, 365] width 668 height 533
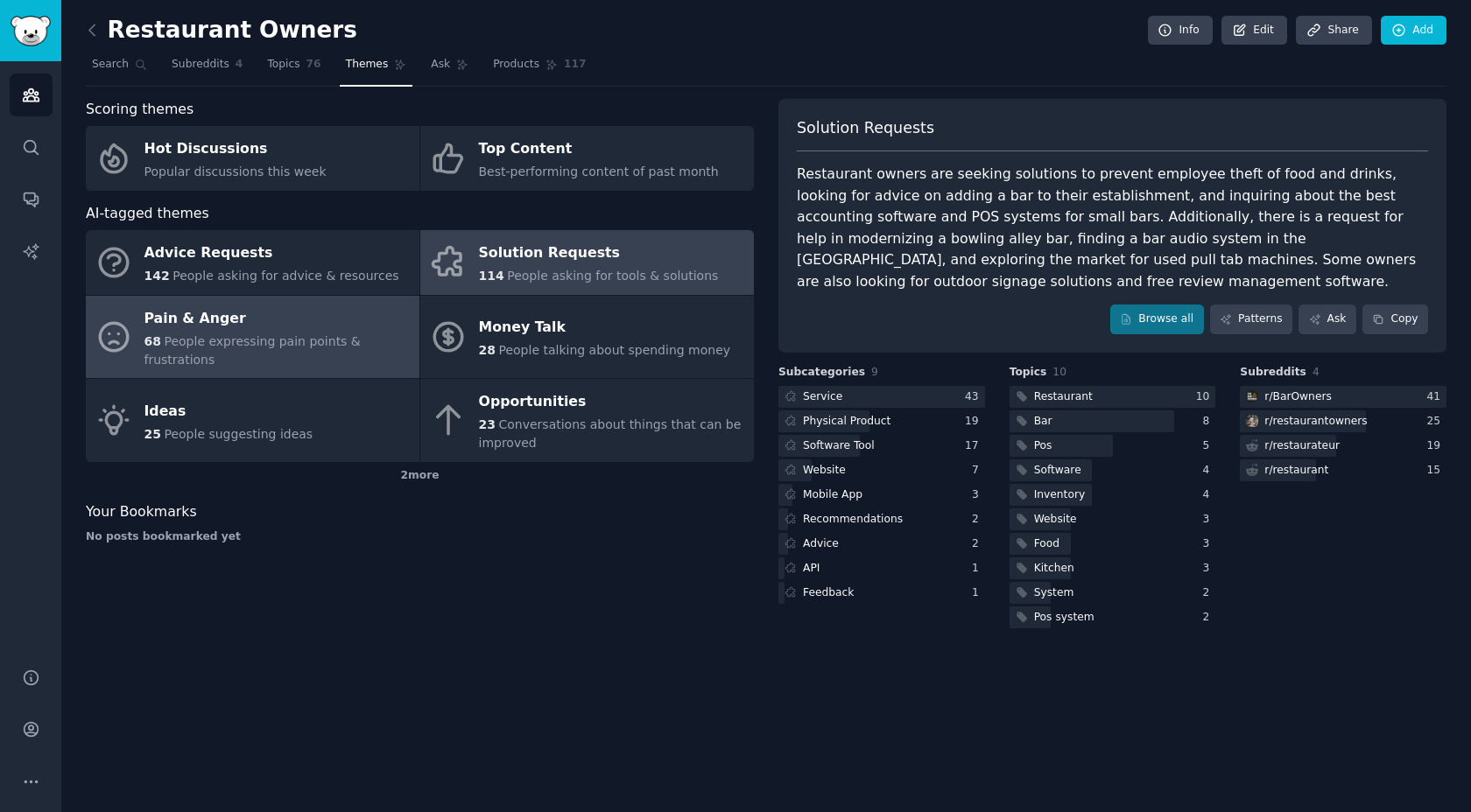
click at [291, 360] on div "68 People expressing pain points & frustrations" at bounding box center [277, 351] width 266 height 36
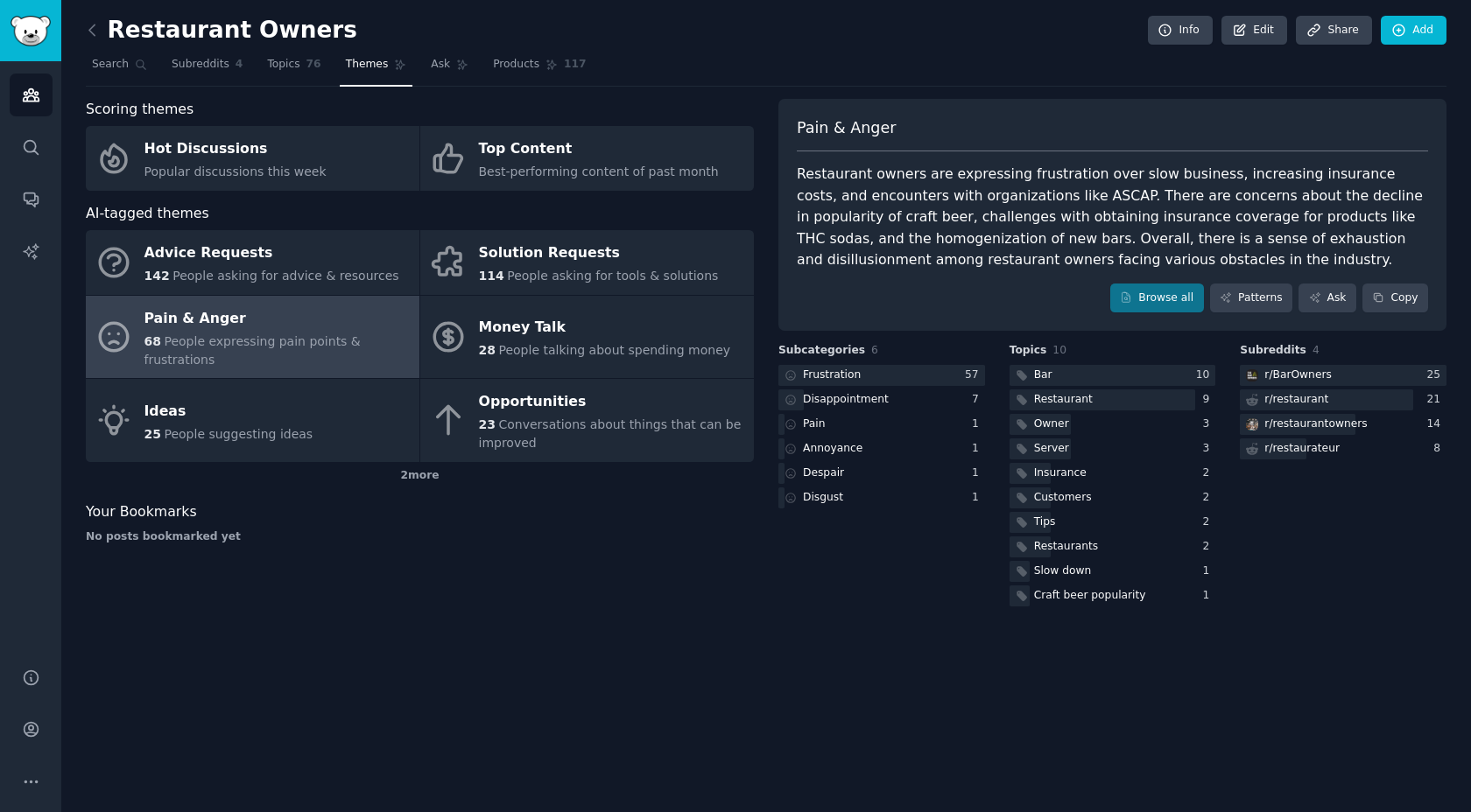
click at [946, 186] on div "Restaurant owners are expressing frustration over slow business, increasing ins…" at bounding box center [1112, 217] width 631 height 107
click at [935, 164] on div at bounding box center [935, 164] width 0 height 0
click at [946, 198] on div "Restaurant owners are expressing frustration over slow business, increasing ins…" at bounding box center [1112, 217] width 631 height 107
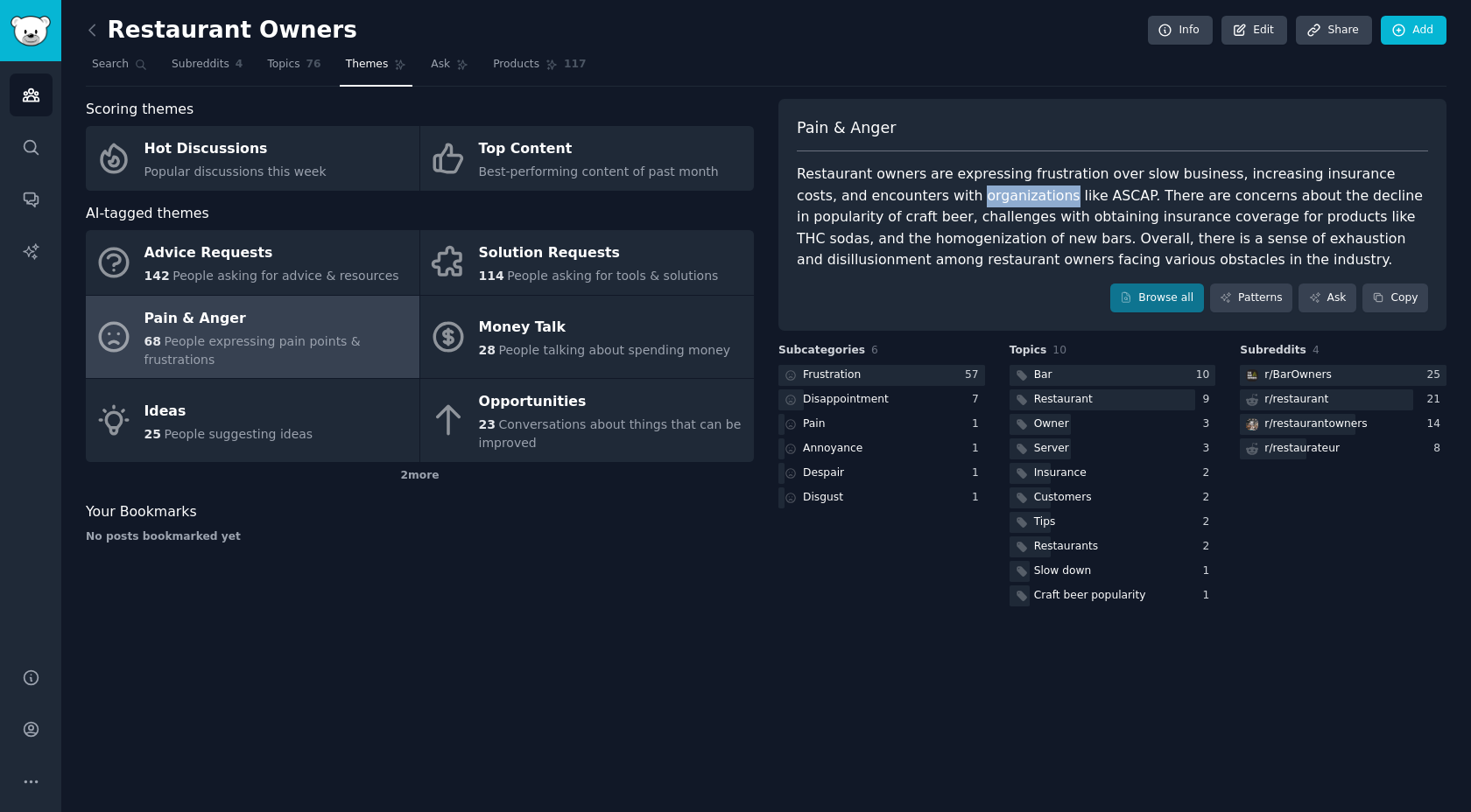
click at [946, 198] on div "Restaurant owners are expressing frustration over slow business, increasing ins…" at bounding box center [1112, 217] width 631 height 107
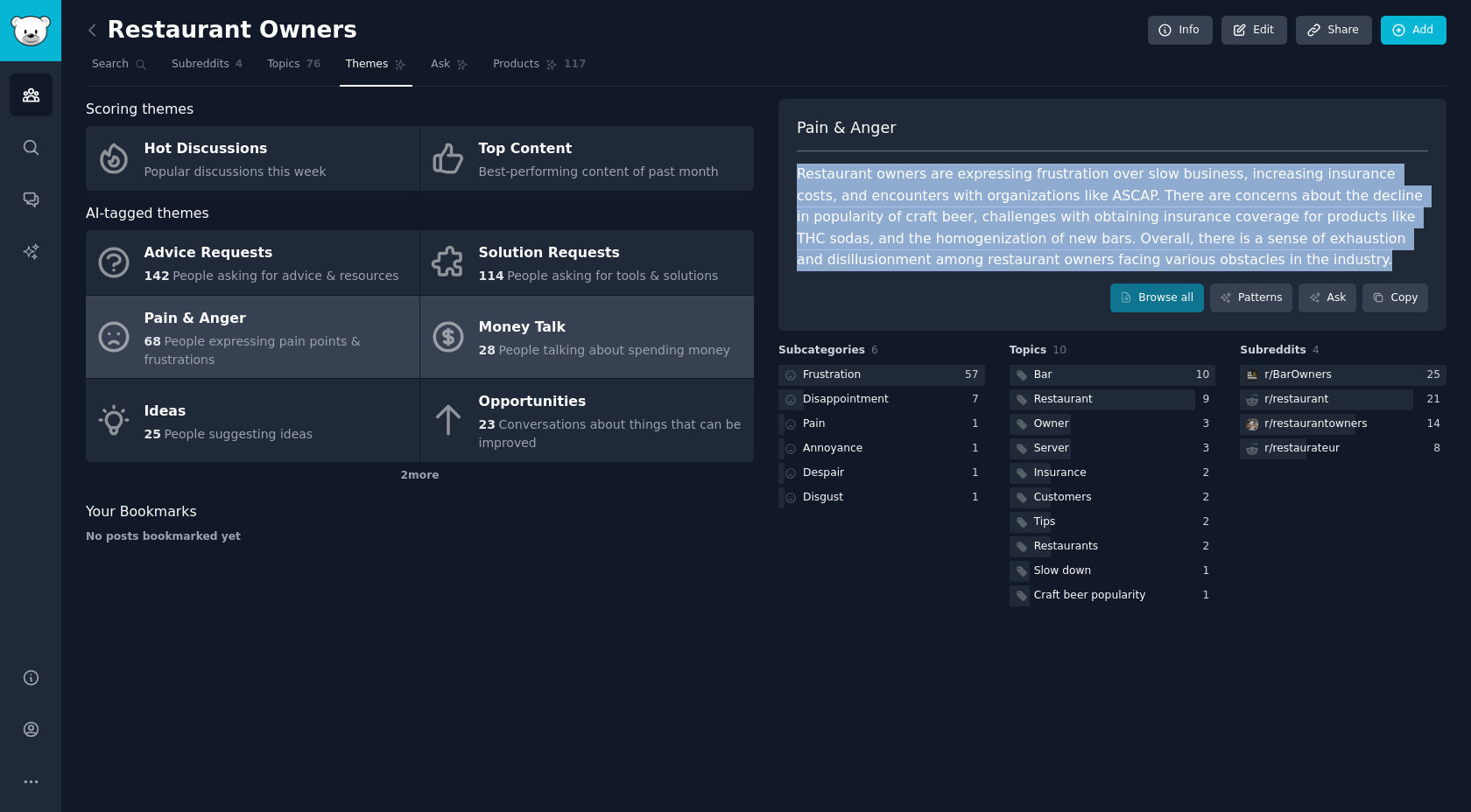
click at [482, 341] on div "28 People talking about spending money" at bounding box center [604, 351] width 252 height 19
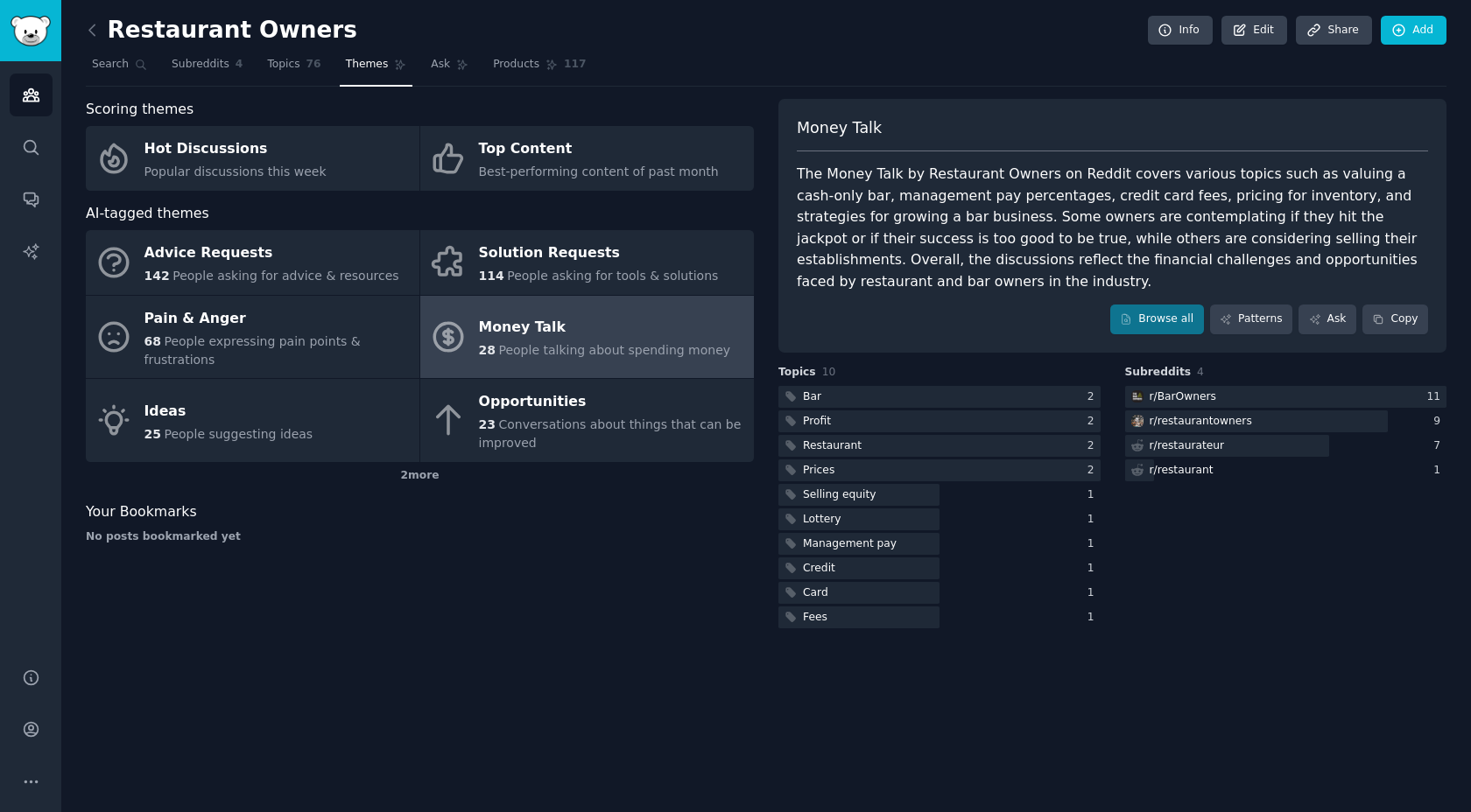
click at [916, 188] on div "The Money Talk by Restaurant Owners on Reddit covers various topics such as val…" at bounding box center [1112, 228] width 631 height 129
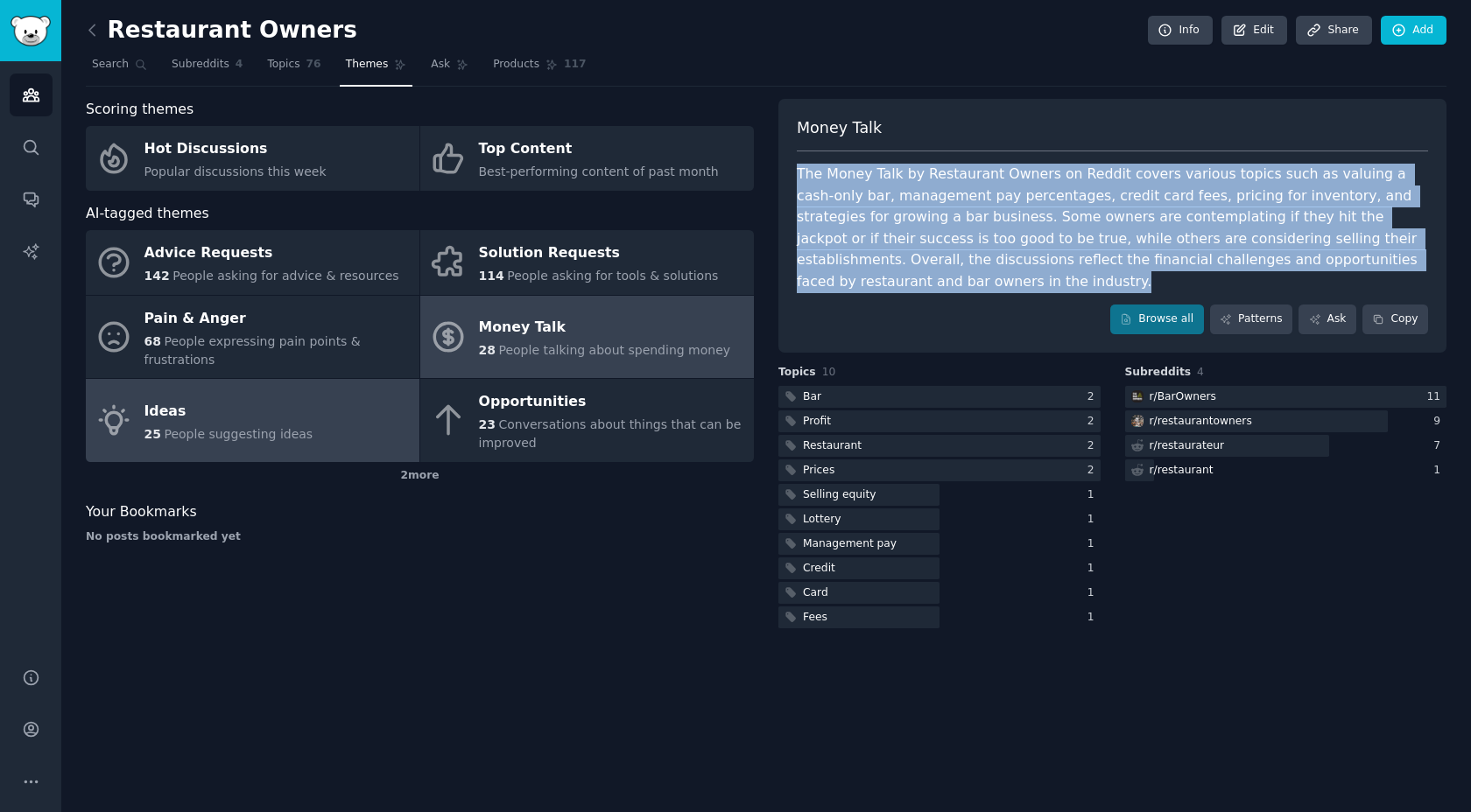
click at [225, 439] on span "People suggesting ideas" at bounding box center [239, 434] width 149 height 14
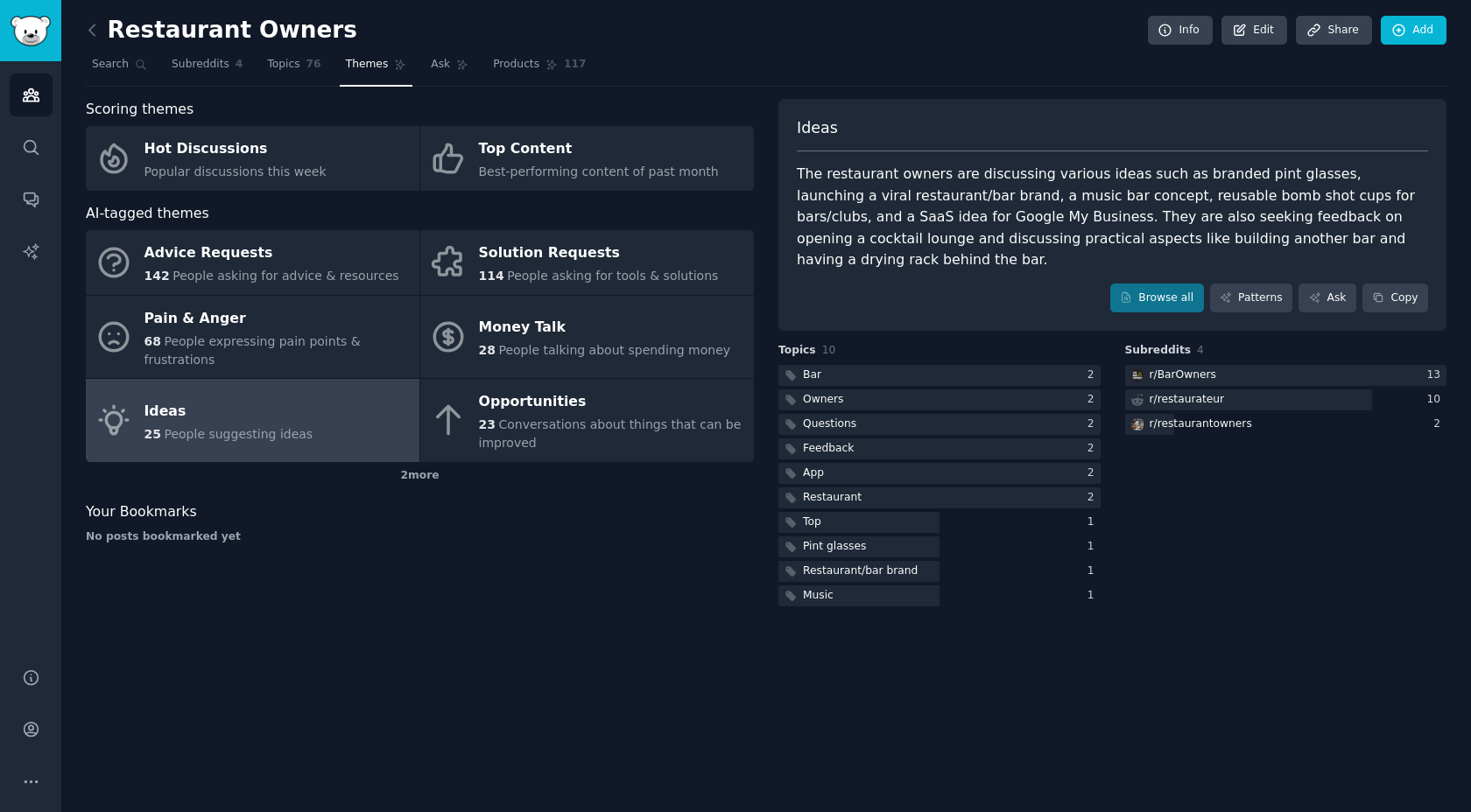
click at [895, 211] on div "The restaurant owners are discussing various ideas such as branded pint glasses…" at bounding box center [1112, 217] width 631 height 107
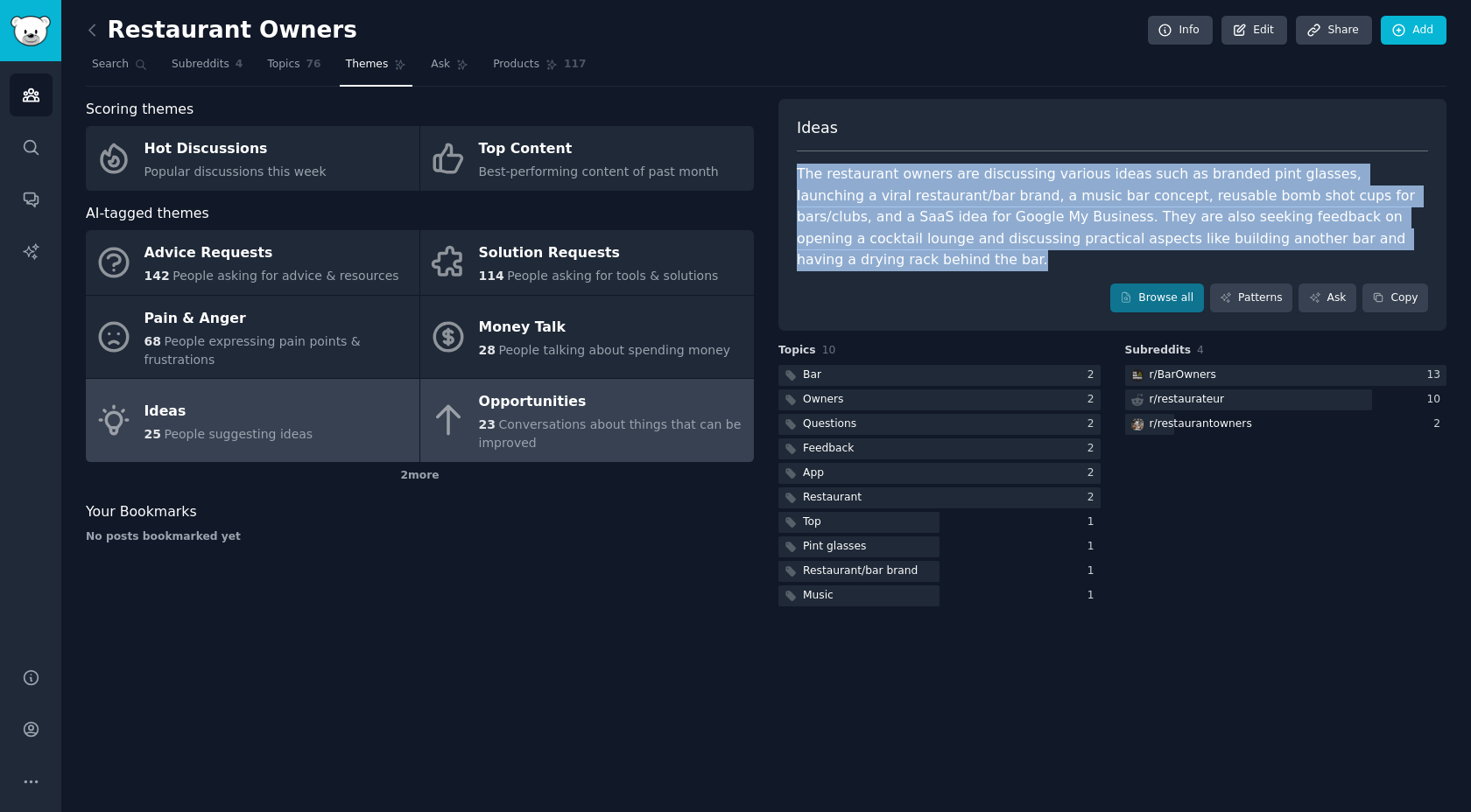
click at [547, 407] on div "Opportunities" at bounding box center [611, 403] width 266 height 28
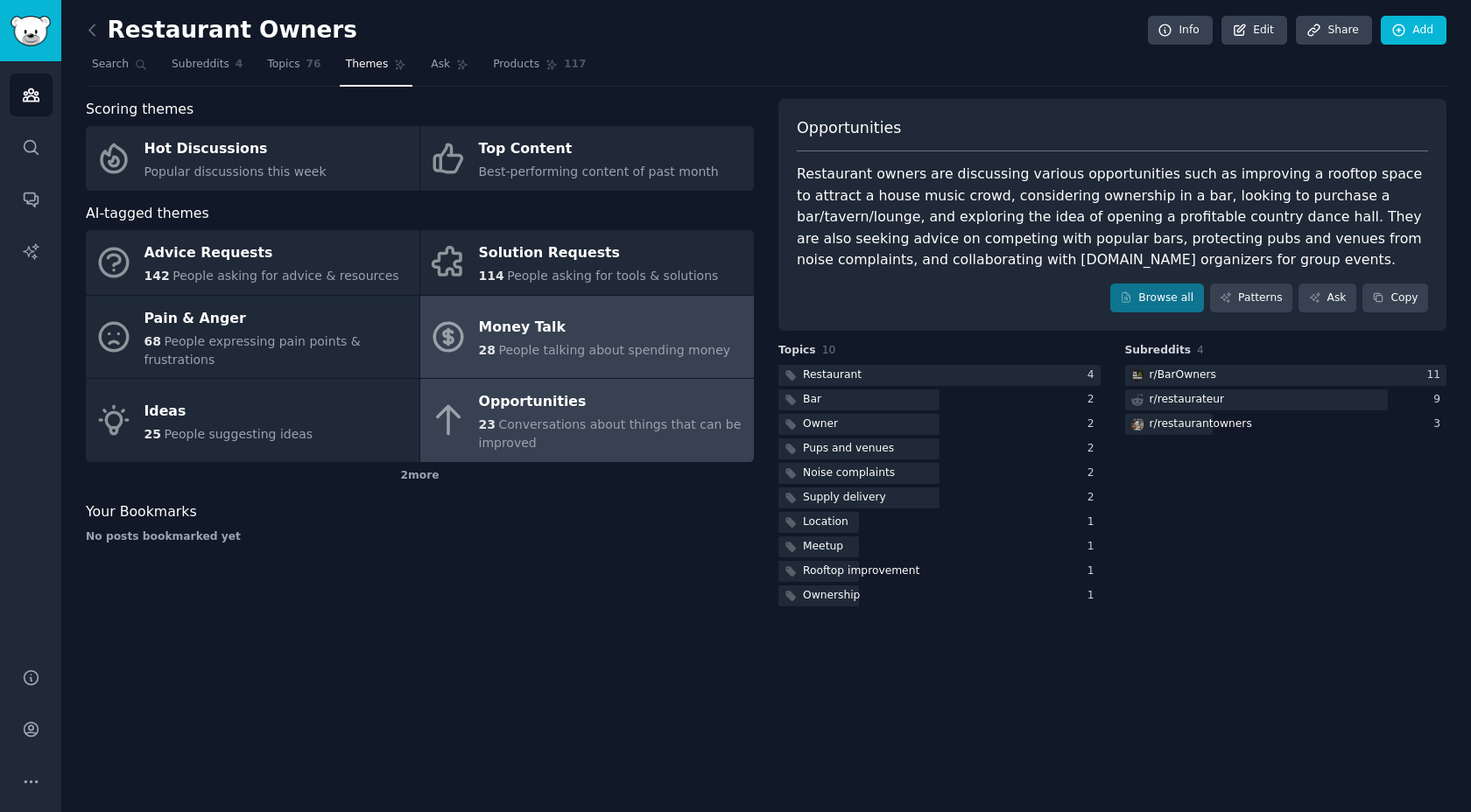
click at [999, 193] on div "Restaurant owners are discussing various opportunities such as improving a roof…" at bounding box center [1112, 217] width 631 height 107
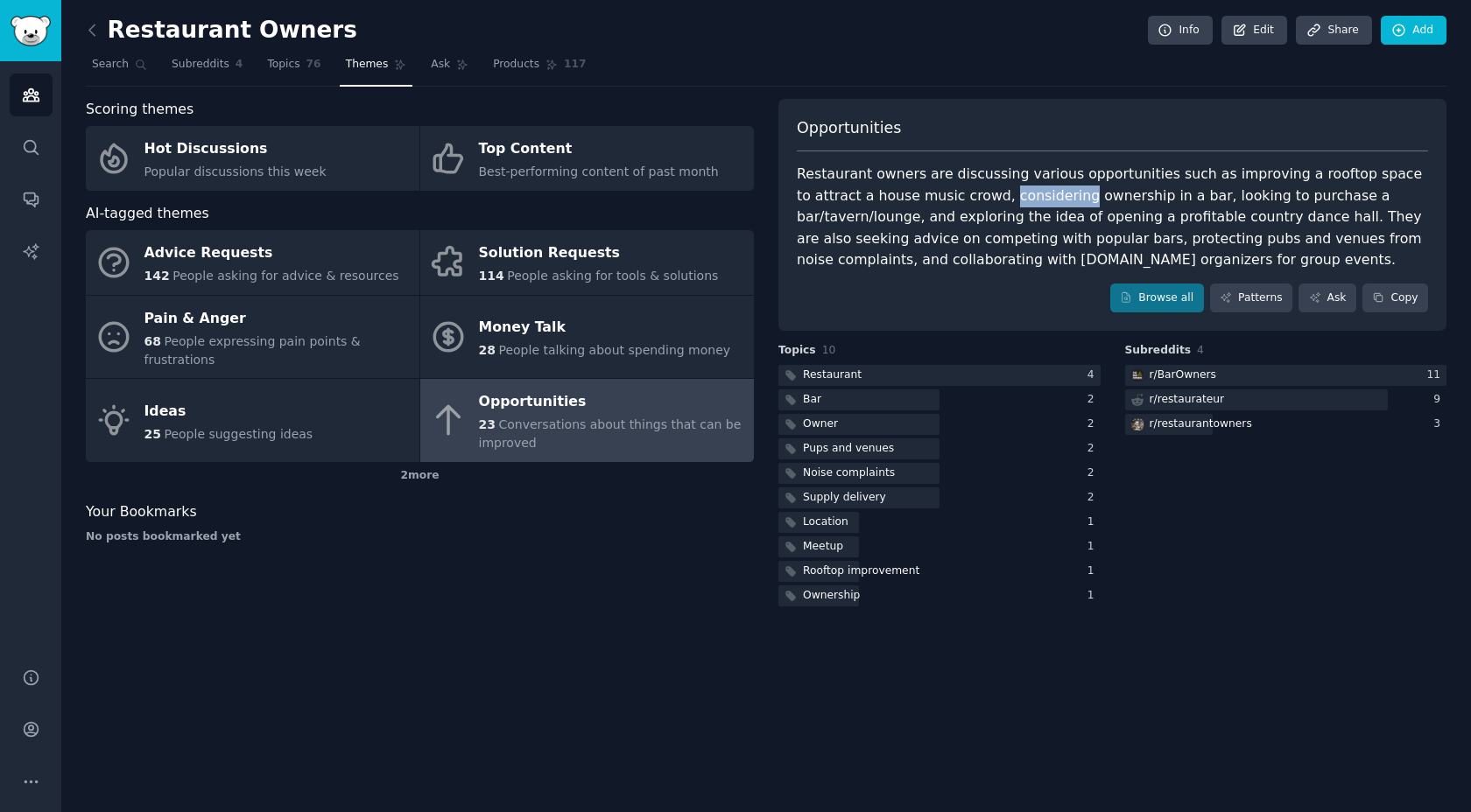
click at [913, 211] on div "Restaurant owners are discussing various opportunities such as improving a roof…" at bounding box center [1112, 217] width 631 height 107
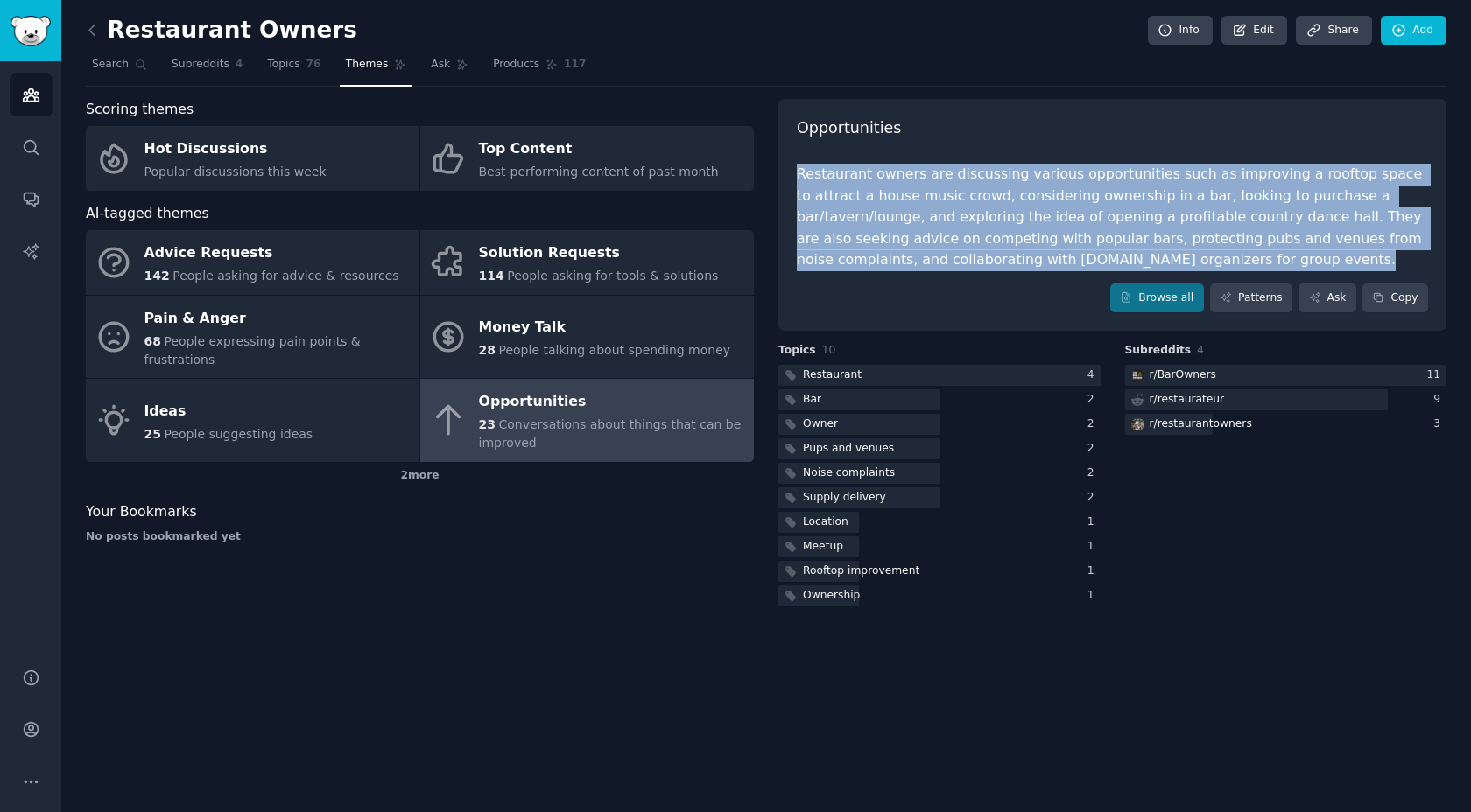
click at [656, 635] on div "Restaurant Owners Info Edit Share Add Search Subreddits 4 Topics 76 Themes Ask …" at bounding box center [766, 406] width 1409 height 812
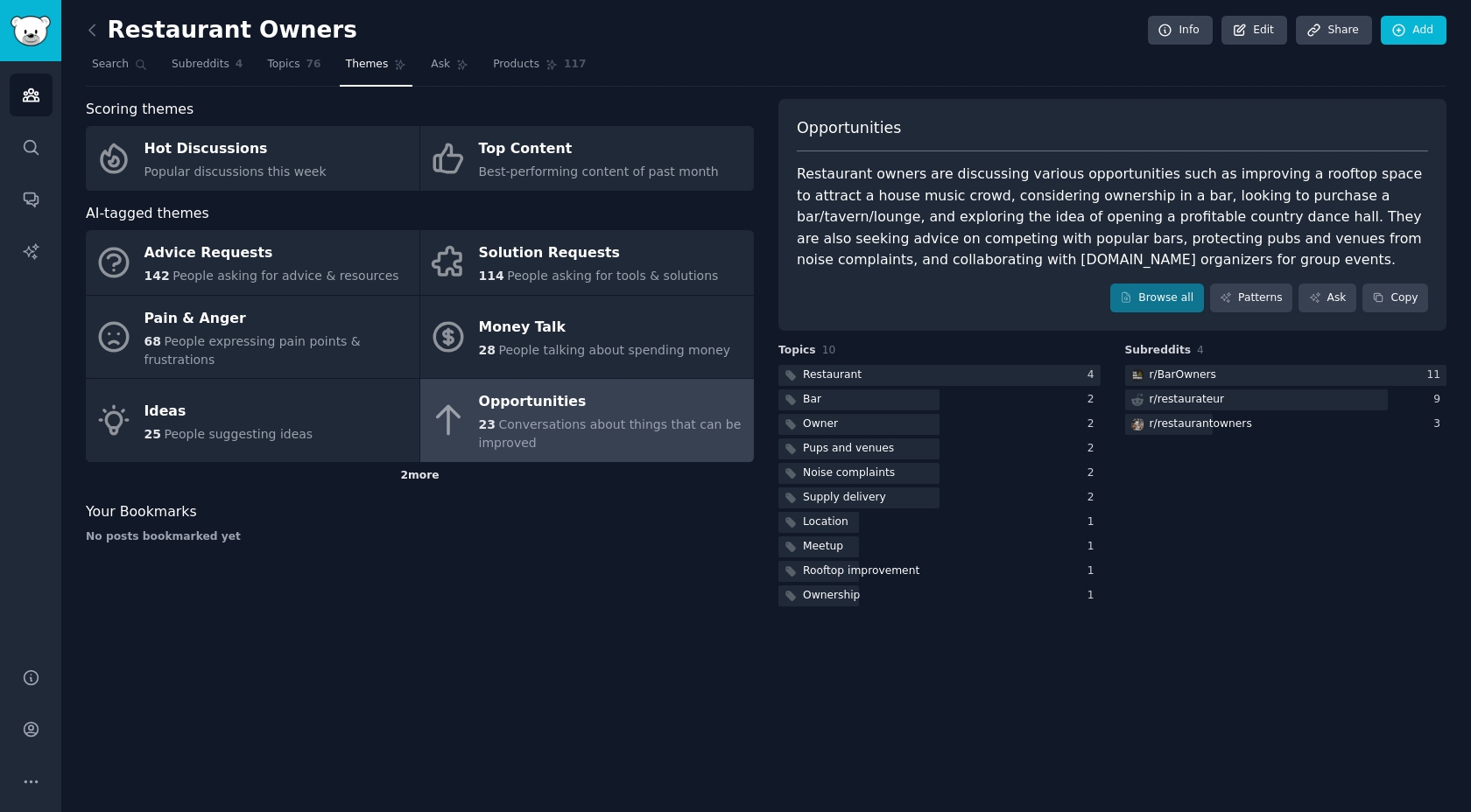
click at [431, 475] on div "2 more" at bounding box center [420, 476] width 668 height 28
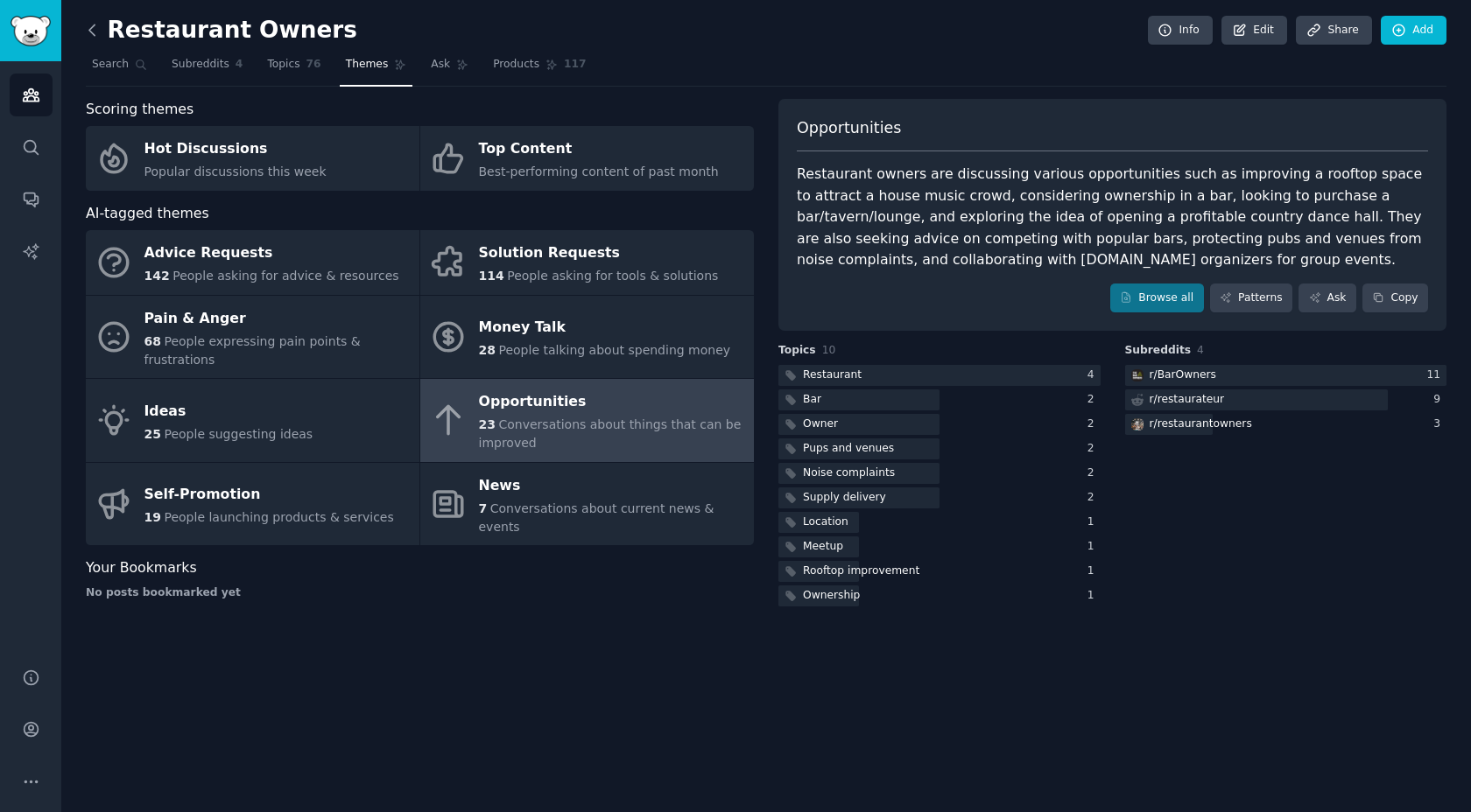
click at [93, 21] on icon at bounding box center [92, 31] width 19 height 19
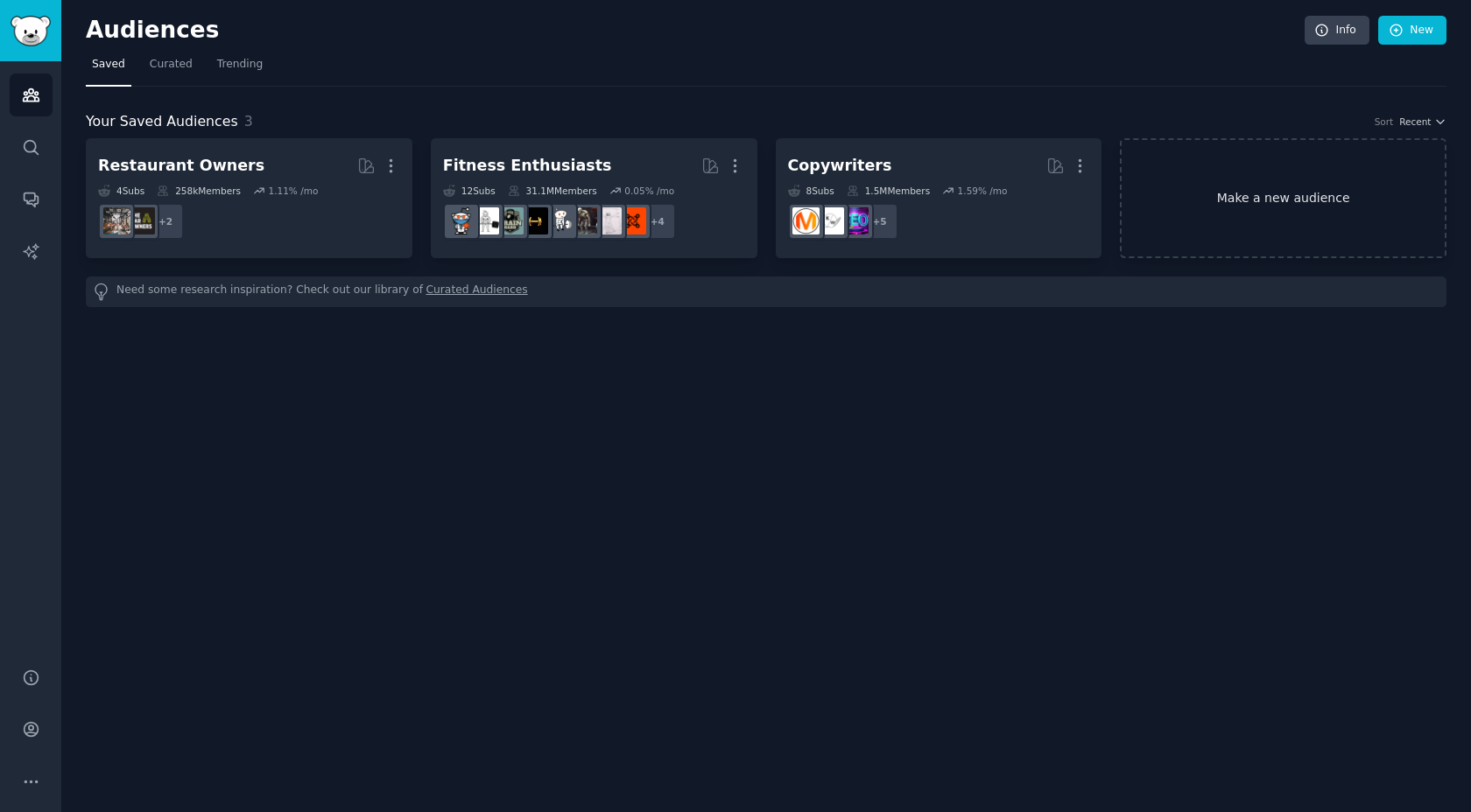
click at [1370, 164] on link "Make a new audience" at bounding box center [1284, 198] width 326 height 120
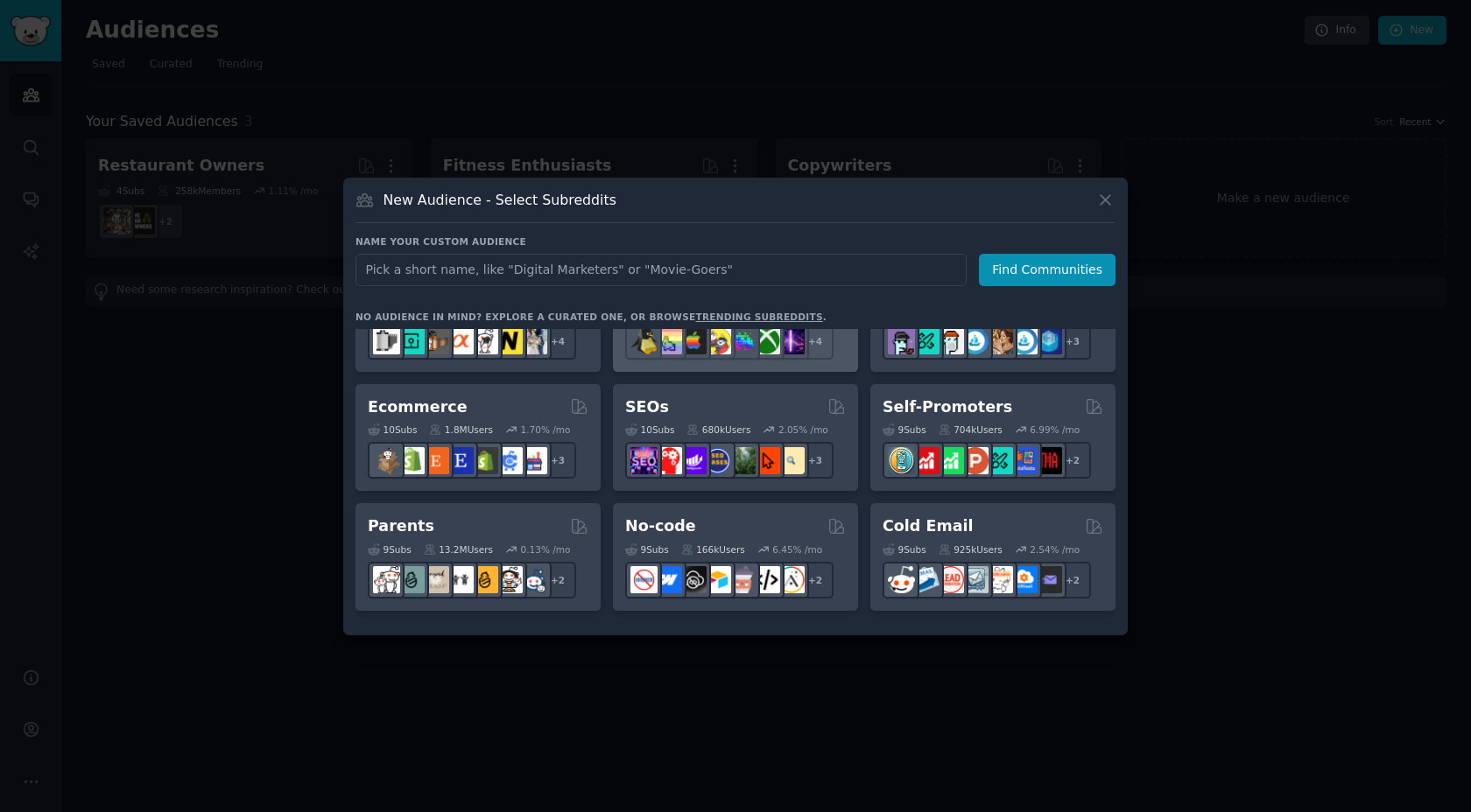
scroll to position [698, 0]
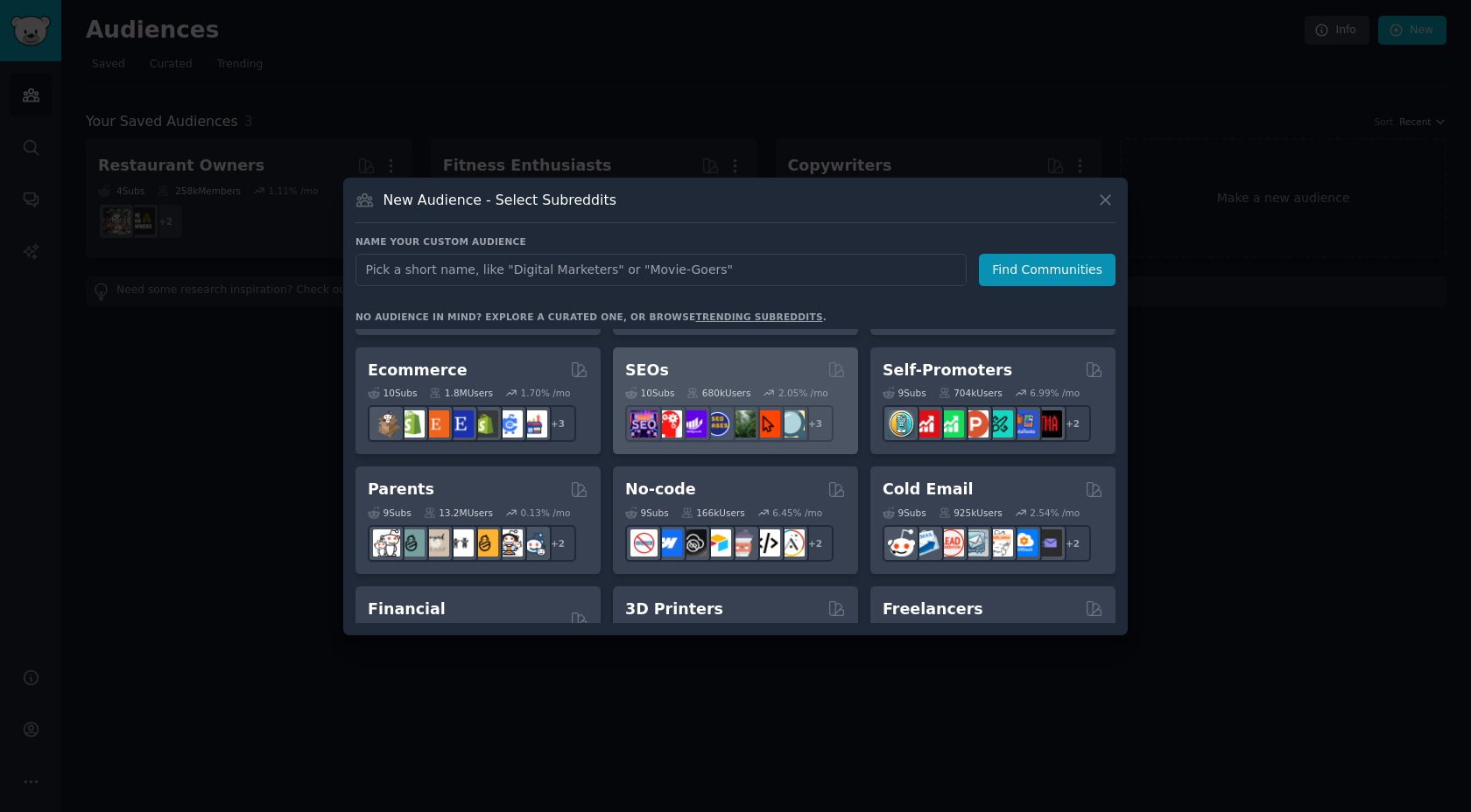
click at [674, 375] on div "SEOs" at bounding box center [735, 370] width 221 height 21
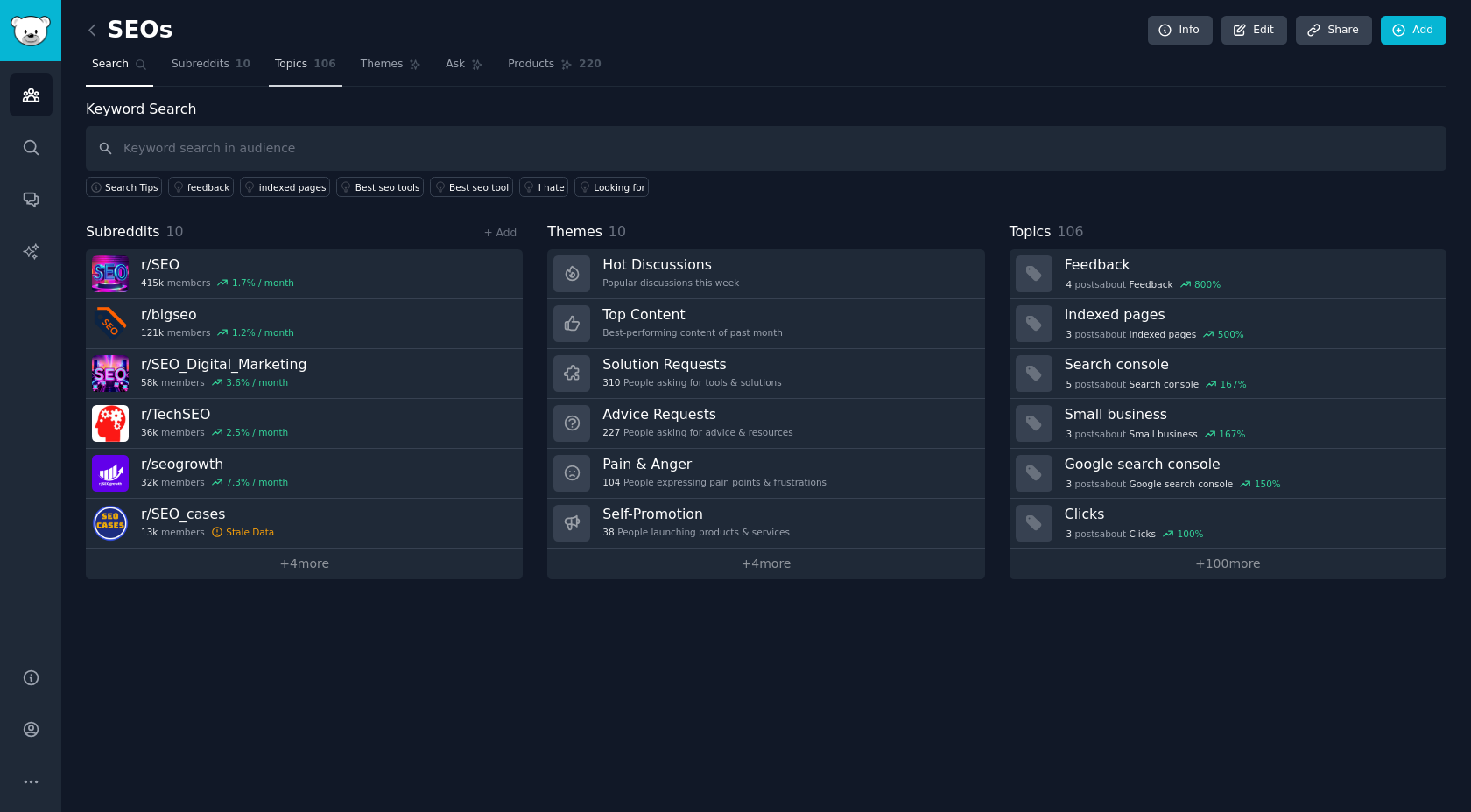
click at [324, 76] on link "Topics 106" at bounding box center [305, 68] width 74 height 35
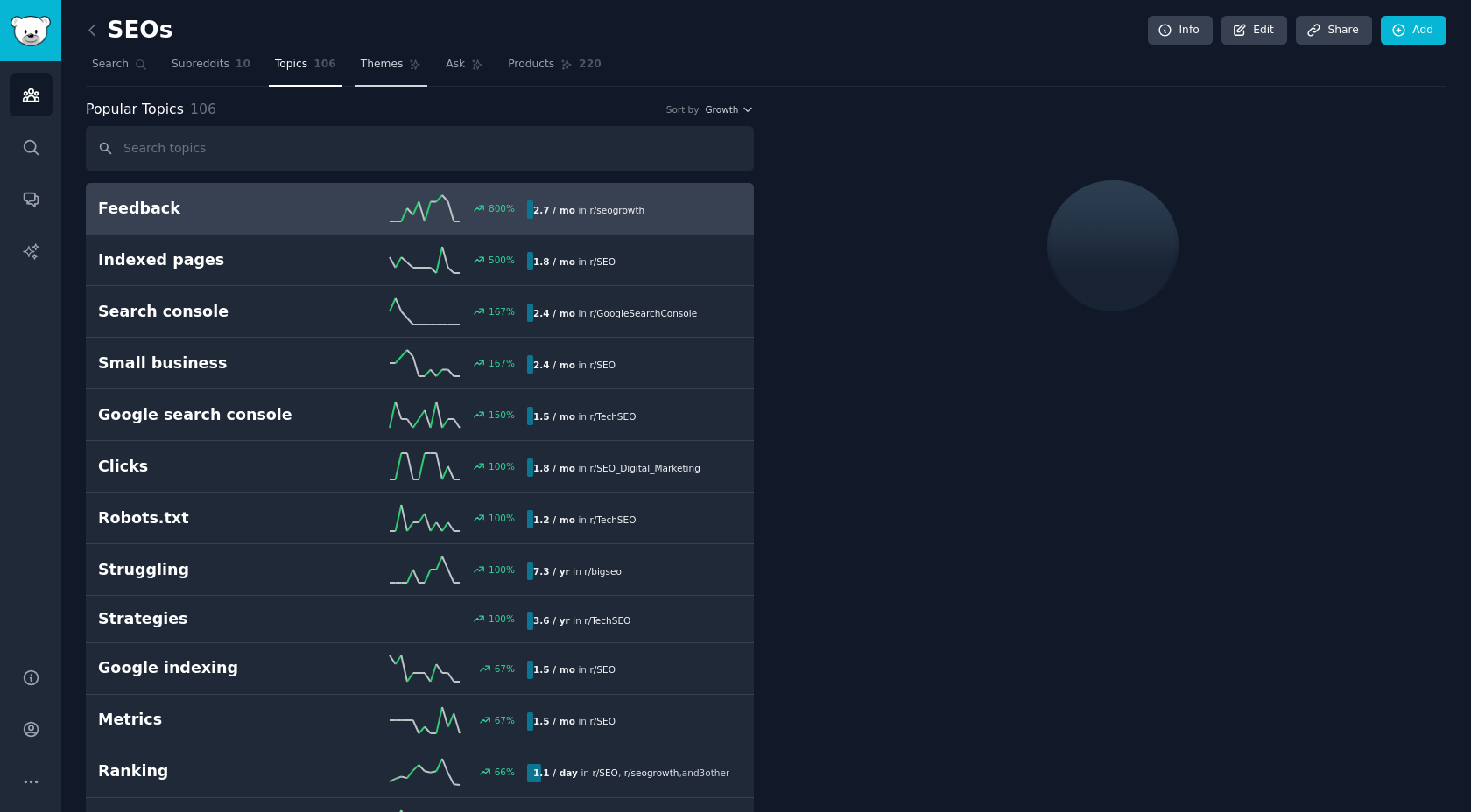
click at [399, 74] on link "Themes" at bounding box center [391, 68] width 74 height 35
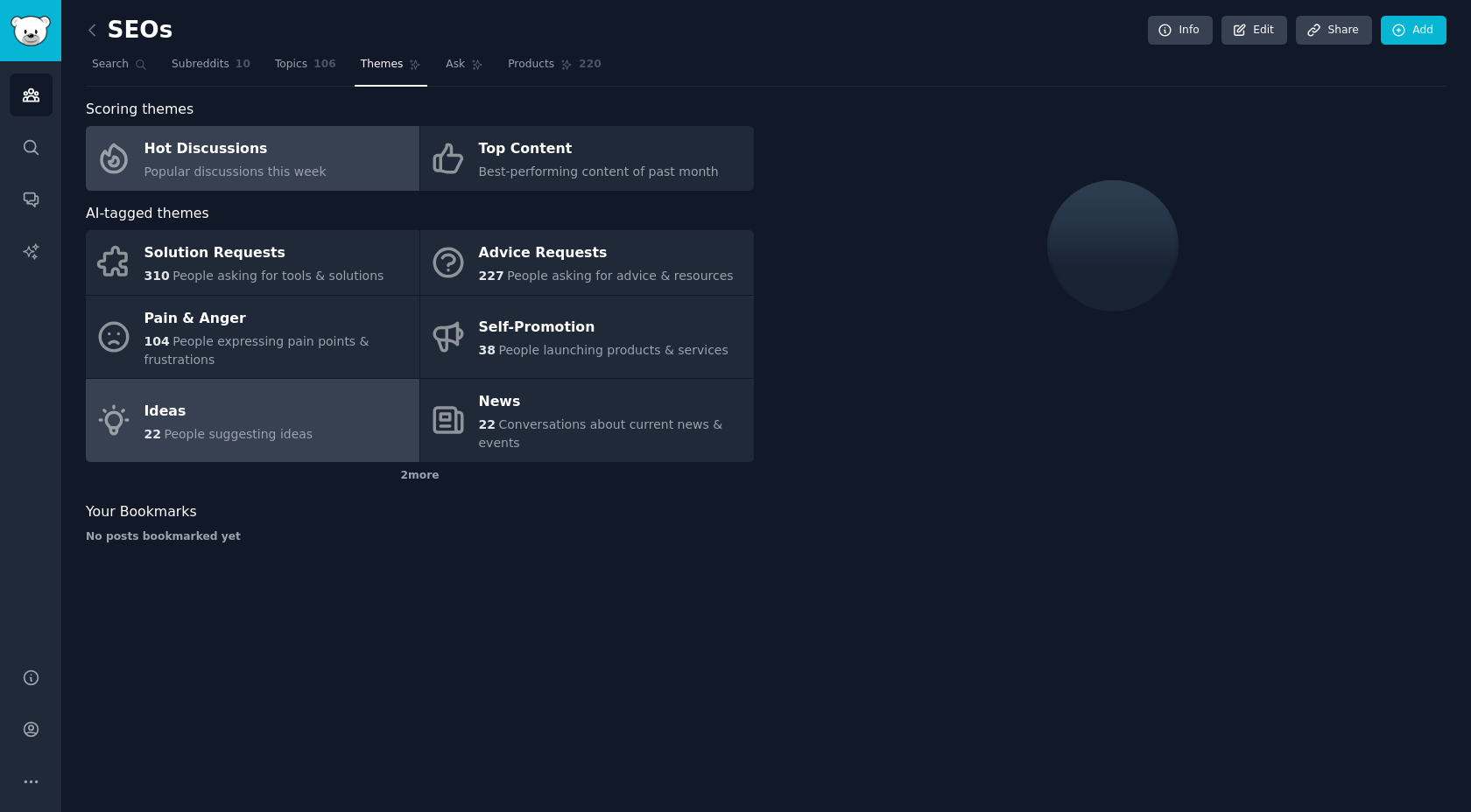
click at [283, 410] on div "Ideas" at bounding box center [229, 411] width 169 height 28
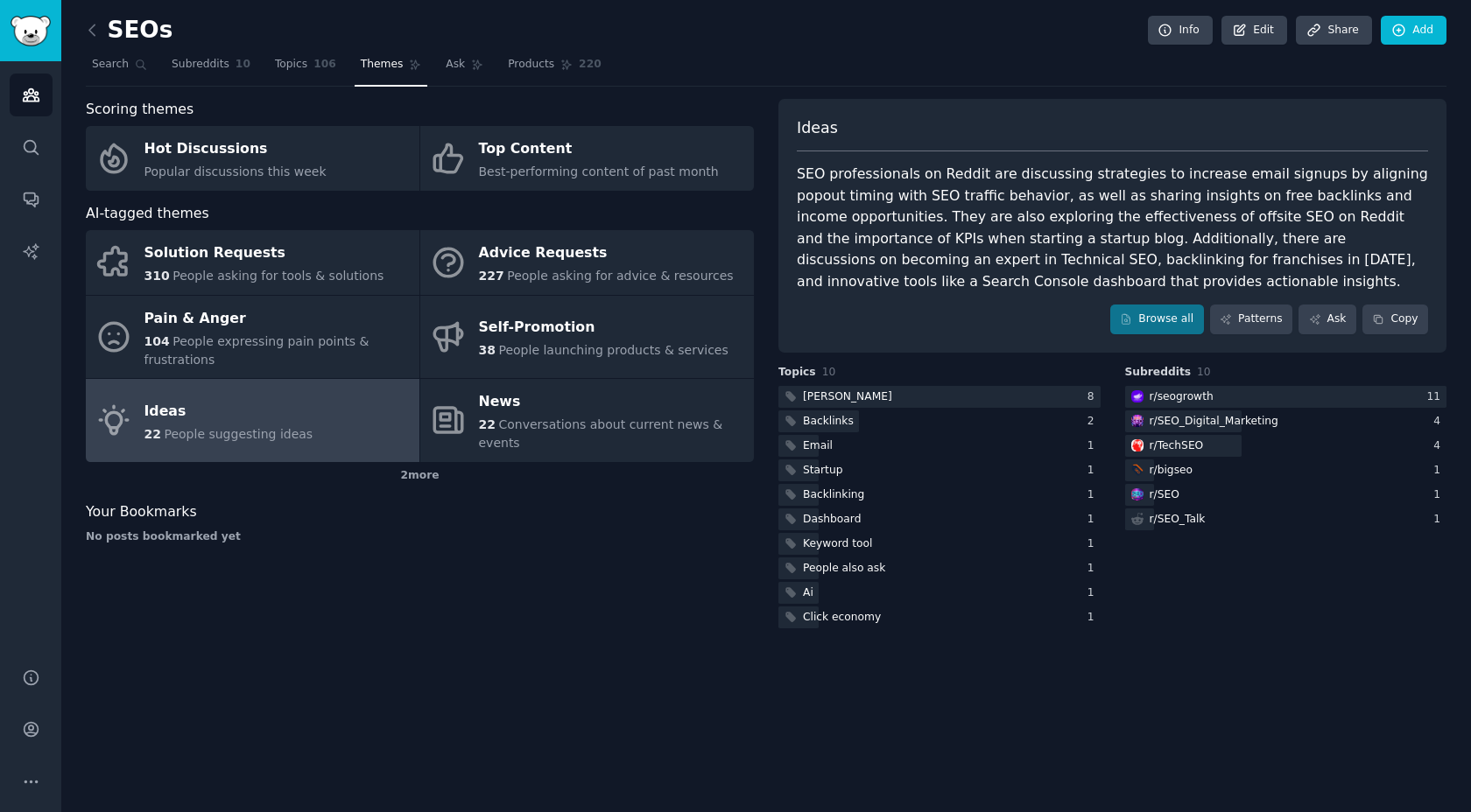
click at [1015, 178] on div "SEO professionals on Reddit are discussing strategies to increase email signups…" at bounding box center [1112, 228] width 631 height 129
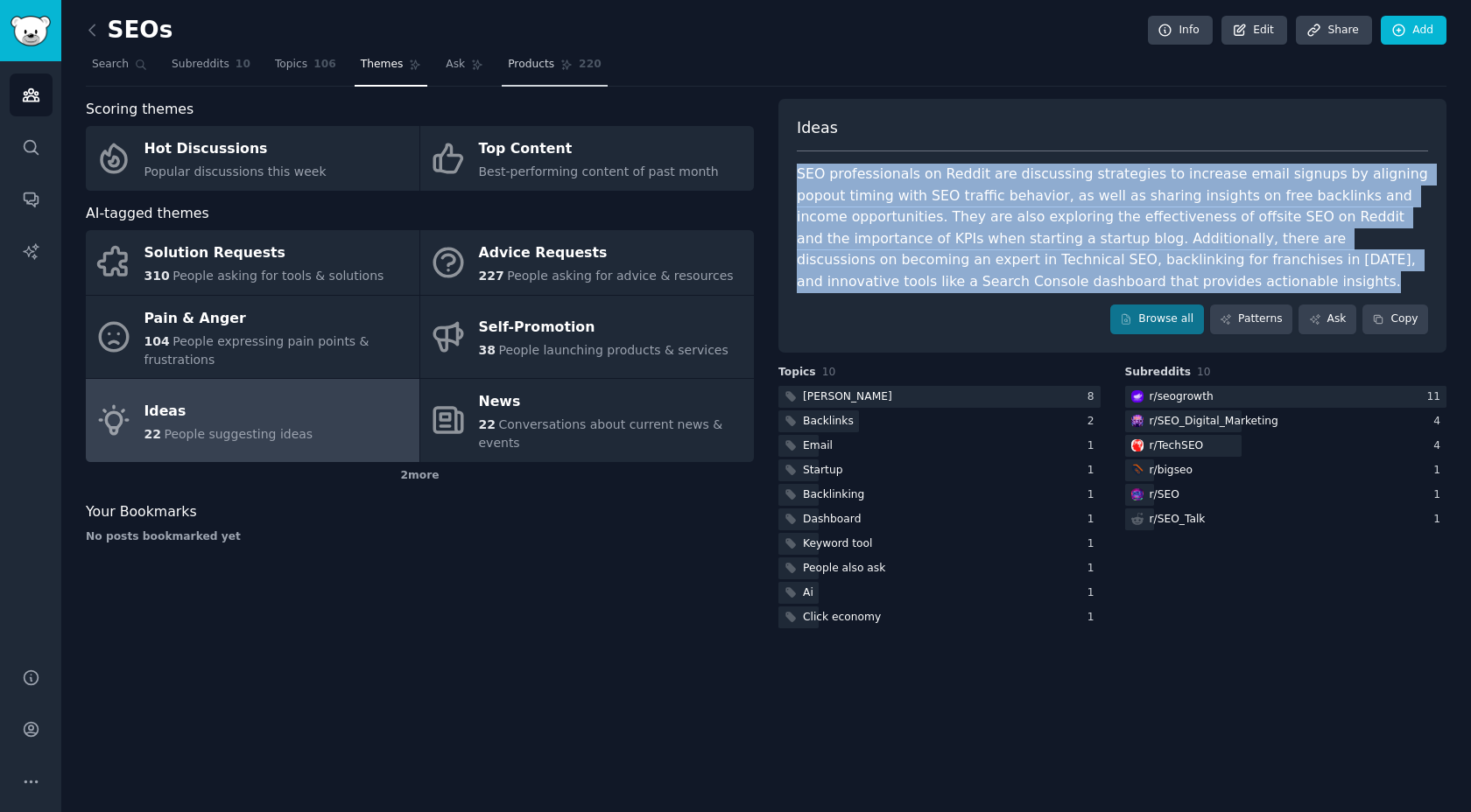
click at [514, 55] on link "Products 220" at bounding box center [554, 68] width 105 height 35
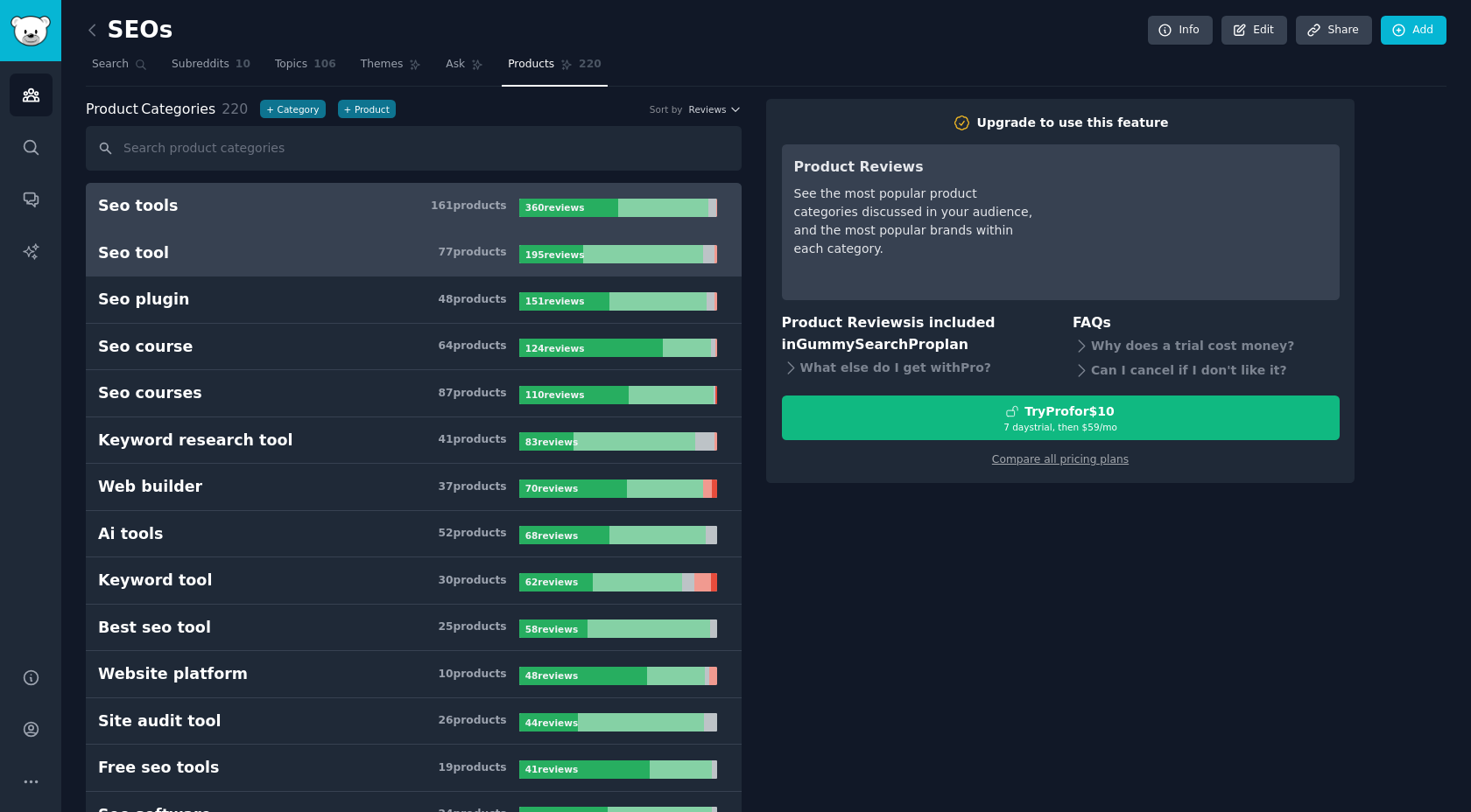
click at [302, 238] on link "Seo tool 77 product s 195 review s" at bounding box center [413, 254] width 656 height 48
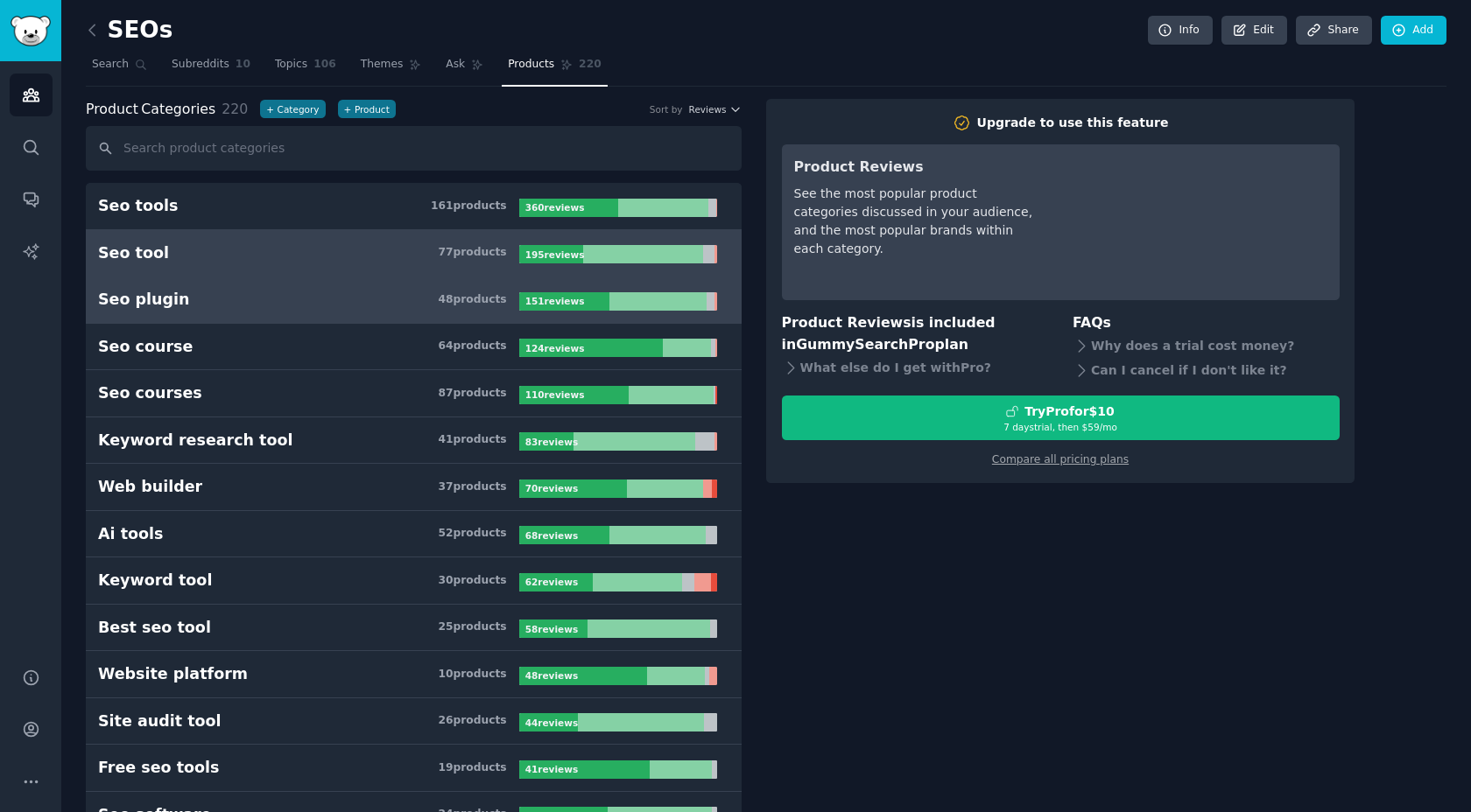
click at [263, 283] on link "Seo plugin 48 product s 151 review s" at bounding box center [413, 300] width 656 height 48
click at [284, 255] on h3 "Seo tool 77 product s" at bounding box center [309, 253] width 422 height 21
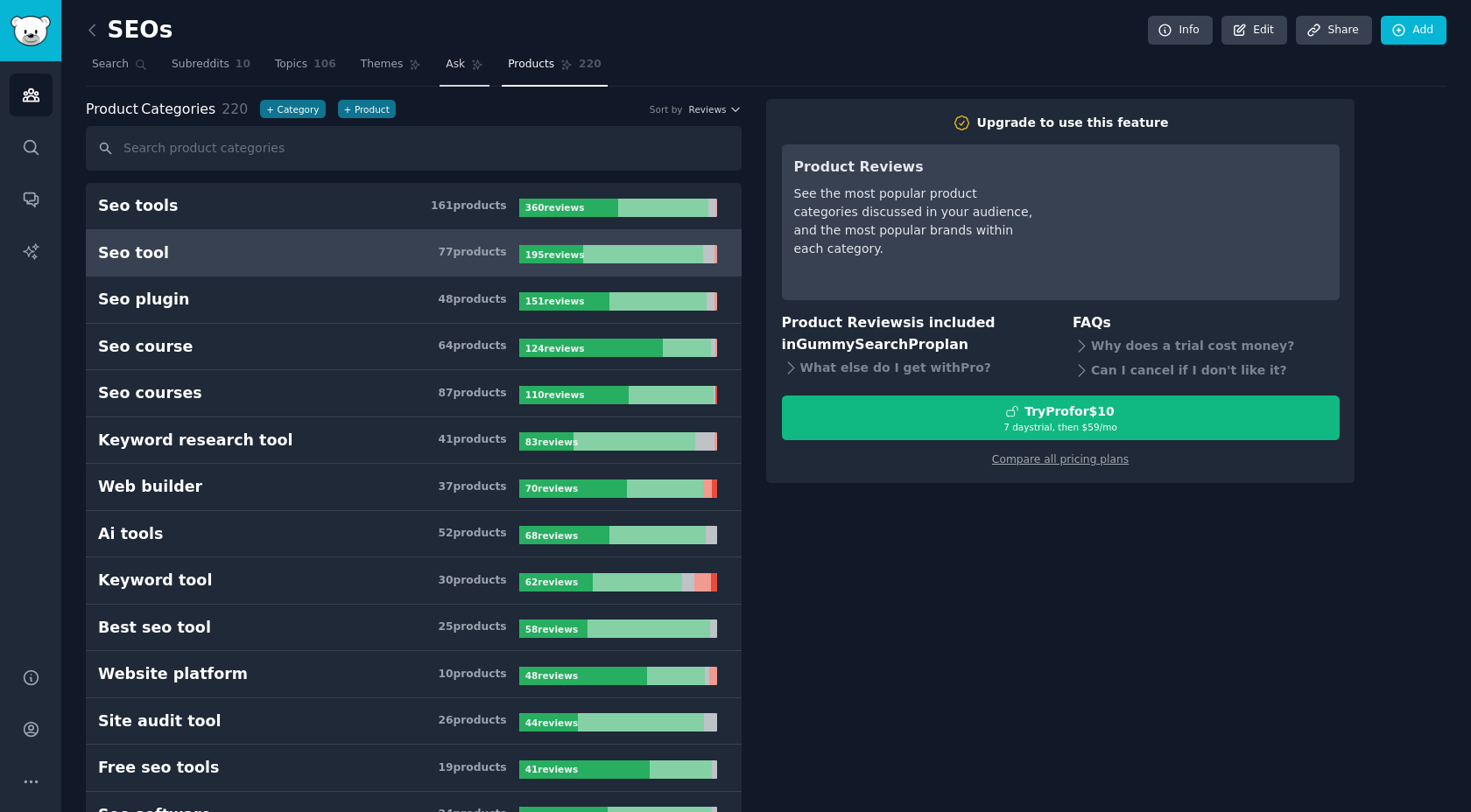
click at [458, 64] on link "Ask" at bounding box center [465, 68] width 50 height 35
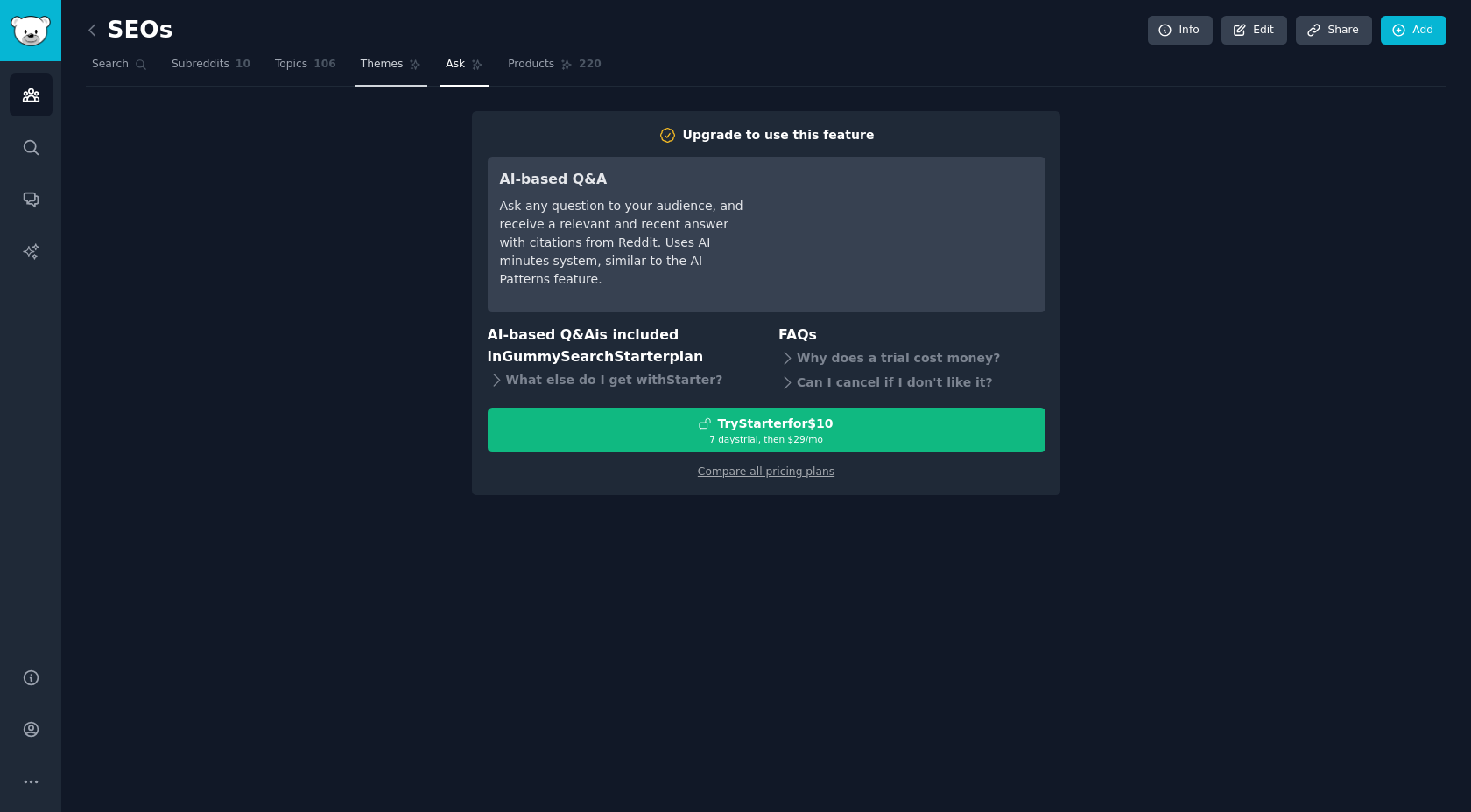
click at [420, 68] on link "Themes" at bounding box center [391, 68] width 74 height 35
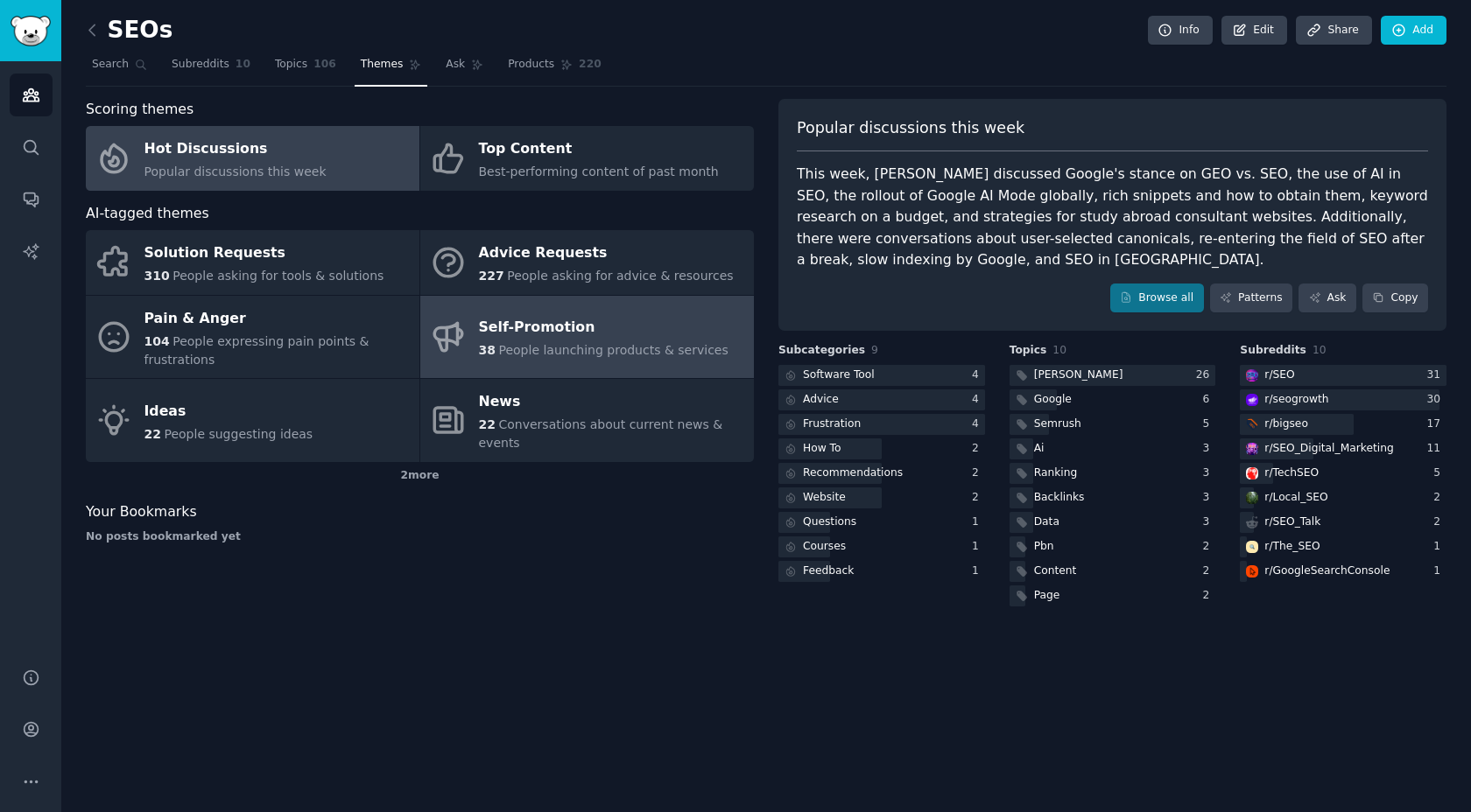
click at [599, 365] on link "Self-Promotion 38 People launching products & services" at bounding box center [588, 337] width 334 height 83
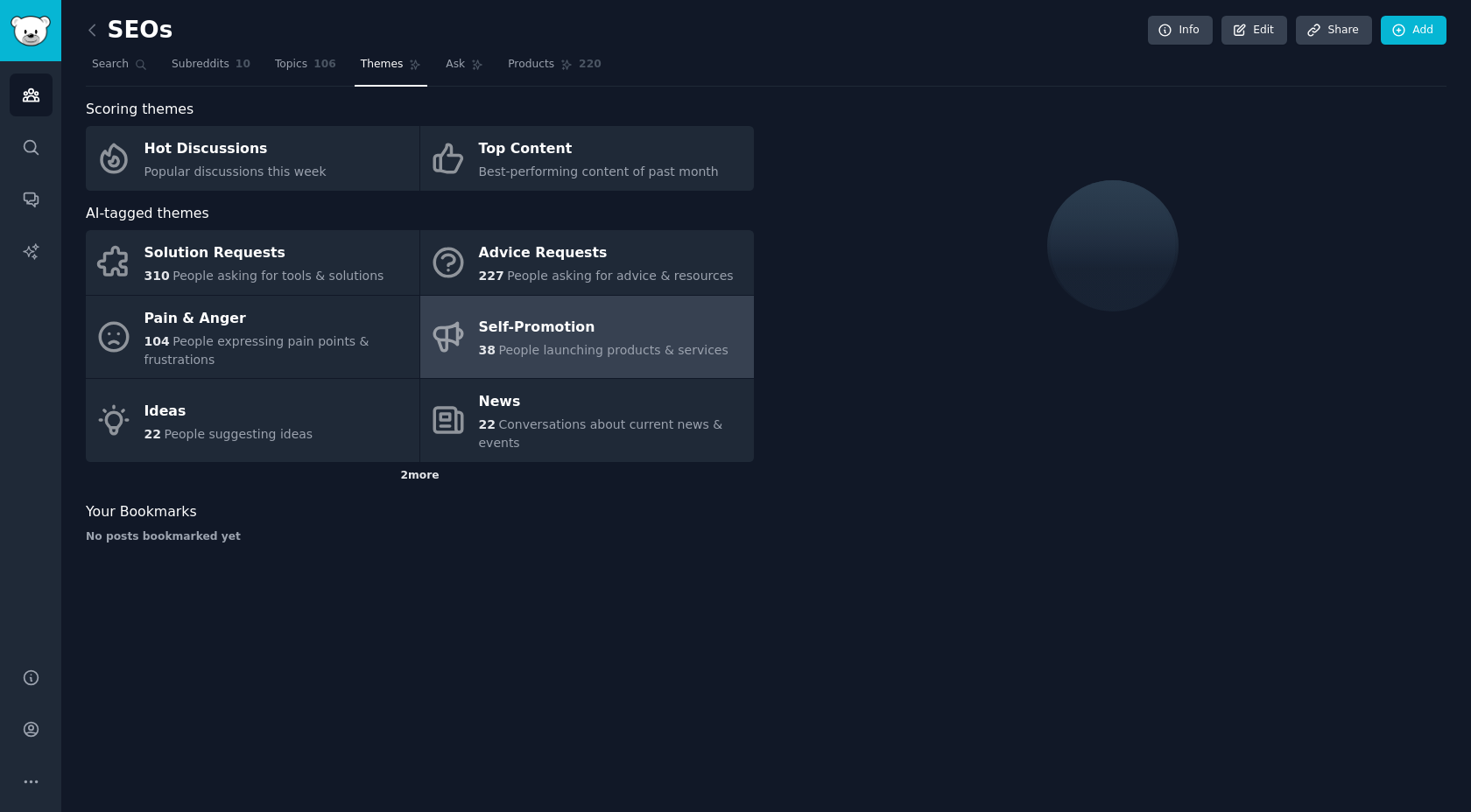
click at [369, 464] on div "2 more" at bounding box center [420, 476] width 668 height 28
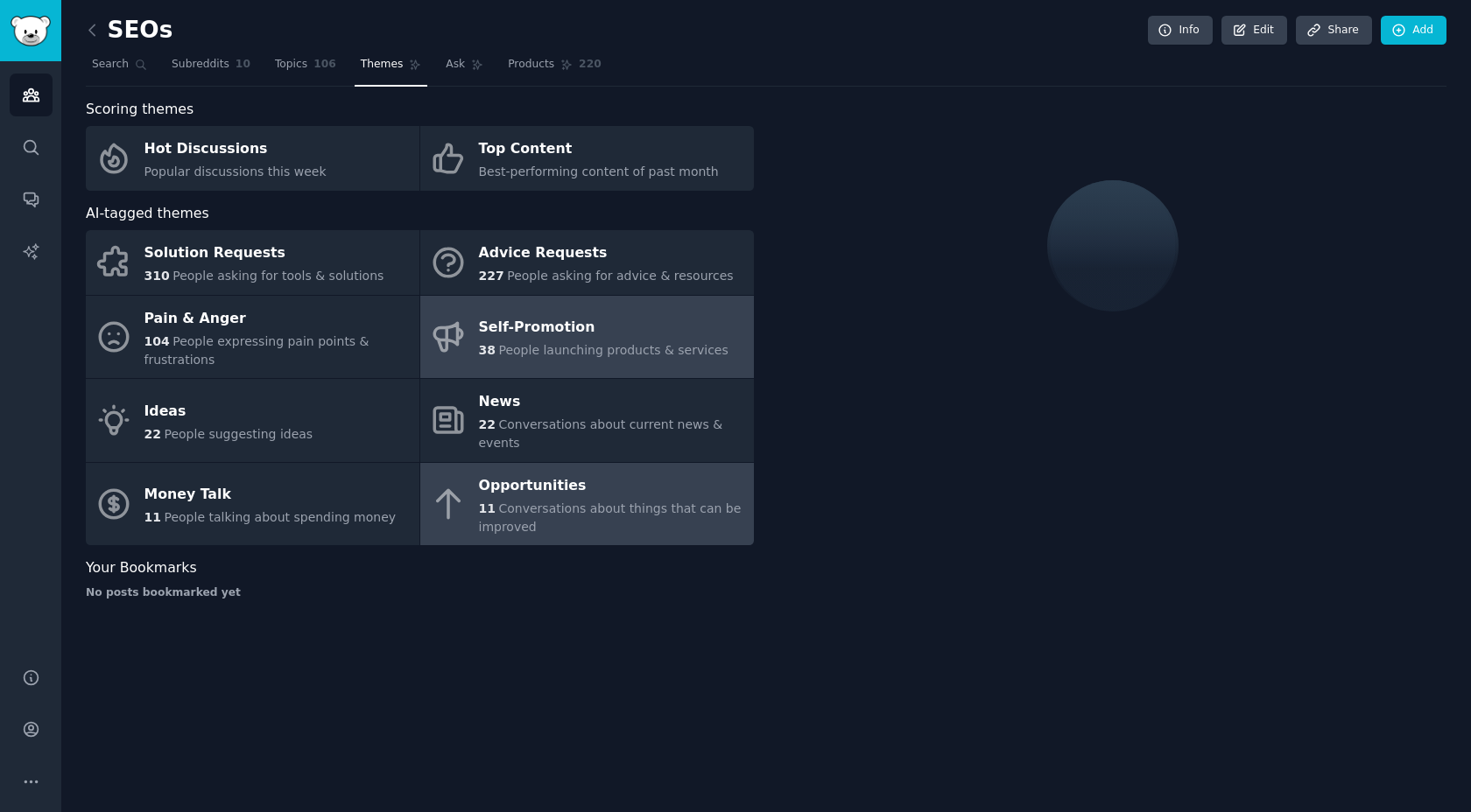
click at [493, 474] on div "Opportunities" at bounding box center [611, 486] width 266 height 28
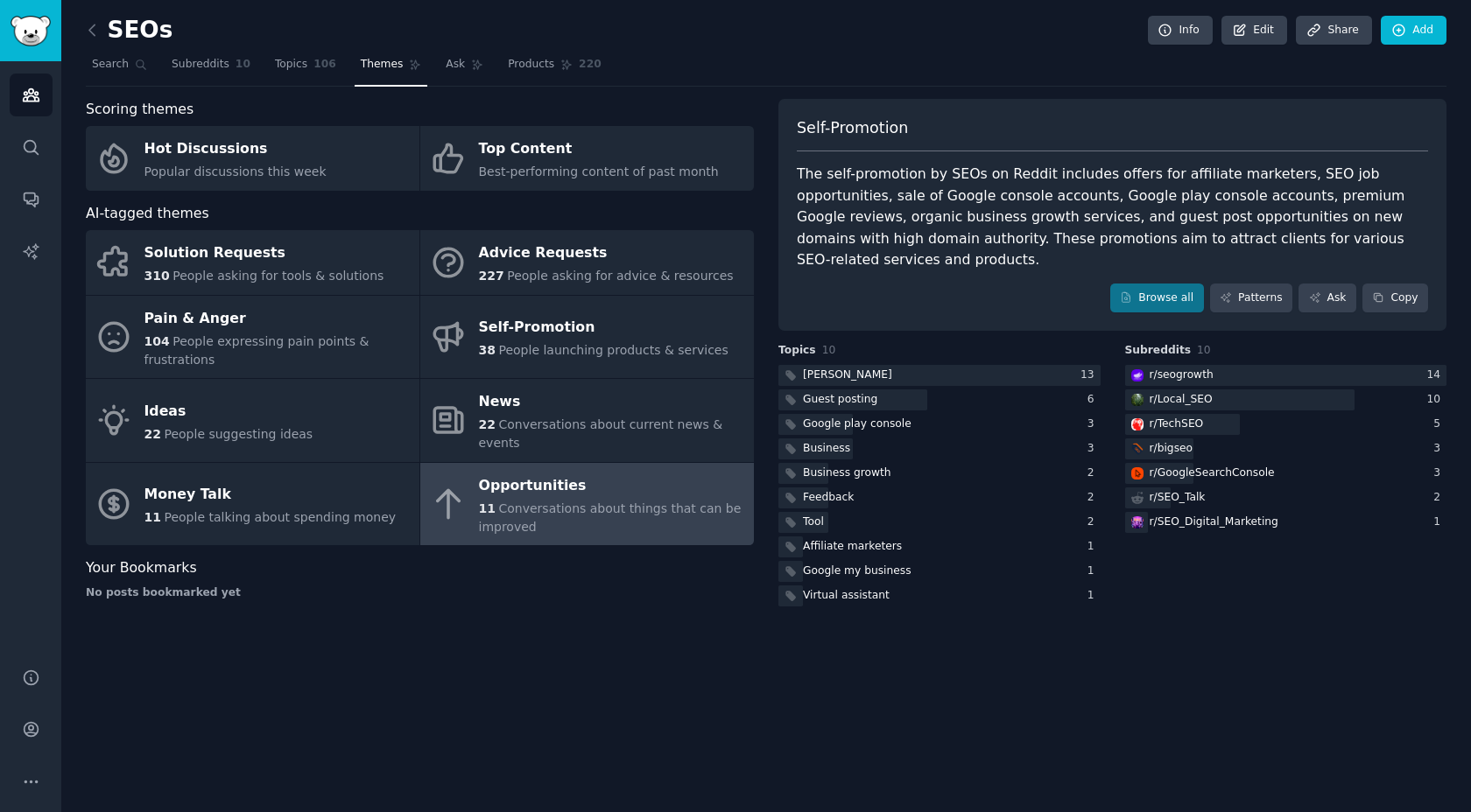
click at [921, 216] on div "The self-promotion by SEOs on Reddit includes offers for affiliate marketers, S…" at bounding box center [1112, 217] width 631 height 107
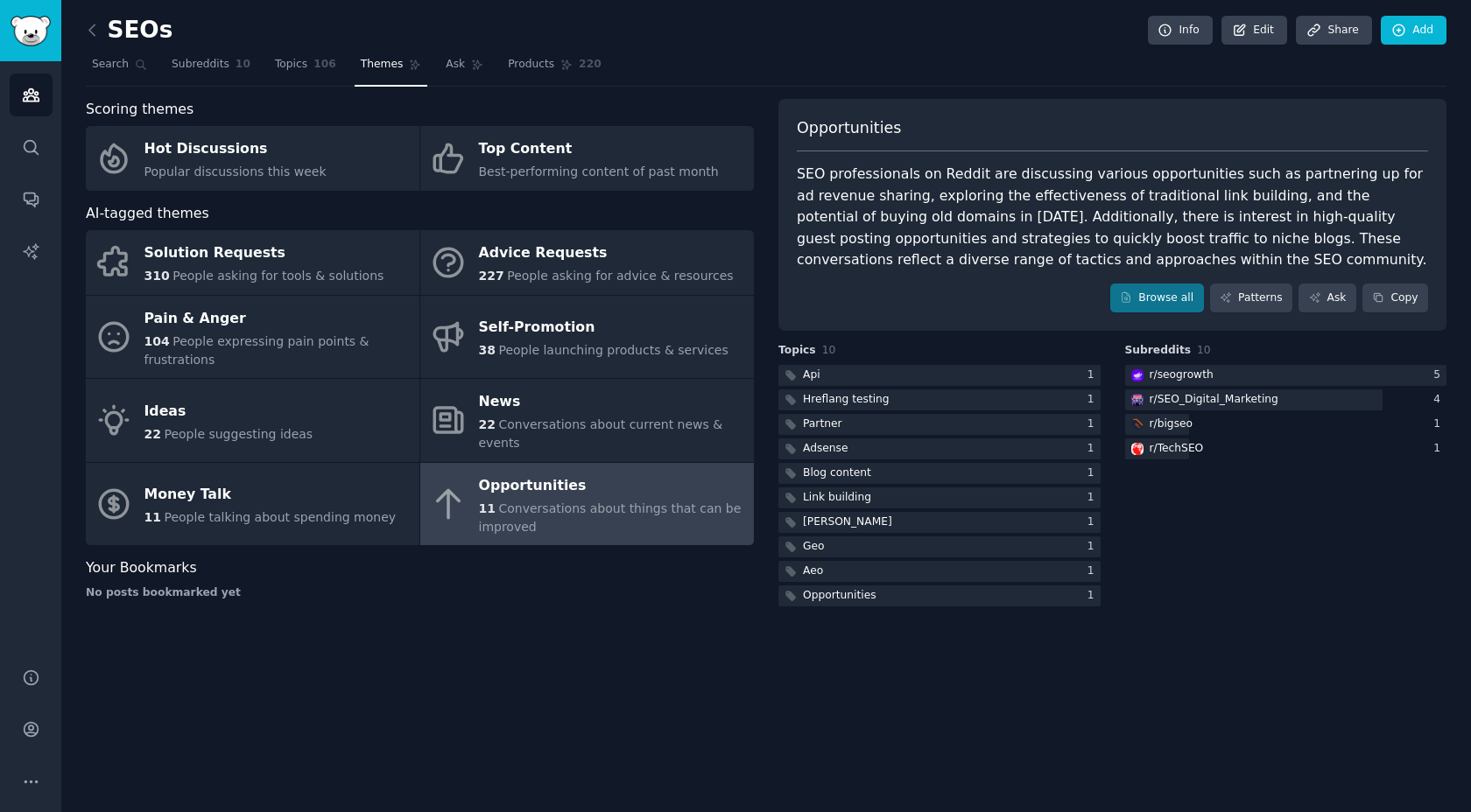
click at [638, 472] on div "Opportunities" at bounding box center [611, 486] width 266 height 28
click at [897, 245] on div "SEO professionals on Reddit are discussing various opportunities such as partne…" at bounding box center [1112, 217] width 631 height 107
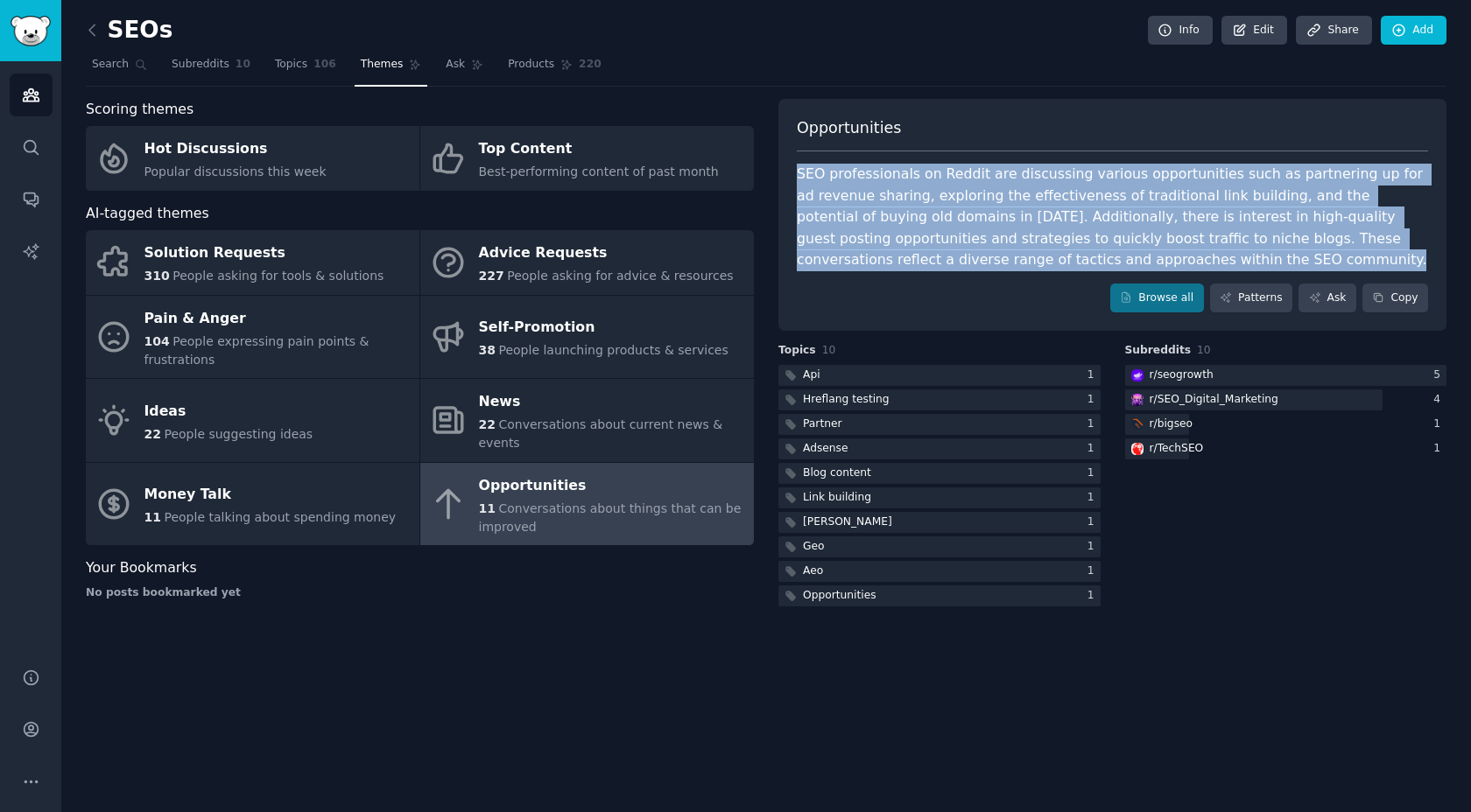
click at [897, 245] on div "SEO professionals on Reddit are discussing various opportunities such as partne…" at bounding box center [1112, 217] width 631 height 107
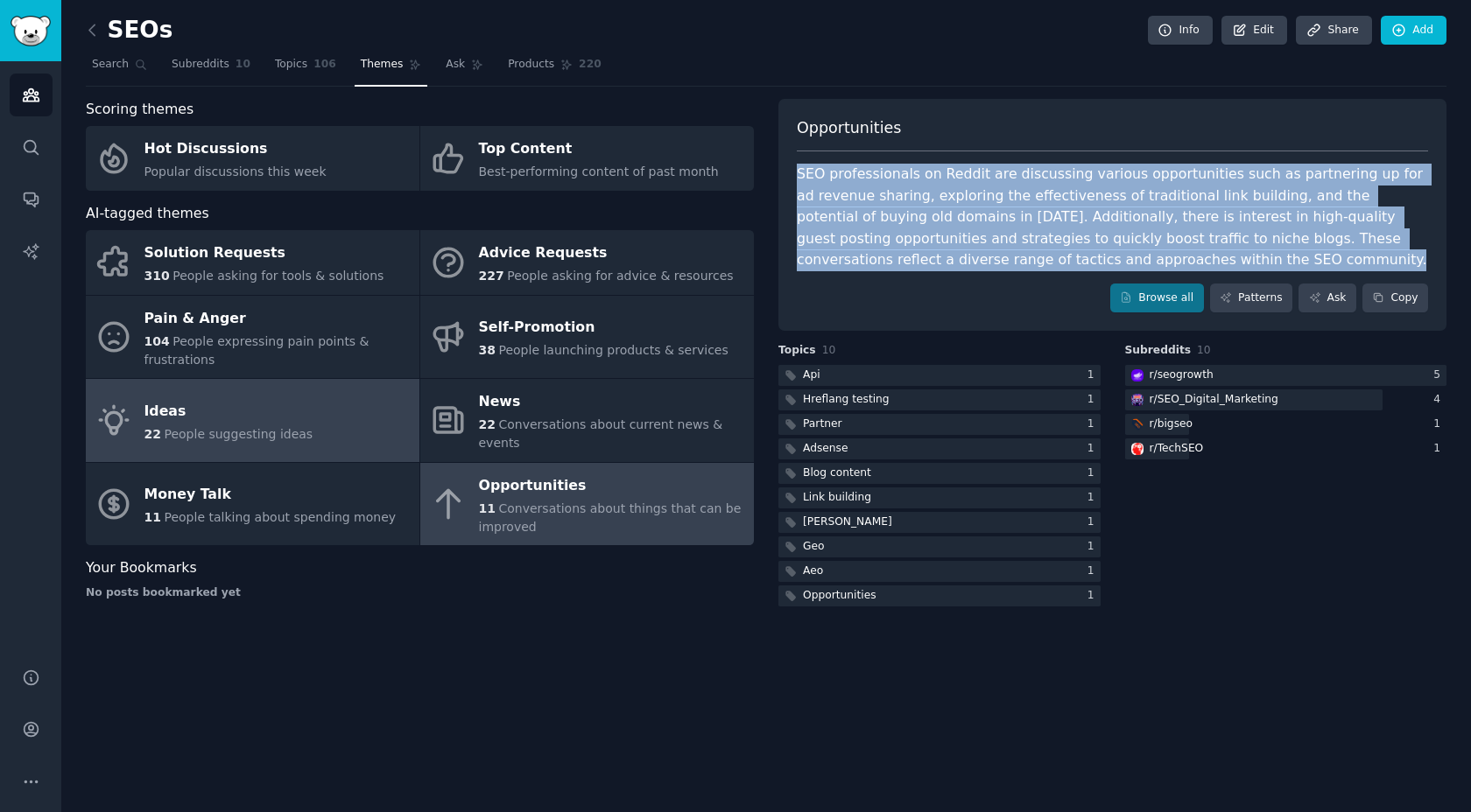
click at [284, 427] on span "People suggesting ideas" at bounding box center [239, 434] width 149 height 14
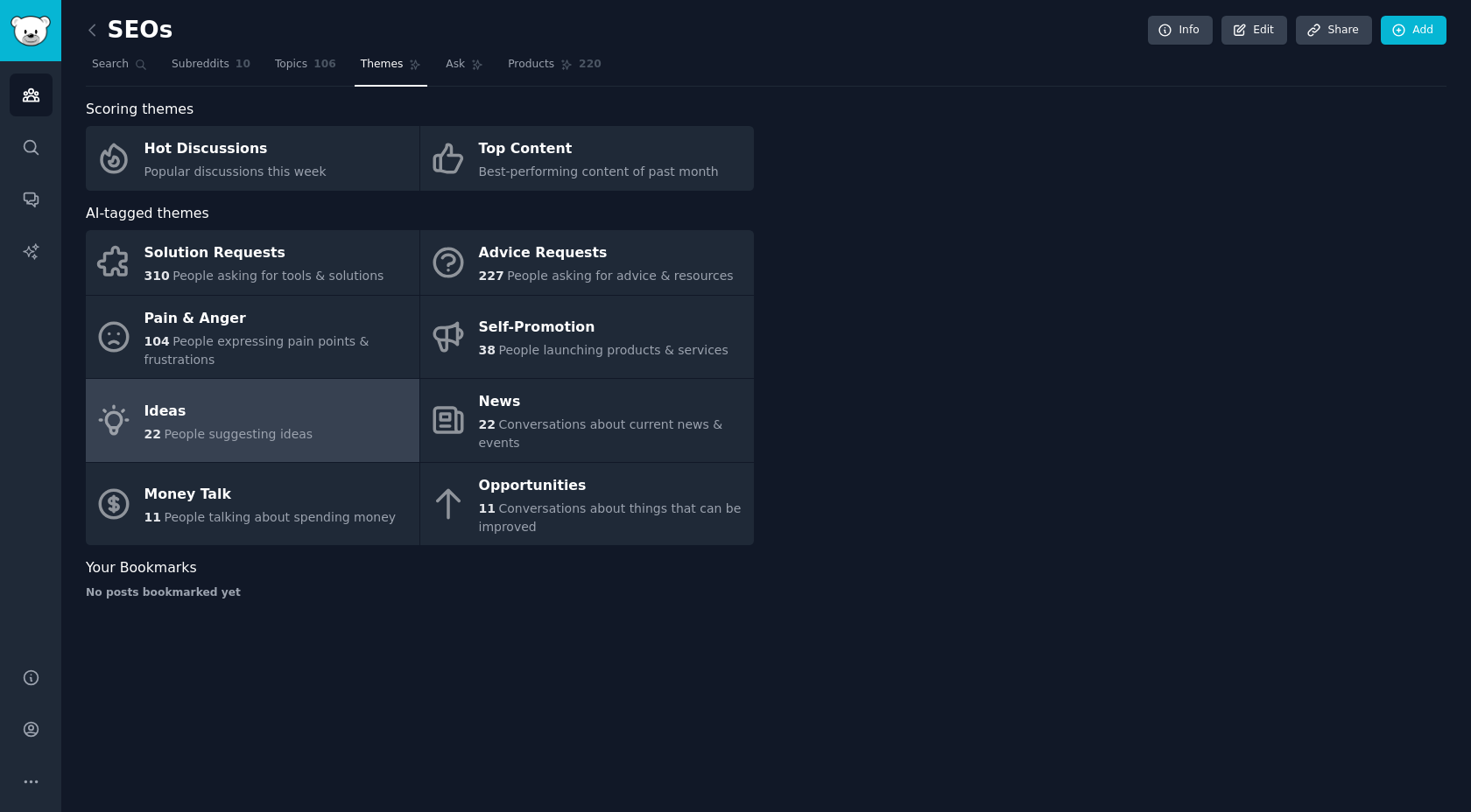
click at [284, 427] on span "People suggesting ideas" at bounding box center [239, 434] width 149 height 14
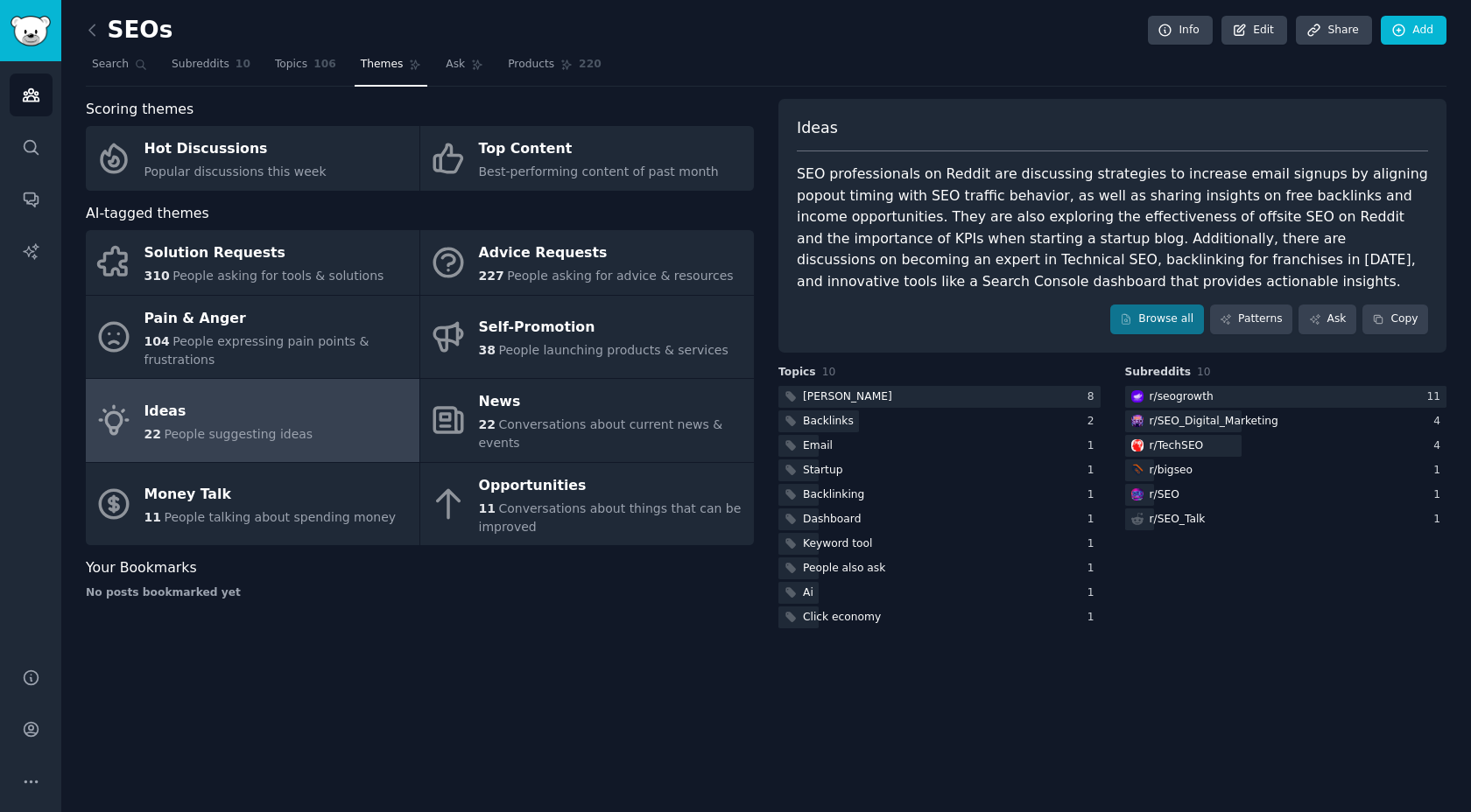
click at [928, 224] on div "SEO professionals on Reddit are discussing strategies to increase email signups…" at bounding box center [1112, 228] width 631 height 129
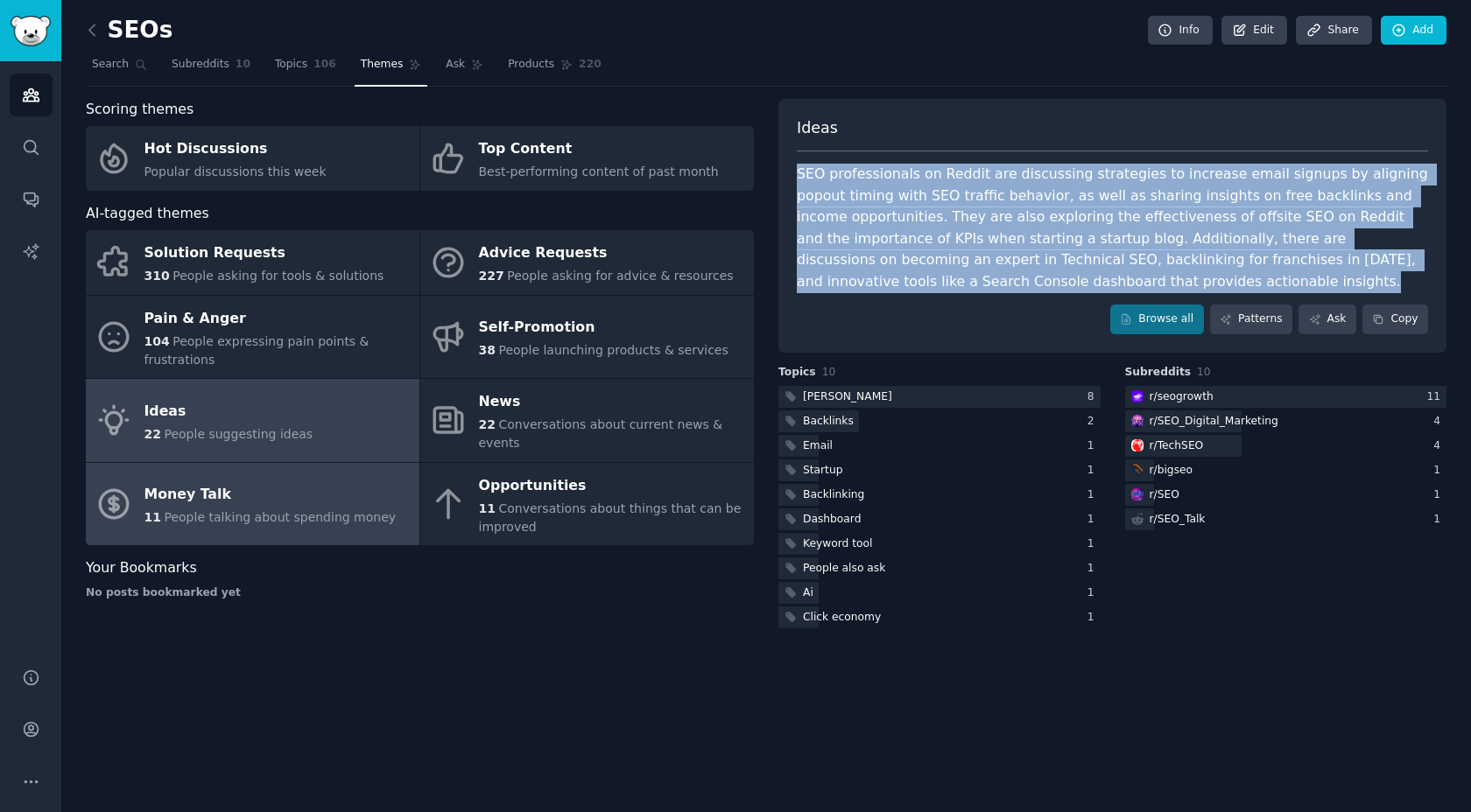
click at [241, 510] on span "People talking about spending money" at bounding box center [280, 516] width 232 height 14
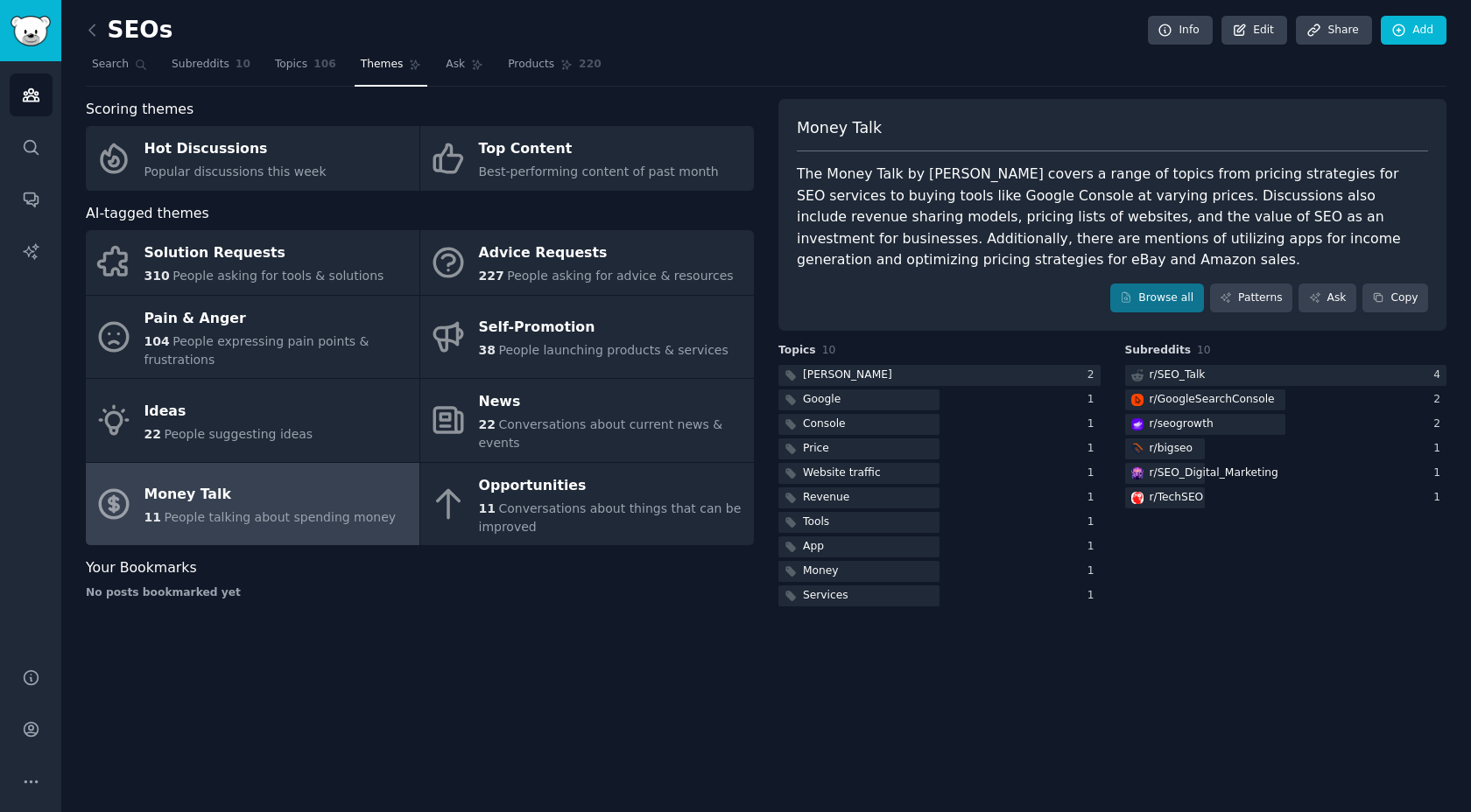
click at [976, 219] on div "The Money Talk by SEOs covers a range of topics from pricing strategies for SEO…" at bounding box center [1112, 217] width 631 height 107
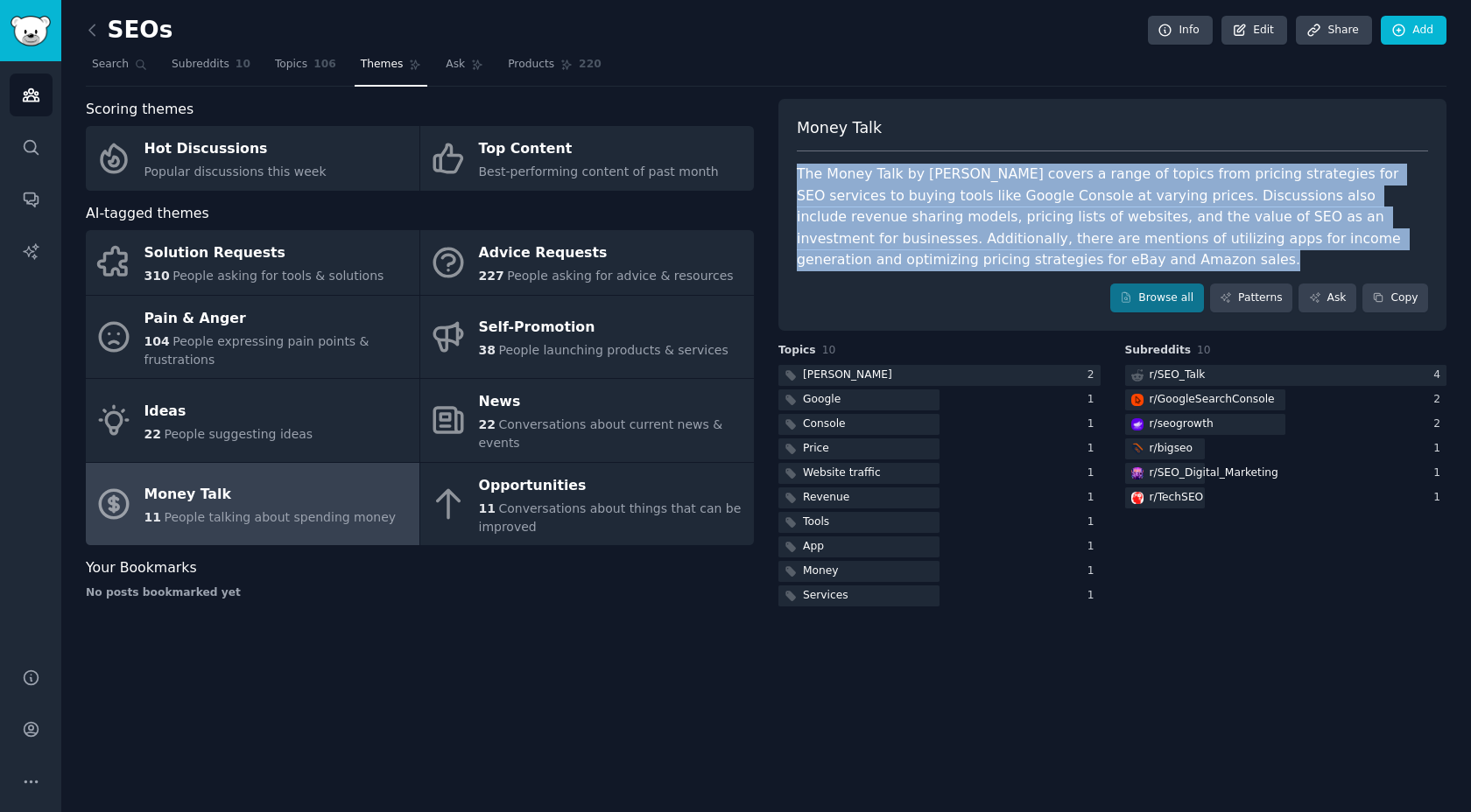
click at [611, 612] on div "SEOs Info Edit Share Add Search Subreddits 10 Topics 106 Themes Ask Products 22…" at bounding box center [766, 406] width 1409 height 812
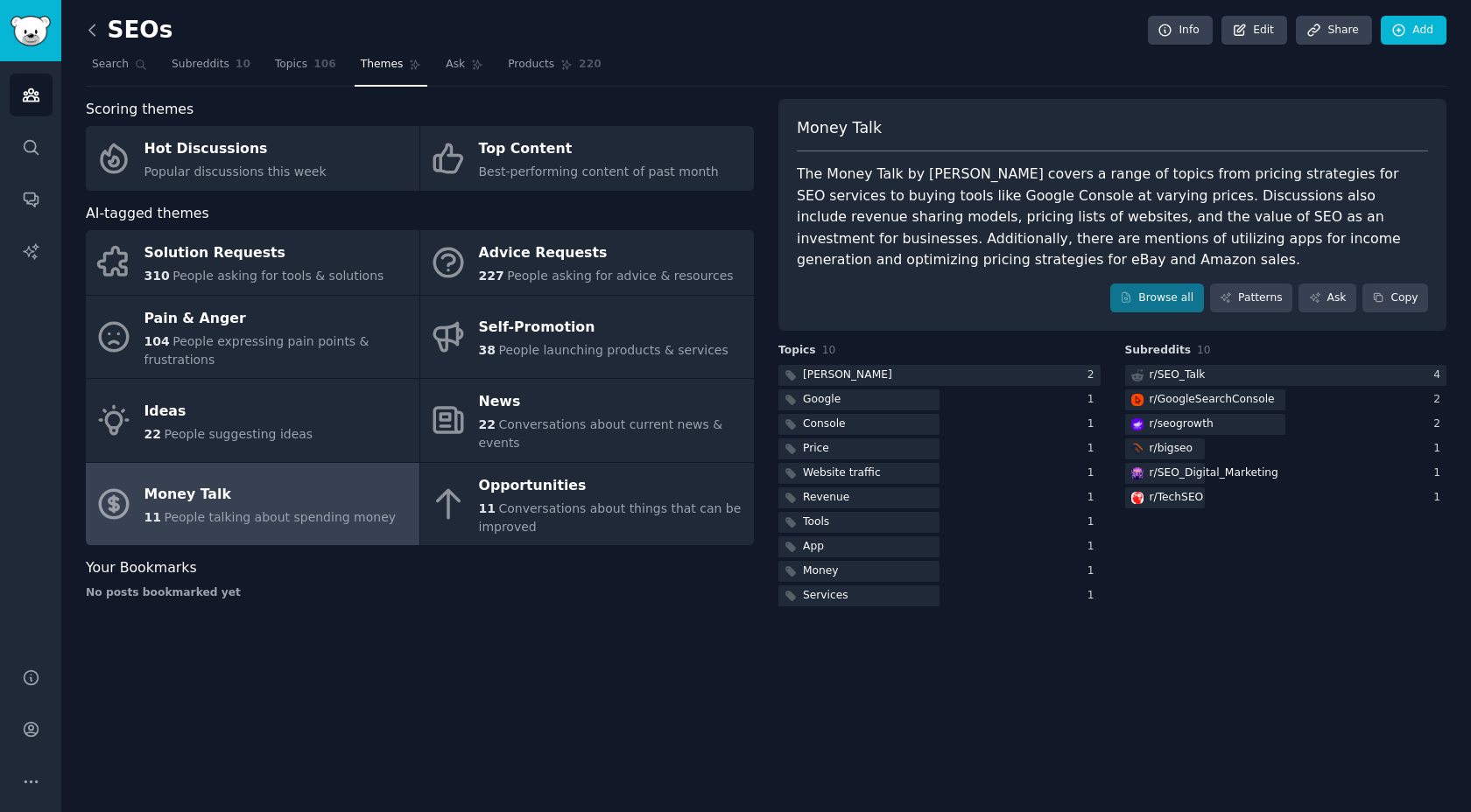
click at [93, 25] on icon at bounding box center [92, 31] width 19 height 19
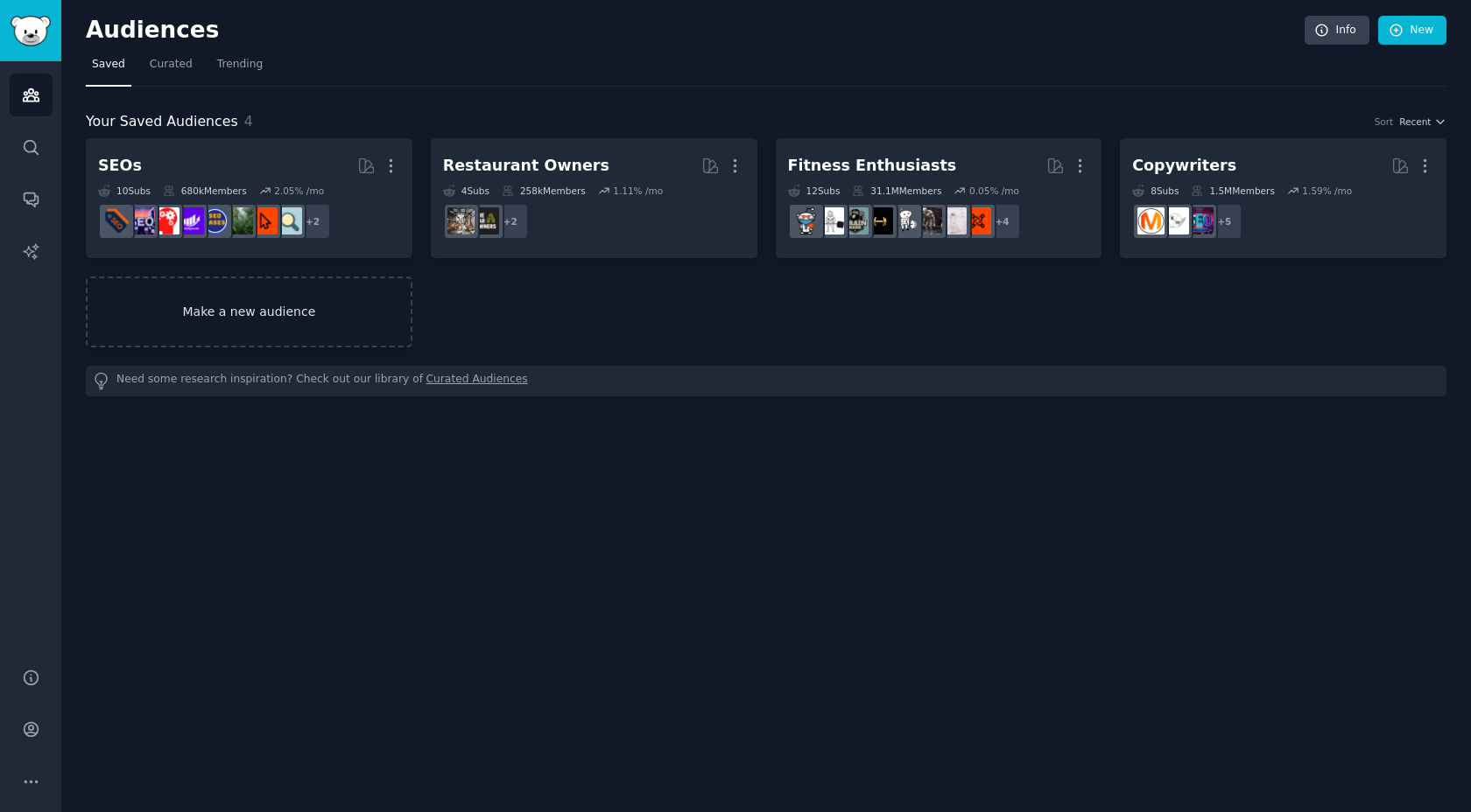
click at [255, 302] on link "Make a new audience" at bounding box center [249, 312] width 326 height 71
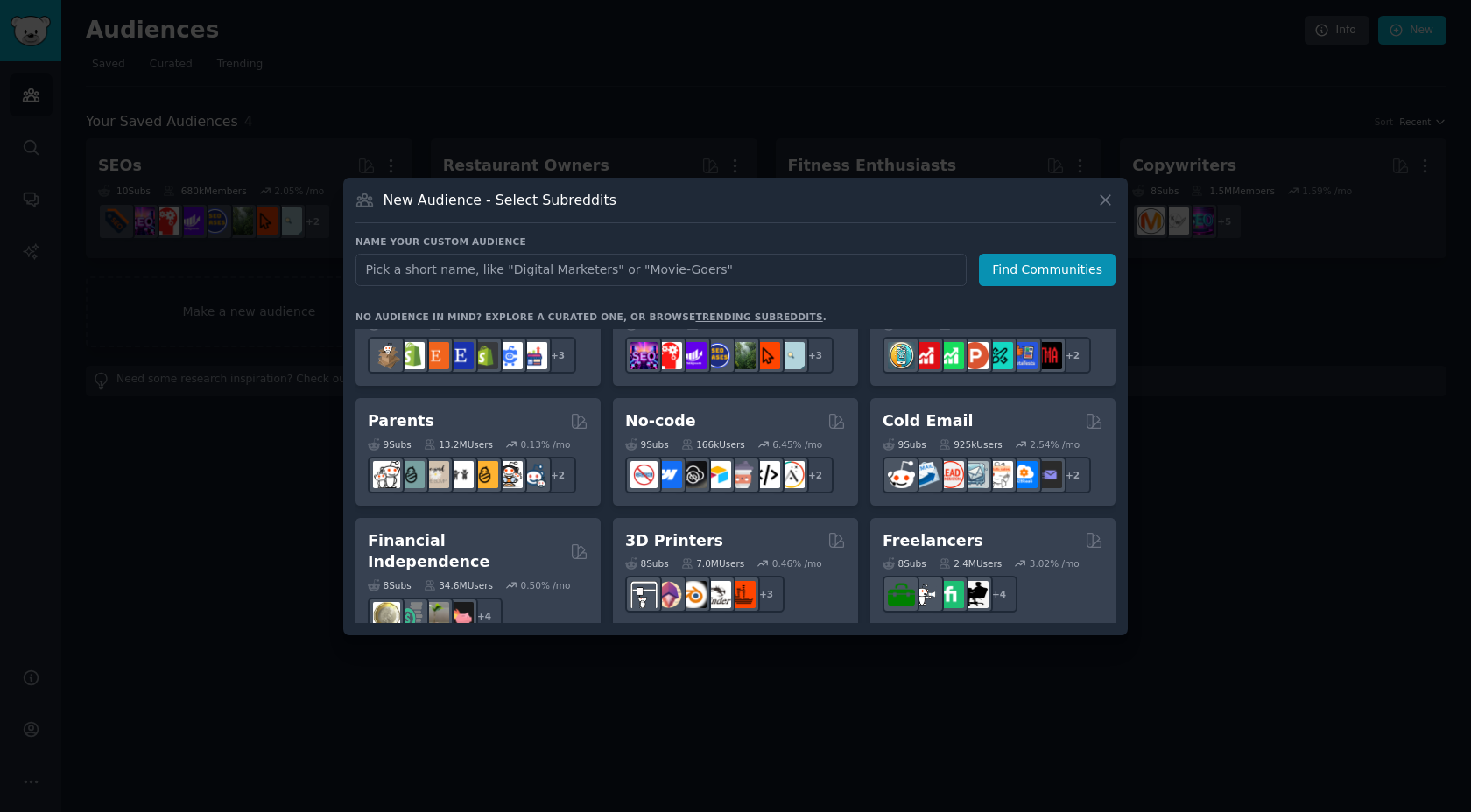
scroll to position [771, 0]
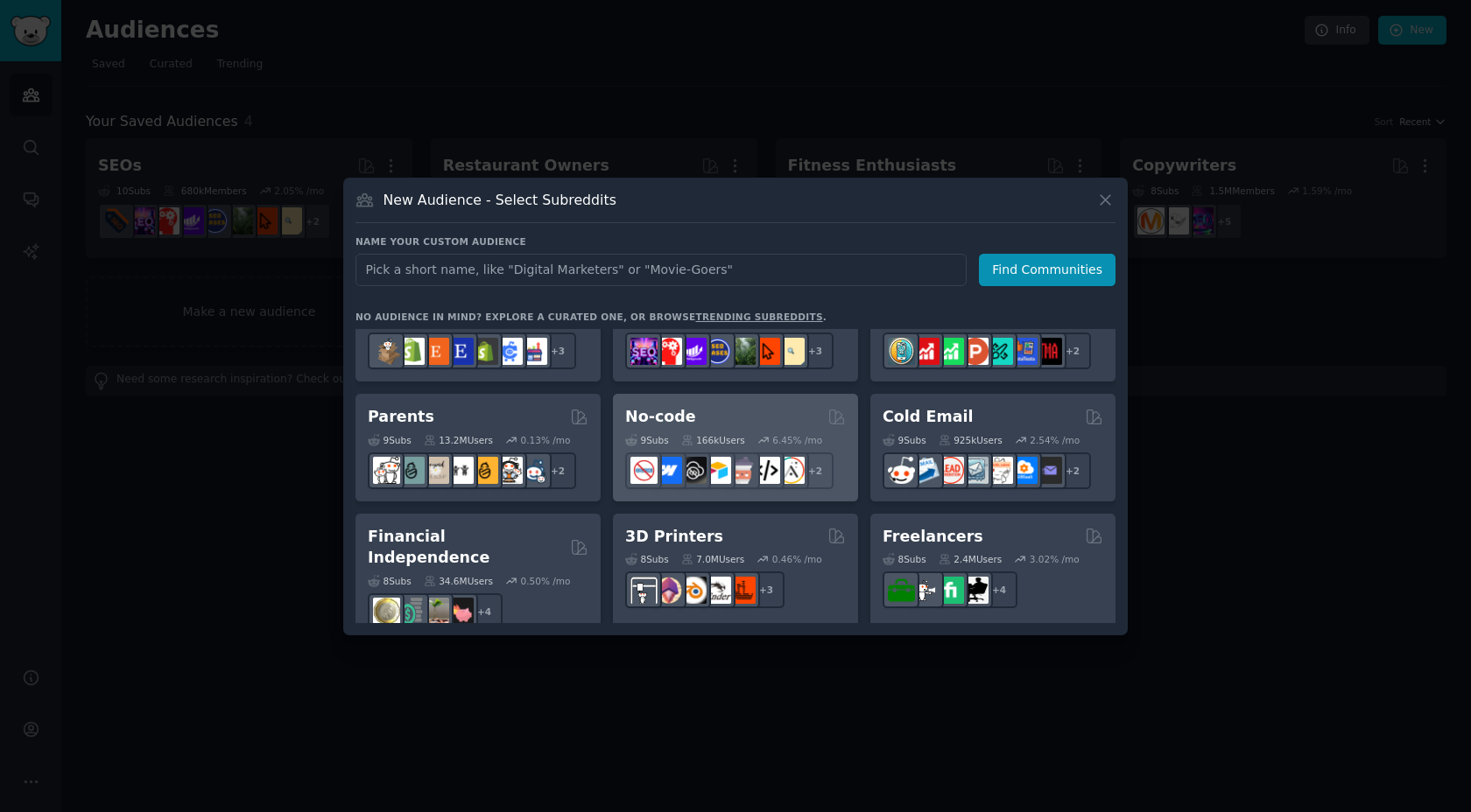
click at [652, 409] on h2 "No-code" at bounding box center [660, 417] width 71 height 21
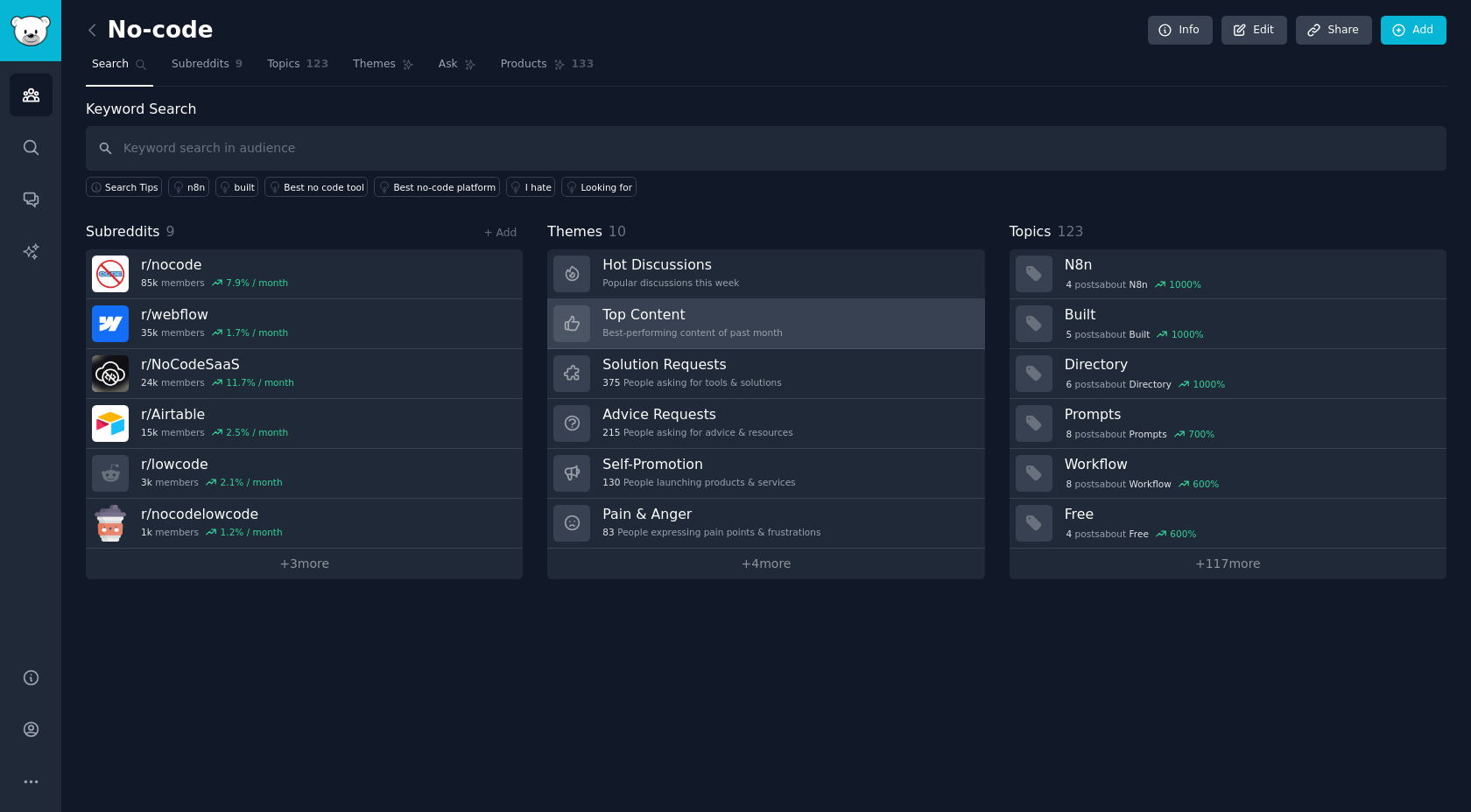
click at [711, 313] on h3 "Top Content" at bounding box center [692, 315] width 180 height 19
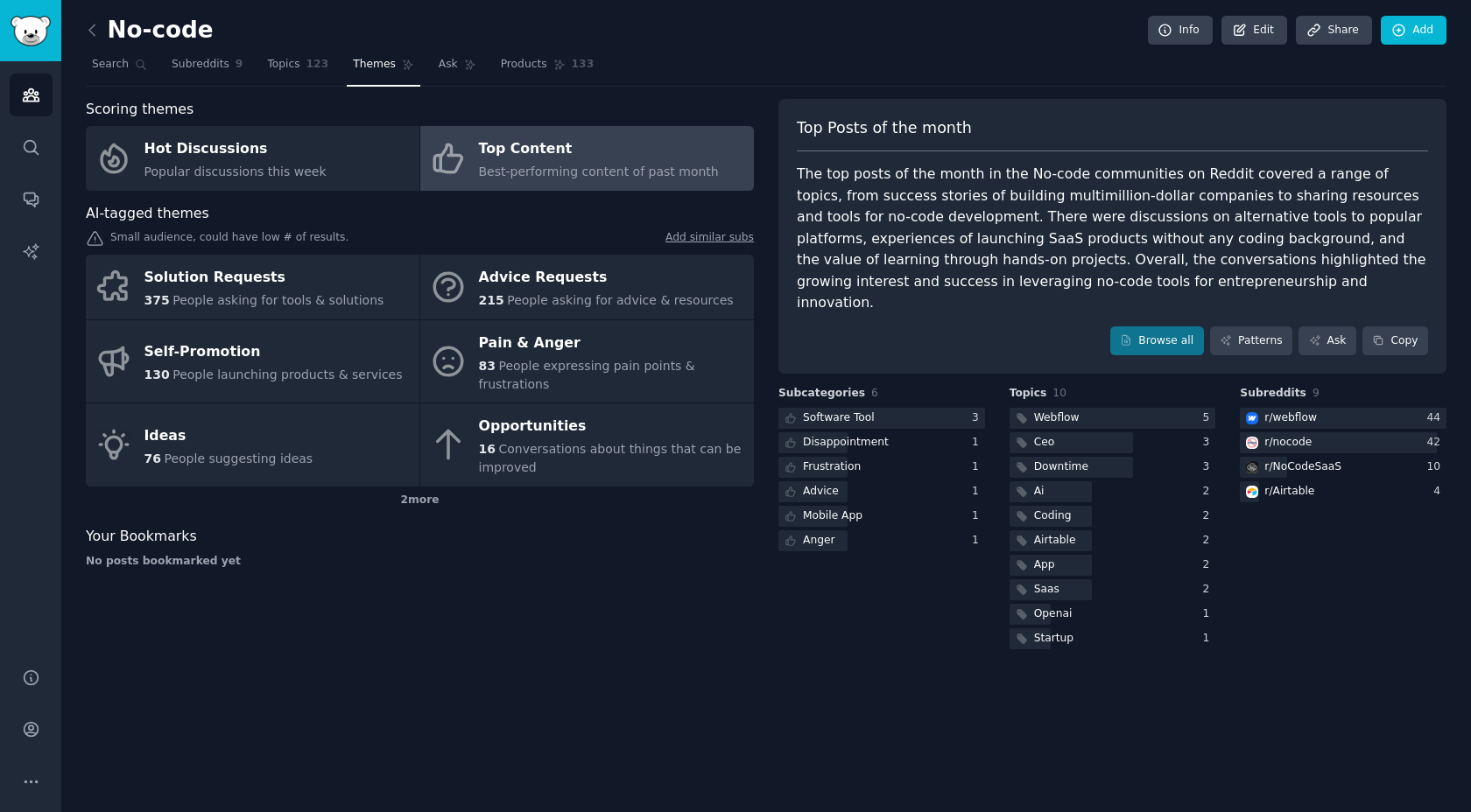
click at [933, 223] on div "The top posts of the month in the No-code communities on Reddit covered a range…" at bounding box center [1112, 239] width 631 height 150
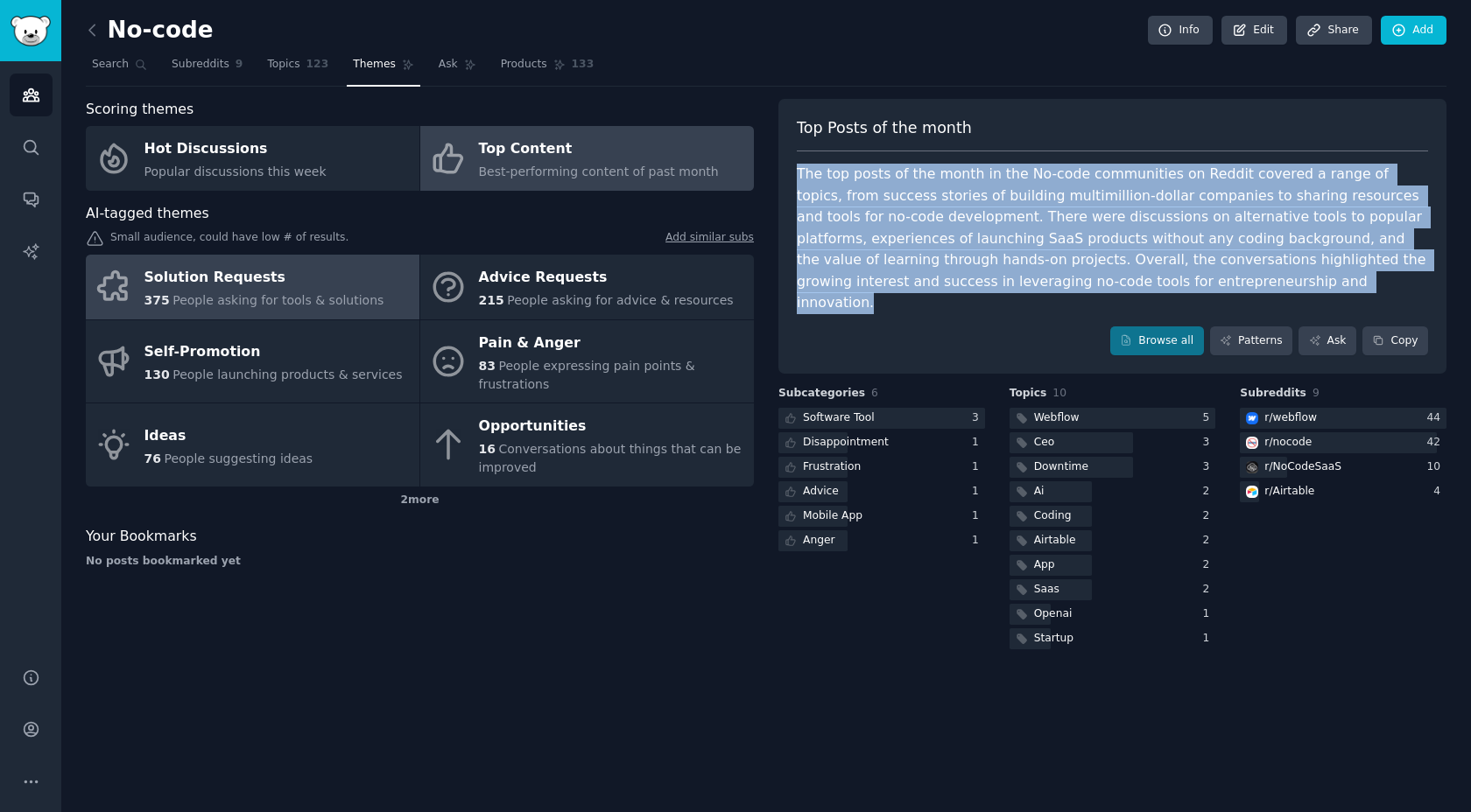
click at [278, 293] on span "People asking for tools & solutions" at bounding box center [278, 299] width 211 height 14
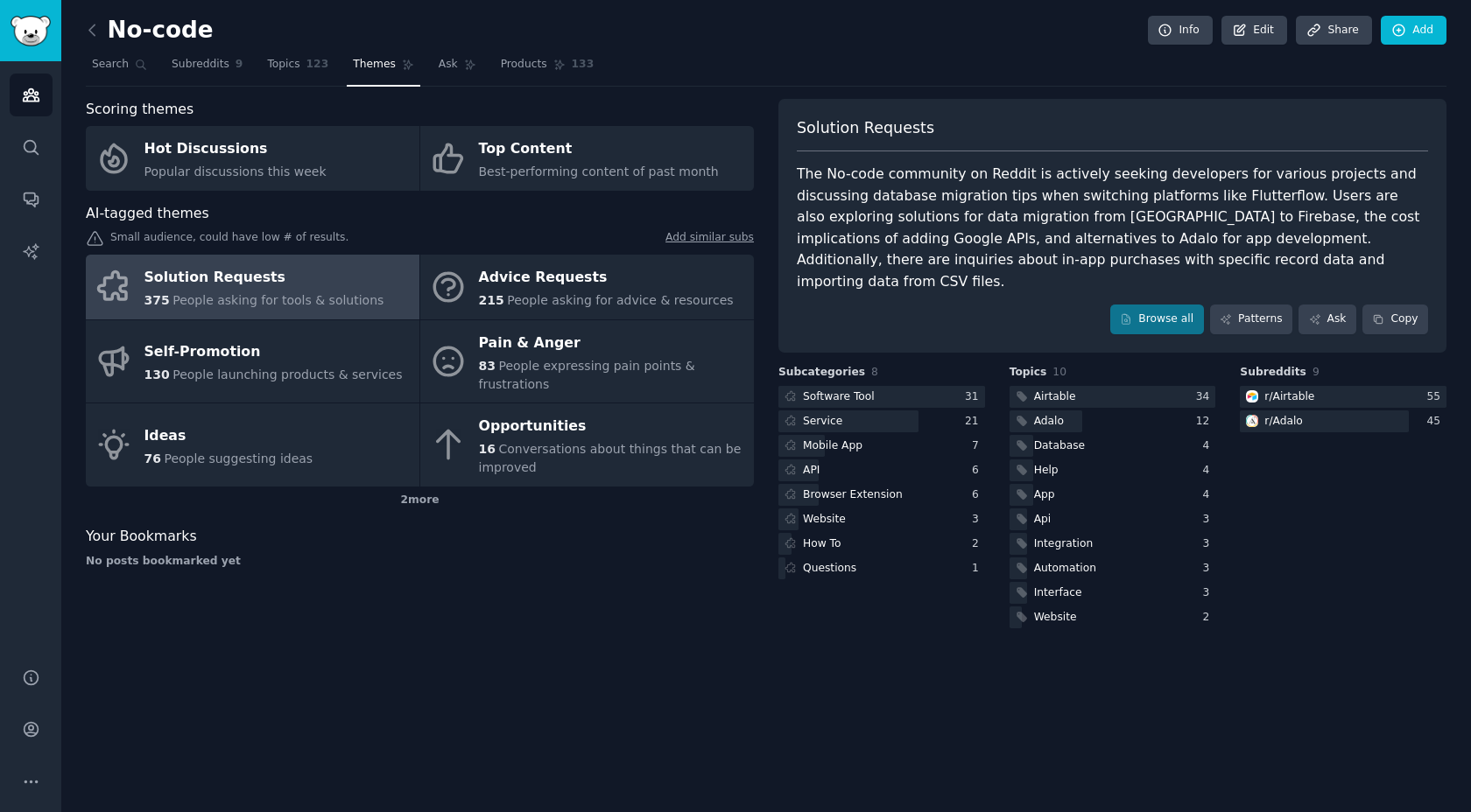
click at [984, 199] on div "The No-code community on Reddit is actively seeking developers for various proj…" at bounding box center [1112, 228] width 631 height 129
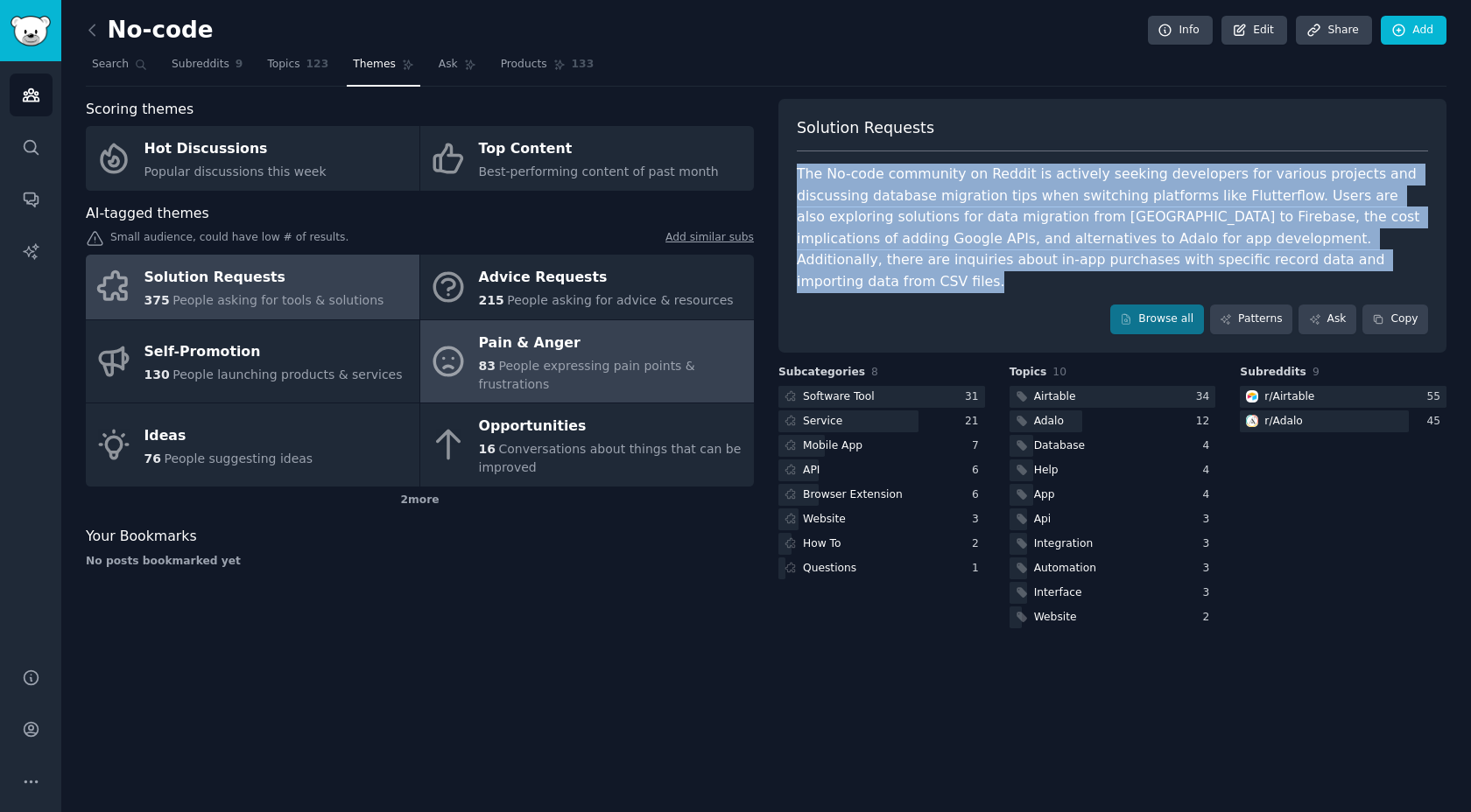
click at [620, 359] on span "People expressing pain points & frustrations" at bounding box center [587, 375] width 216 height 33
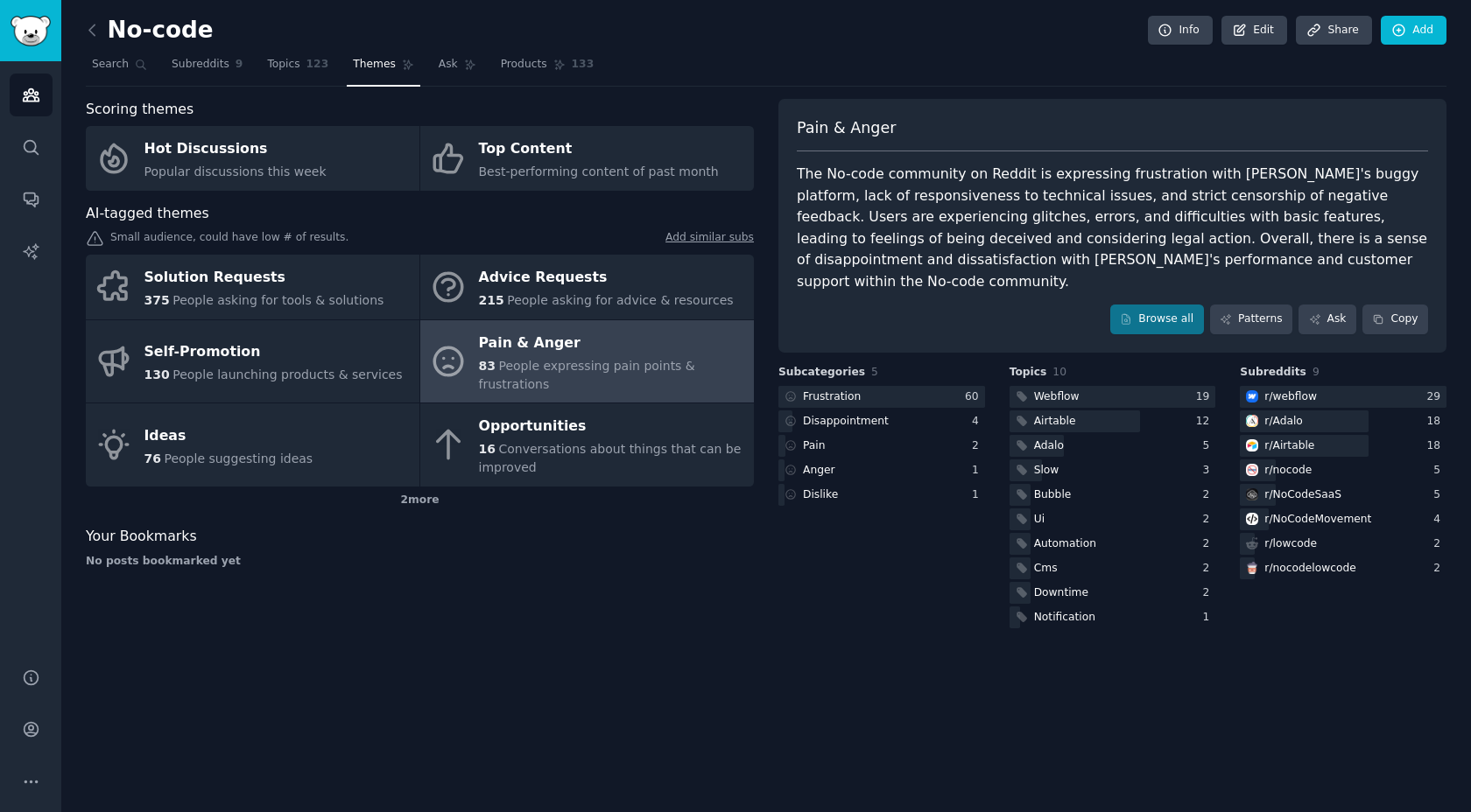
click at [999, 185] on div "The No-code community on Reddit is expressing frustration with Adalo's buggy pl…" at bounding box center [1112, 228] width 631 height 129
click at [825, 205] on div "The No-code community on Reddit is expressing frustration with Adalo's buggy pl…" at bounding box center [1112, 228] width 631 height 129
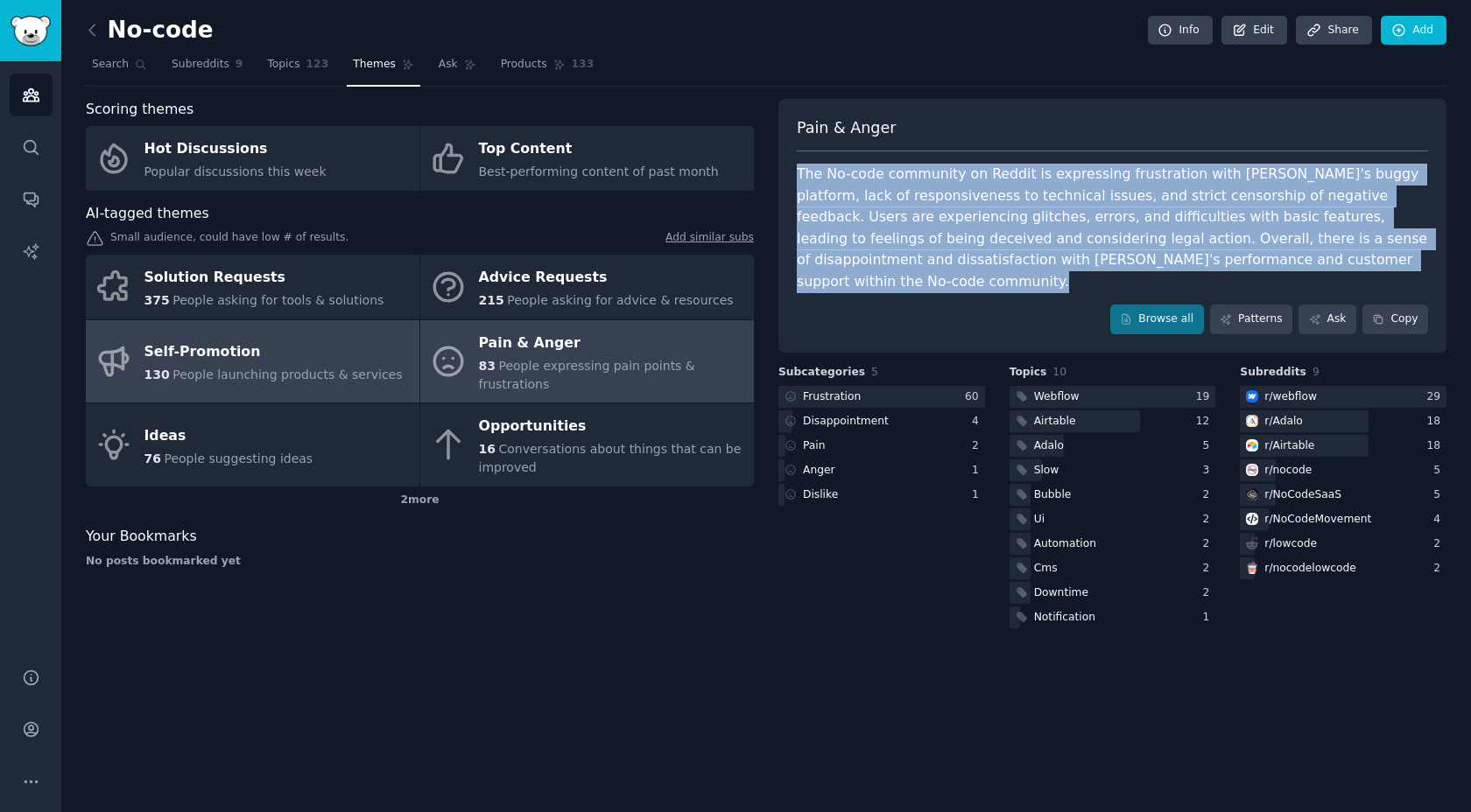
click at [301, 350] on div "Self-Promotion" at bounding box center [273, 352] width 258 height 28
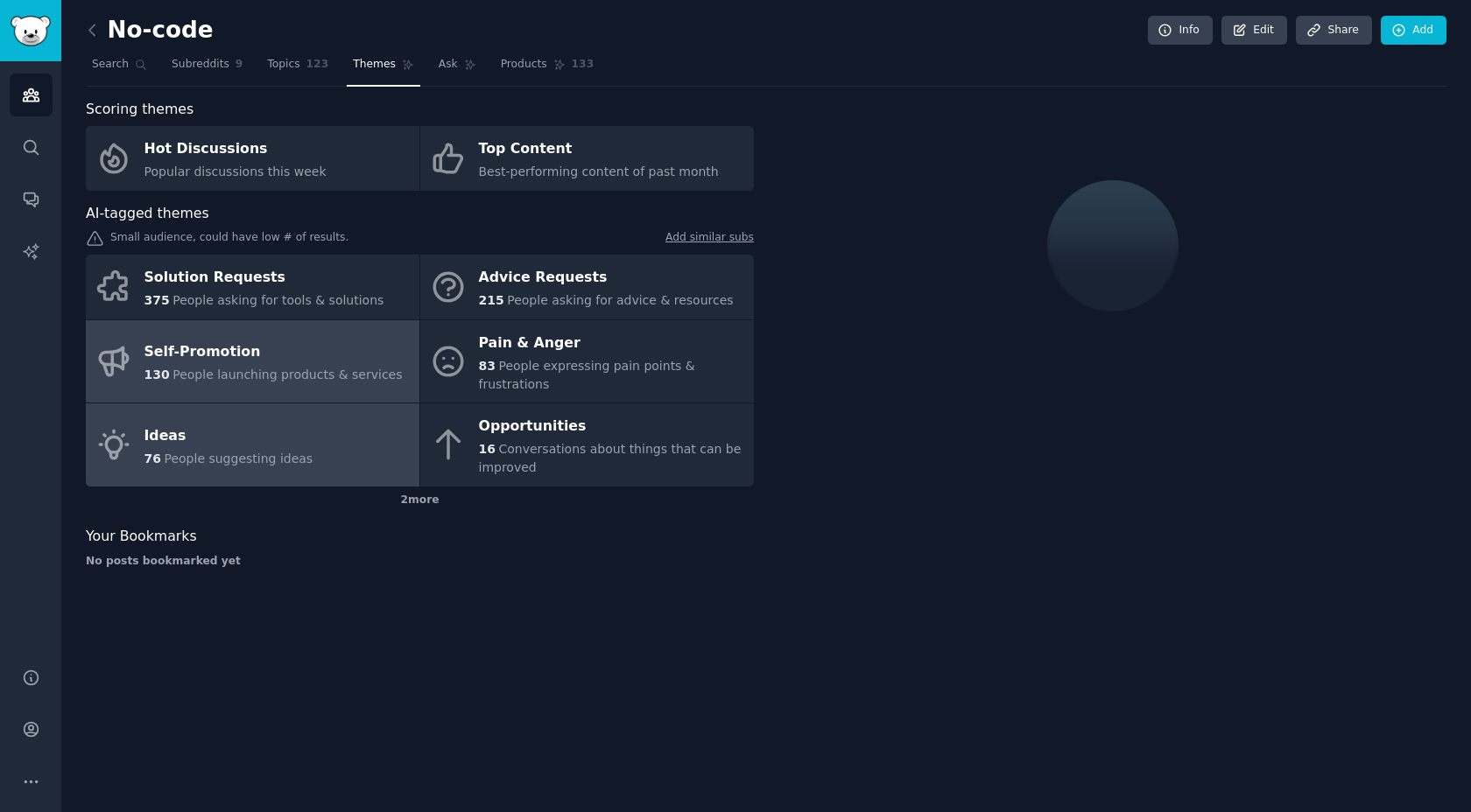
click at [287, 453] on span "People suggesting ideas" at bounding box center [239, 458] width 149 height 14
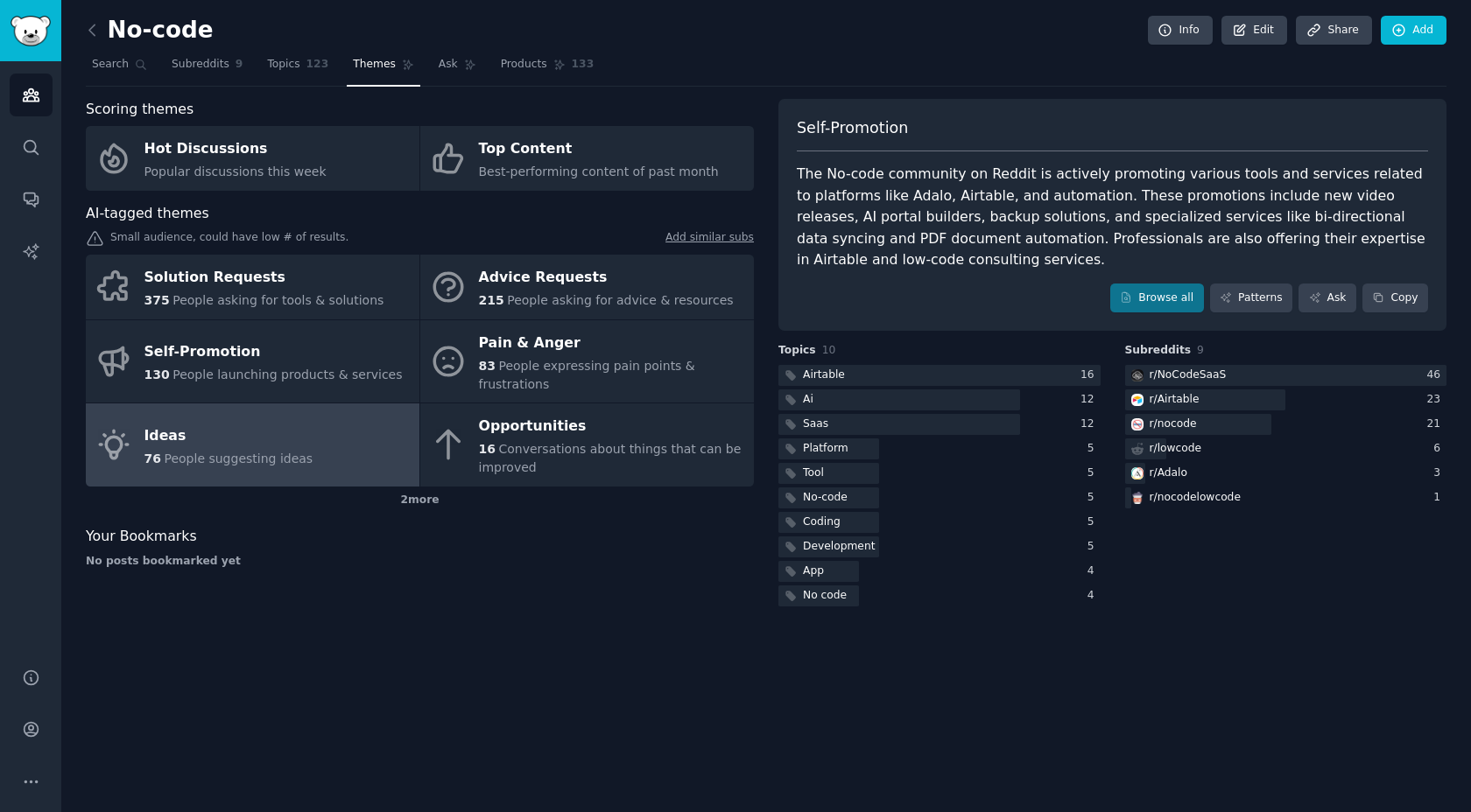
click at [947, 200] on div "The No-code community on Reddit is actively promoting various tools and service…" at bounding box center [1112, 217] width 631 height 107
